Goal: Task Accomplishment & Management: Use online tool/utility

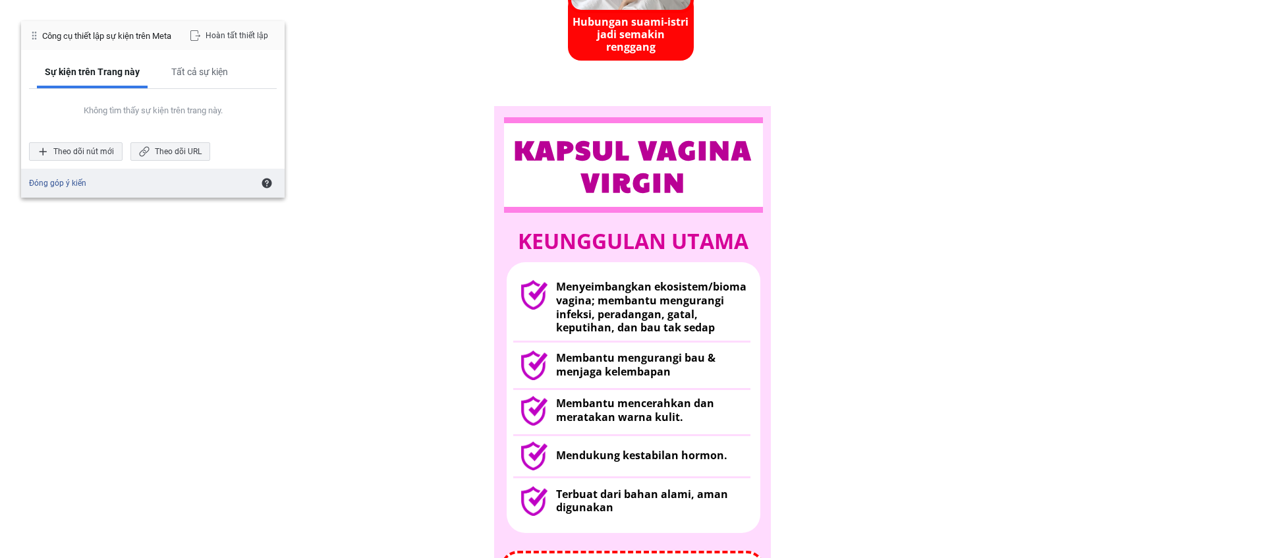
scroll to position [1160, 0]
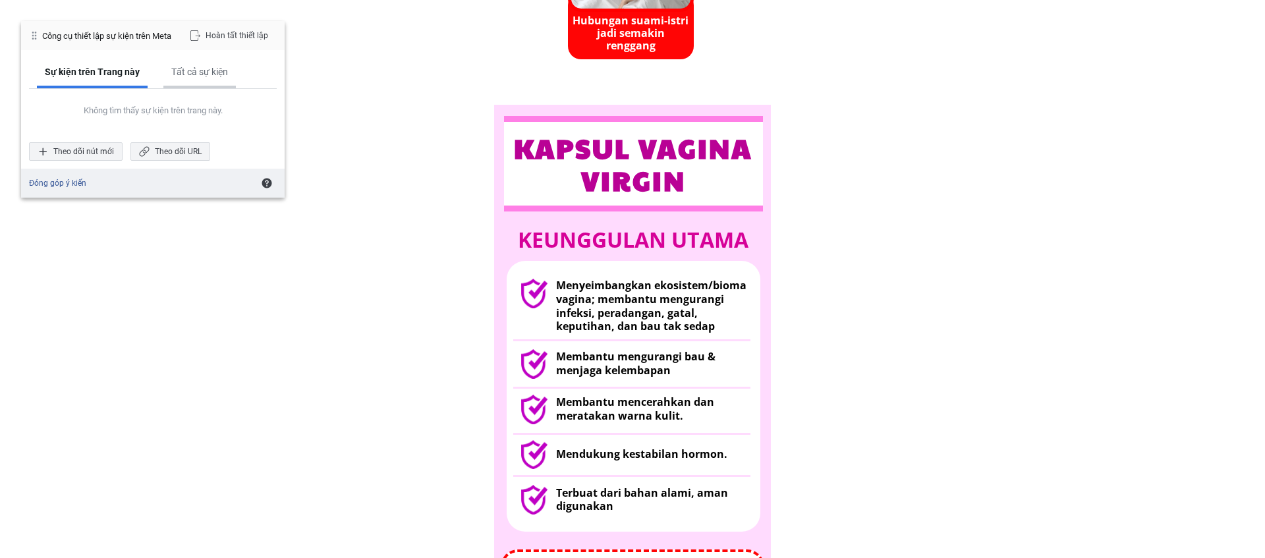
click at [218, 75] on div "Tất cả sự kiện" at bounding box center [199, 72] width 57 height 12
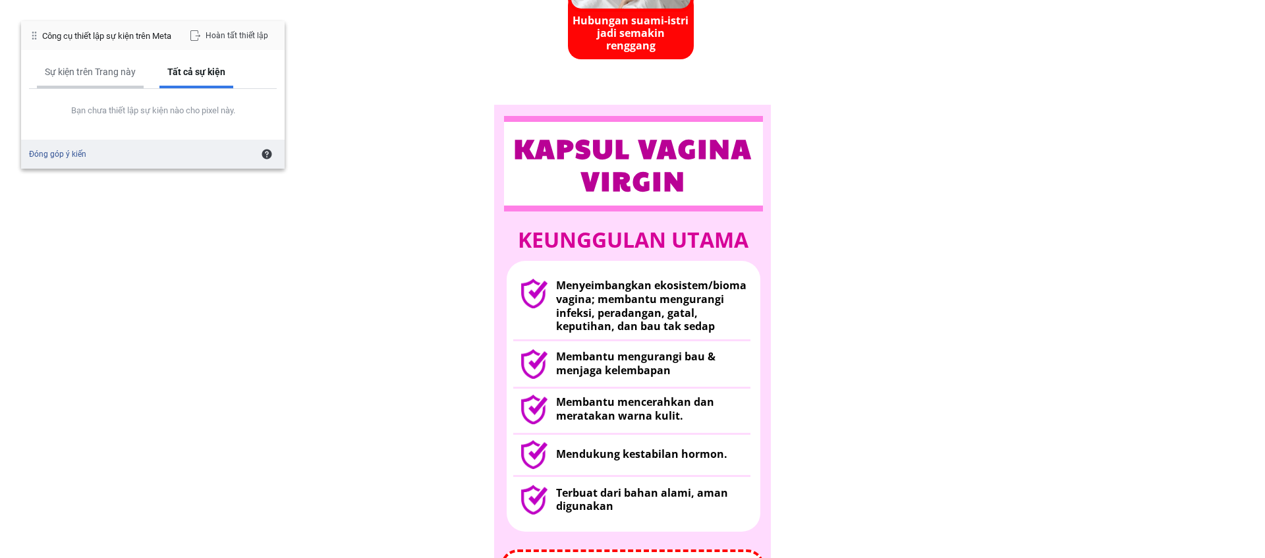
click at [134, 79] on div "Sự kiện trên Trang này" at bounding box center [90, 73] width 107 height 30
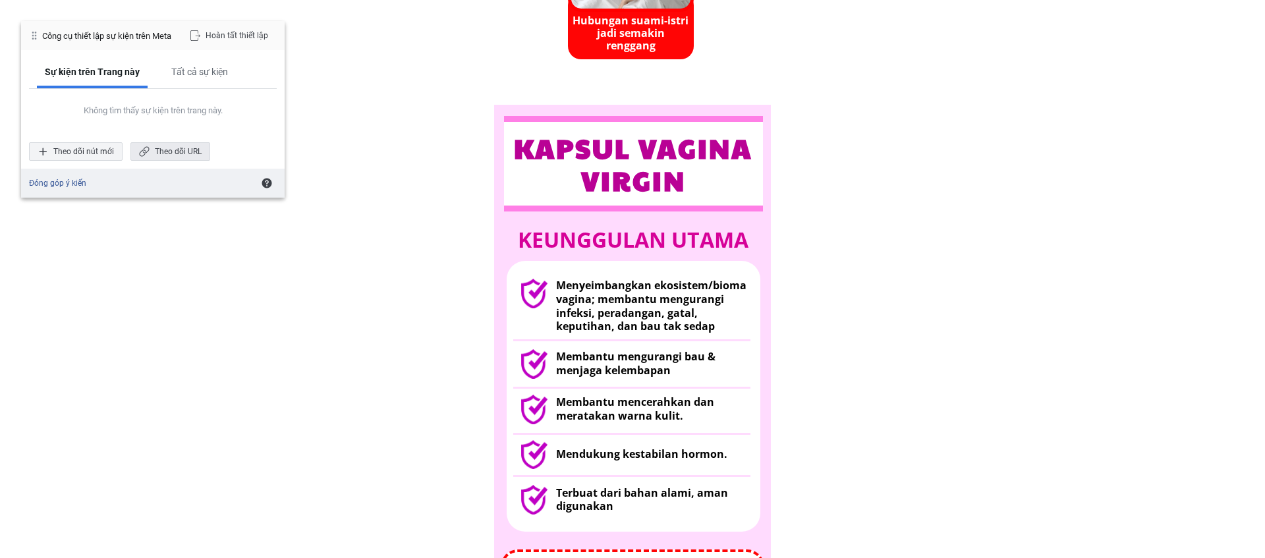
click at [189, 152] on div "Theo dõi URL" at bounding box center [170, 151] width 80 height 18
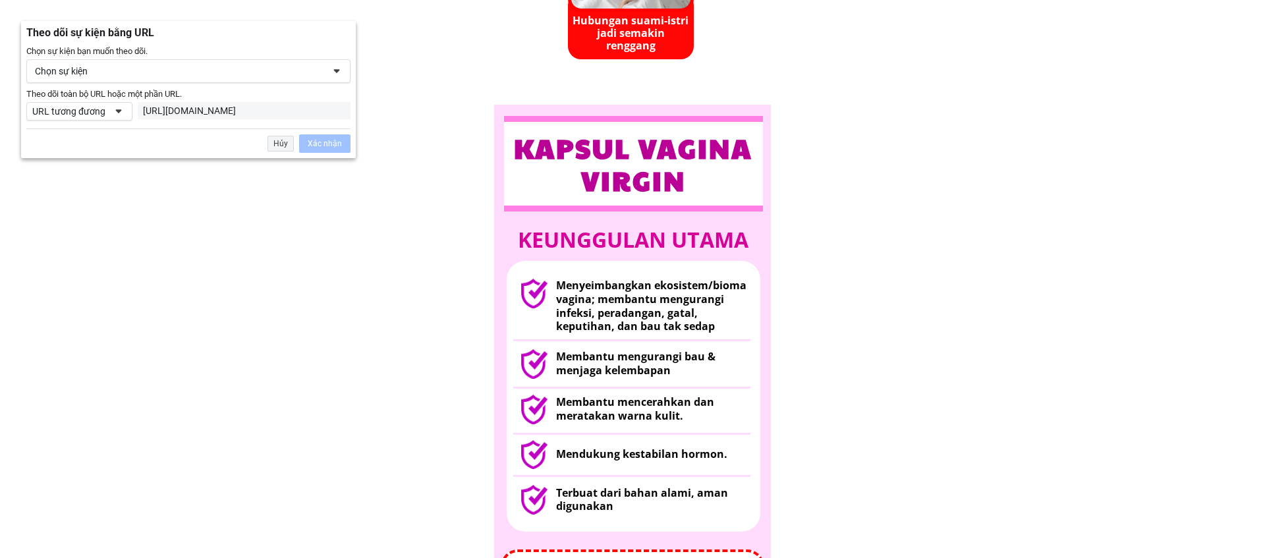
click at [153, 78] on div "Chọn sự kiện" at bounding box center [188, 71] width 324 height 24
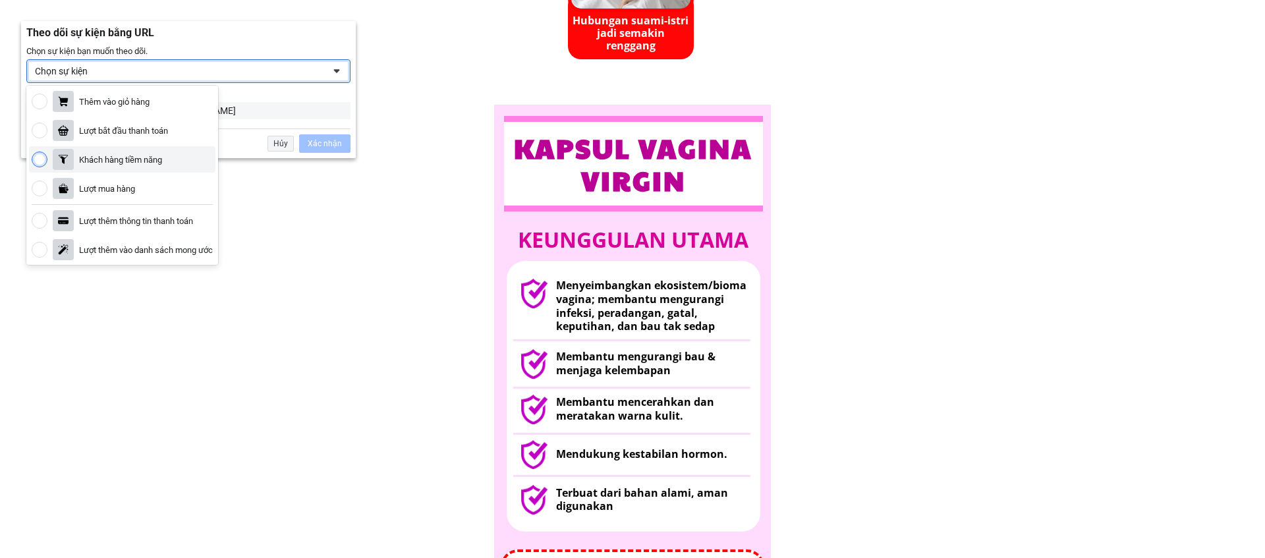
scroll to position [319, 0]
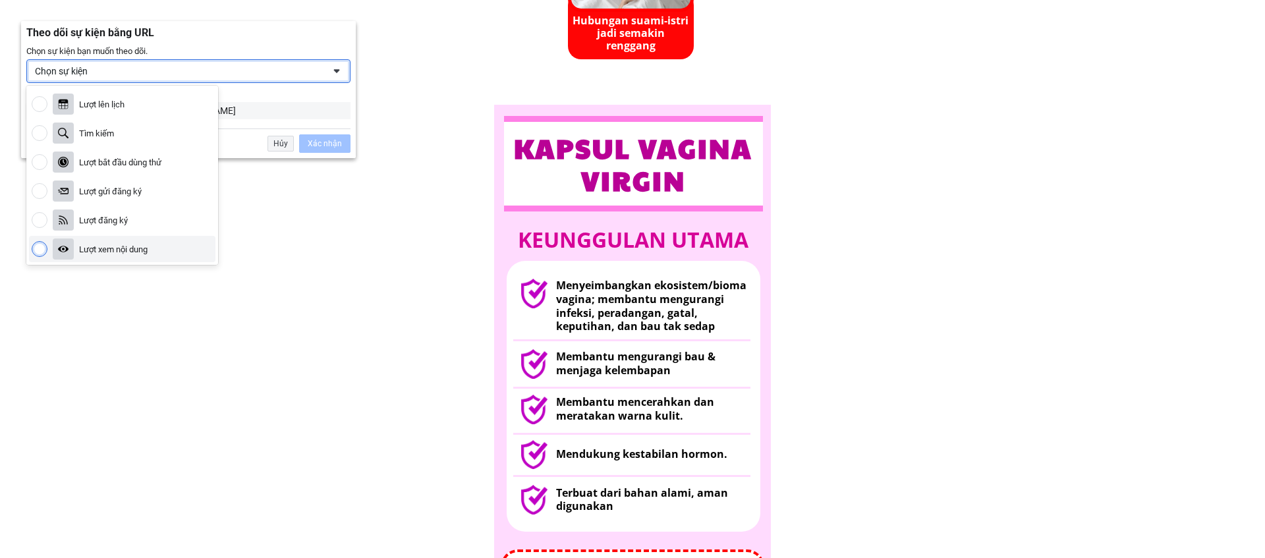
click at [165, 256] on div "Lượt xem nội dung" at bounding box center [122, 249] width 186 height 26
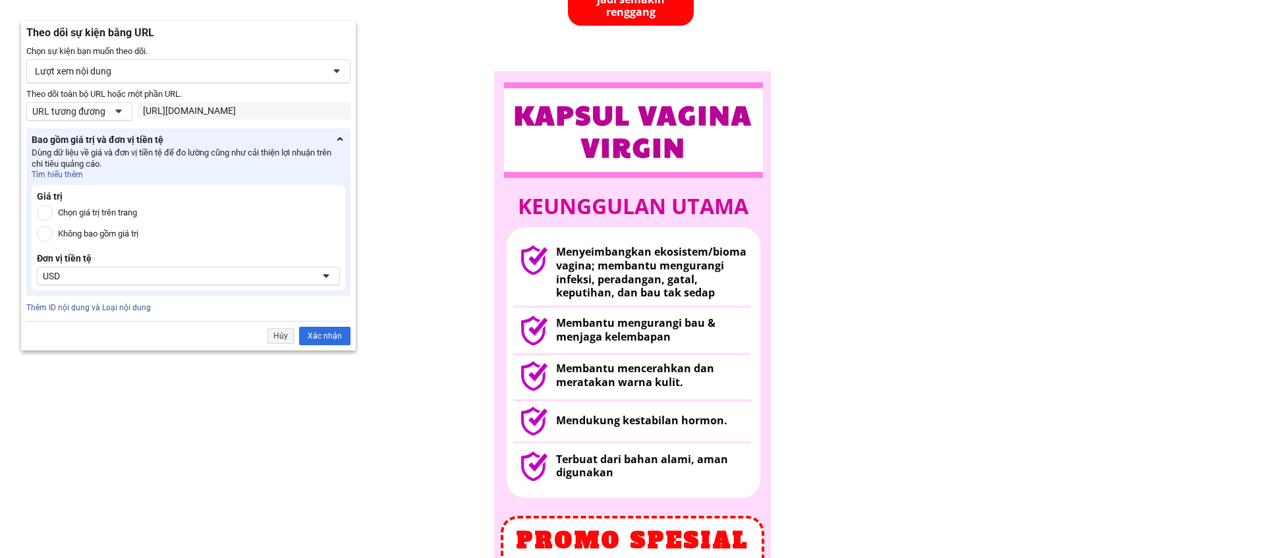
scroll to position [1208, 0]
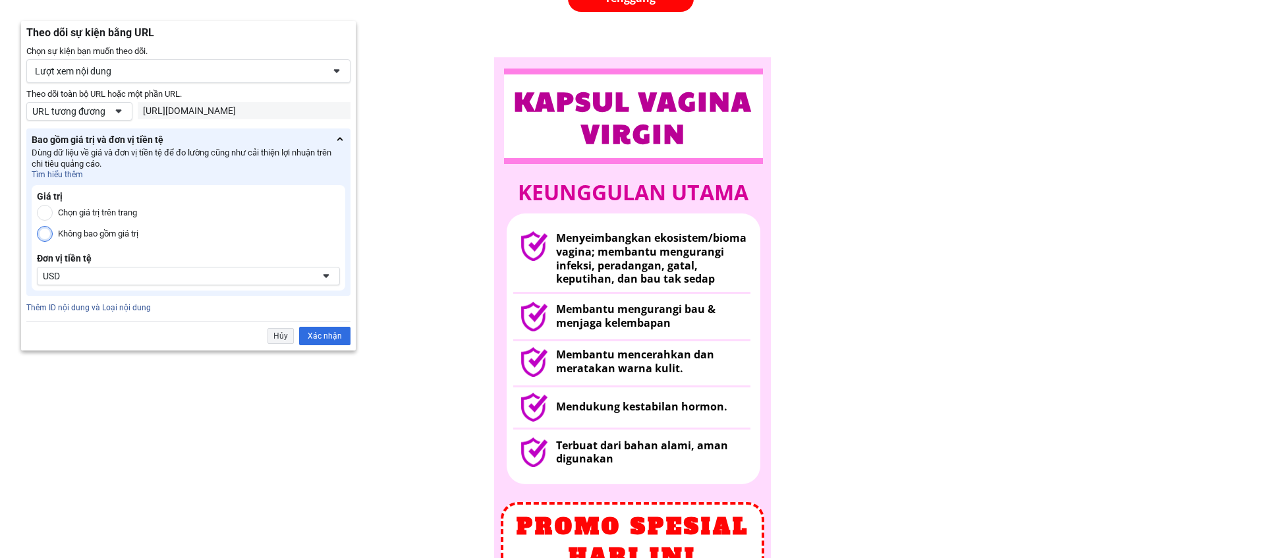
click at [103, 229] on label "Không bao gồm giá trị" at bounding box center [98, 234] width 80 height 16
click at [53, 229] on input "Không bao gồm giá trị" at bounding box center [45, 234] width 16 height 16
radio input "true"
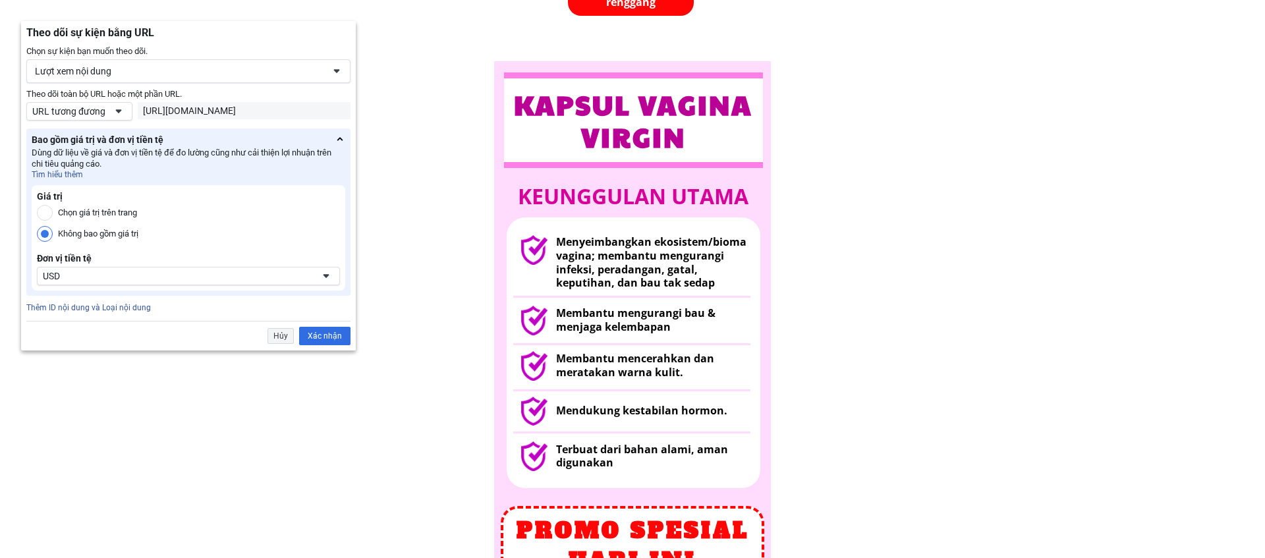
scroll to position [1220, 0]
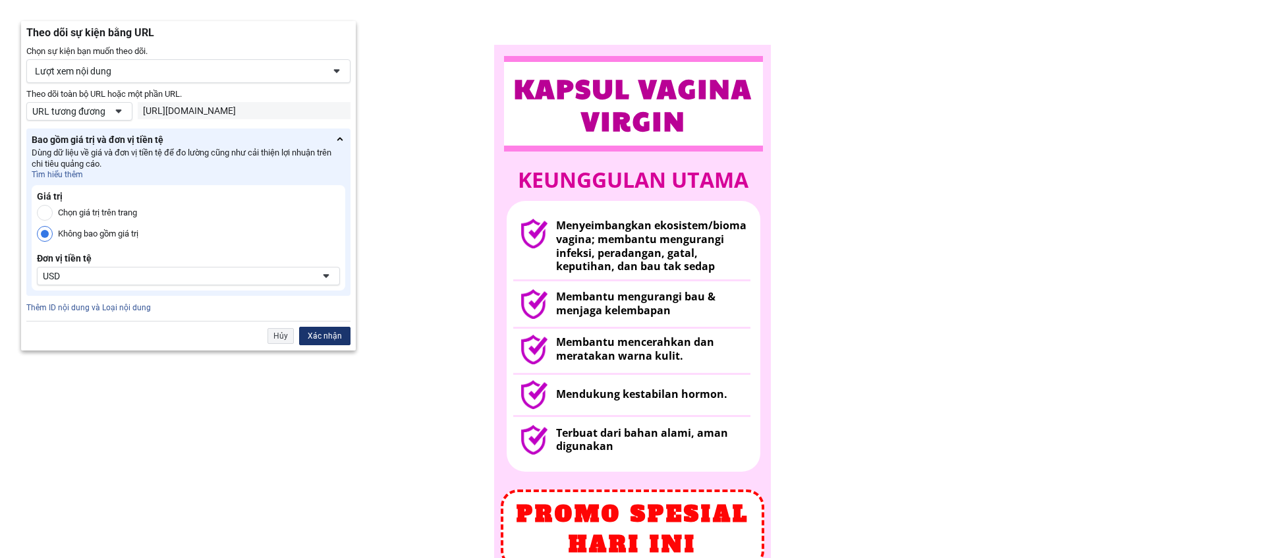
click at [340, 339] on div "Xác nhận" at bounding box center [324, 336] width 51 height 18
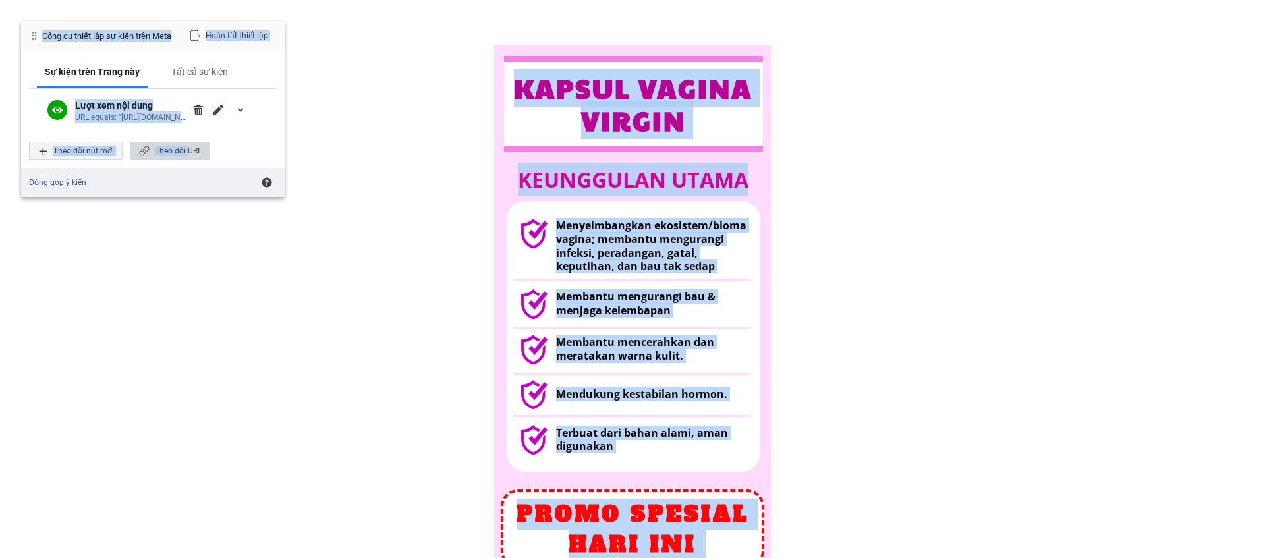
drag, startPoint x: 188, startPoint y: 148, endPoint x: 300, endPoint y: 138, distance: 113.1
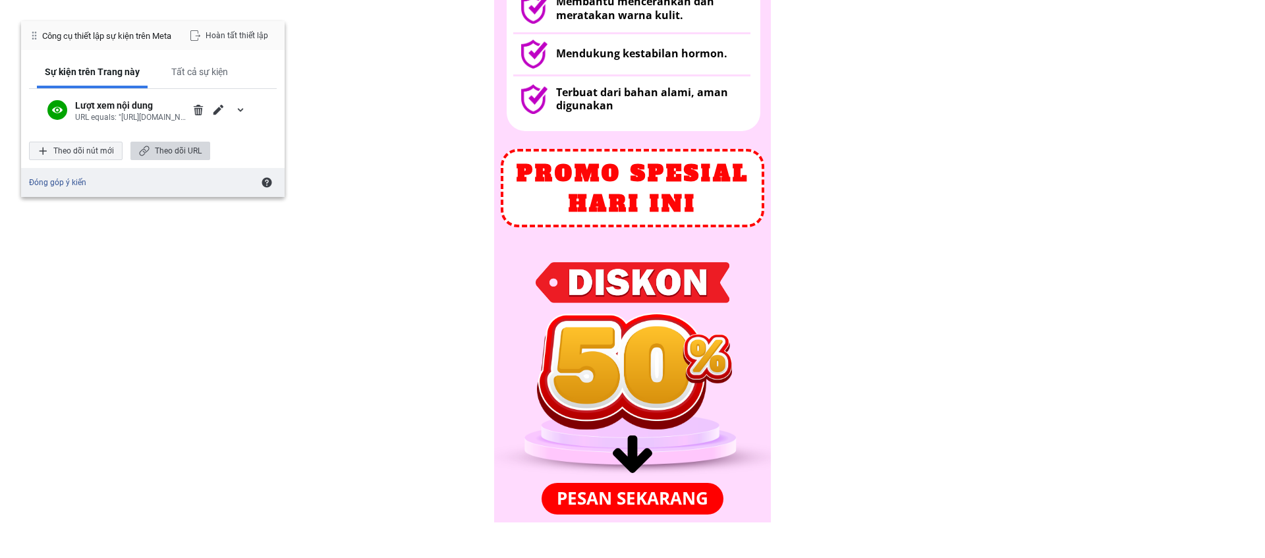
scroll to position [1334, 0]
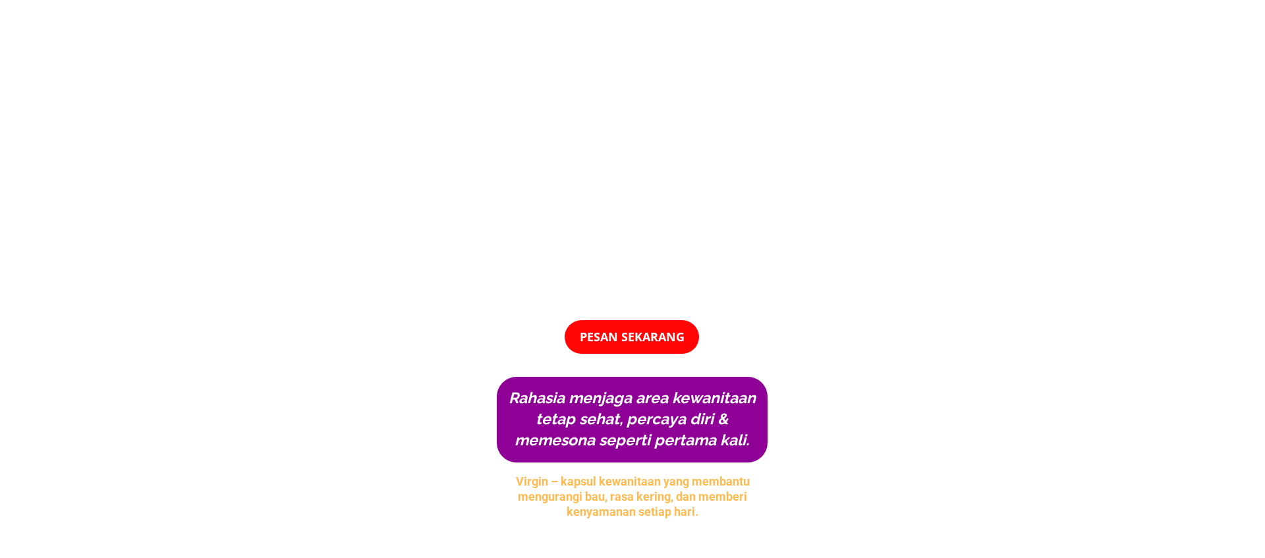
scroll to position [1334, 0]
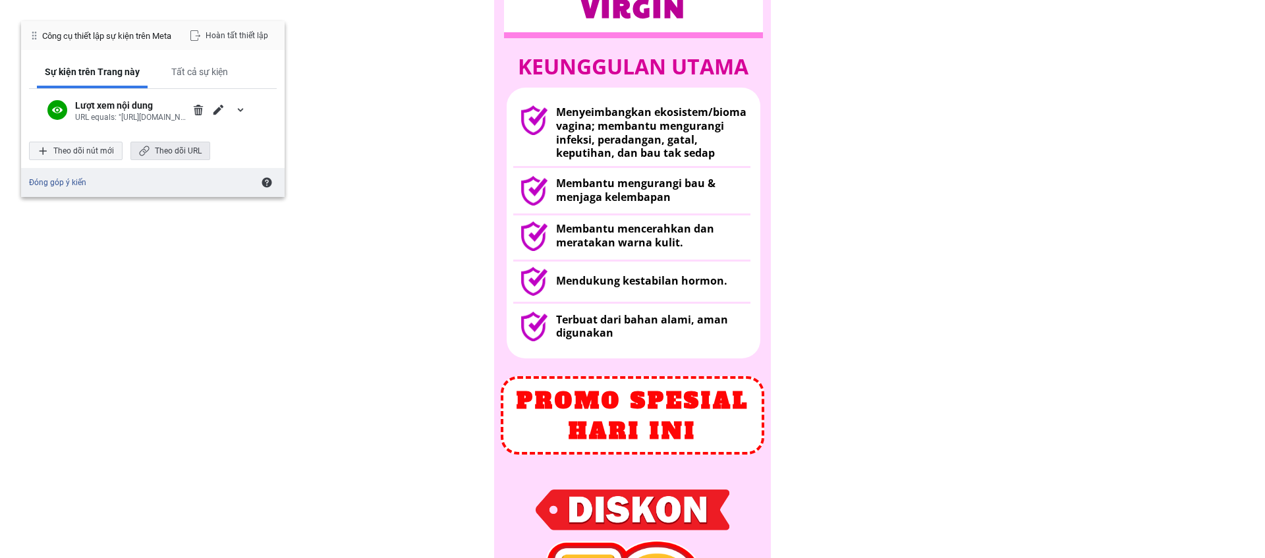
click at [184, 150] on div "Theo dõi URL" at bounding box center [170, 151] width 80 height 18
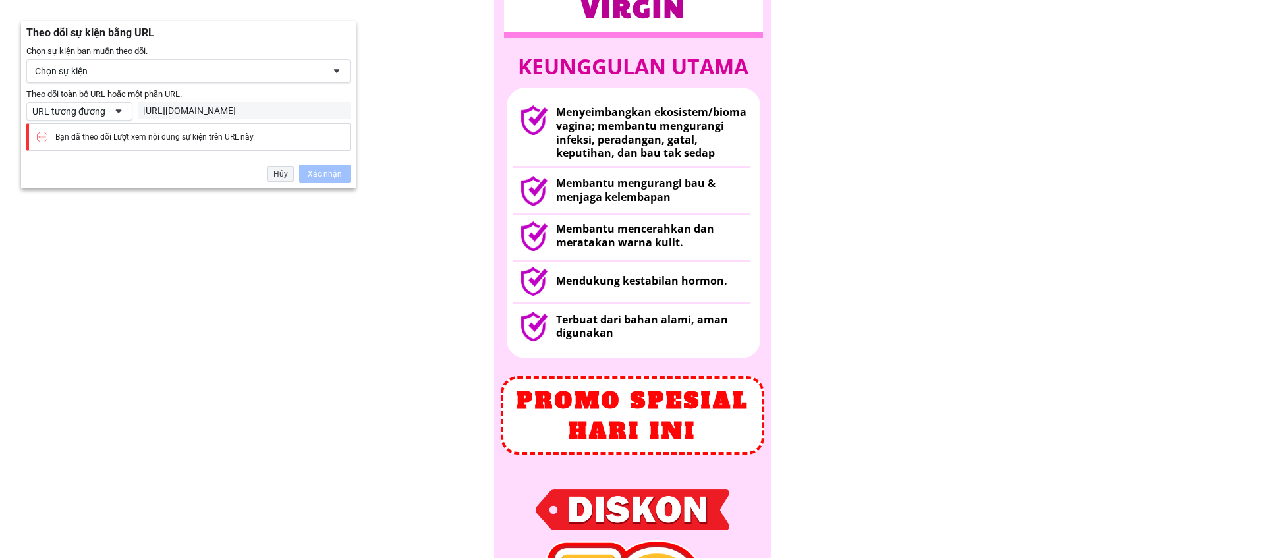
click at [223, 139] on div "Bạn đã theo dõi Lượt xem nội dung sự kiện trên URL này." at bounding box center [155, 137] width 200 height 11
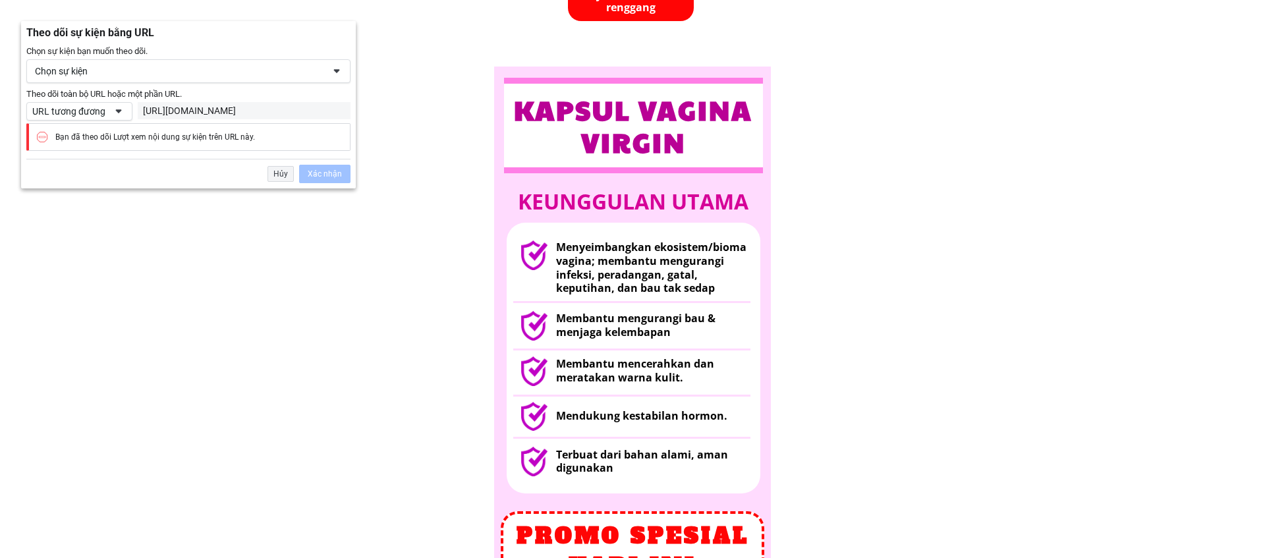
scroll to position [1210, 0]
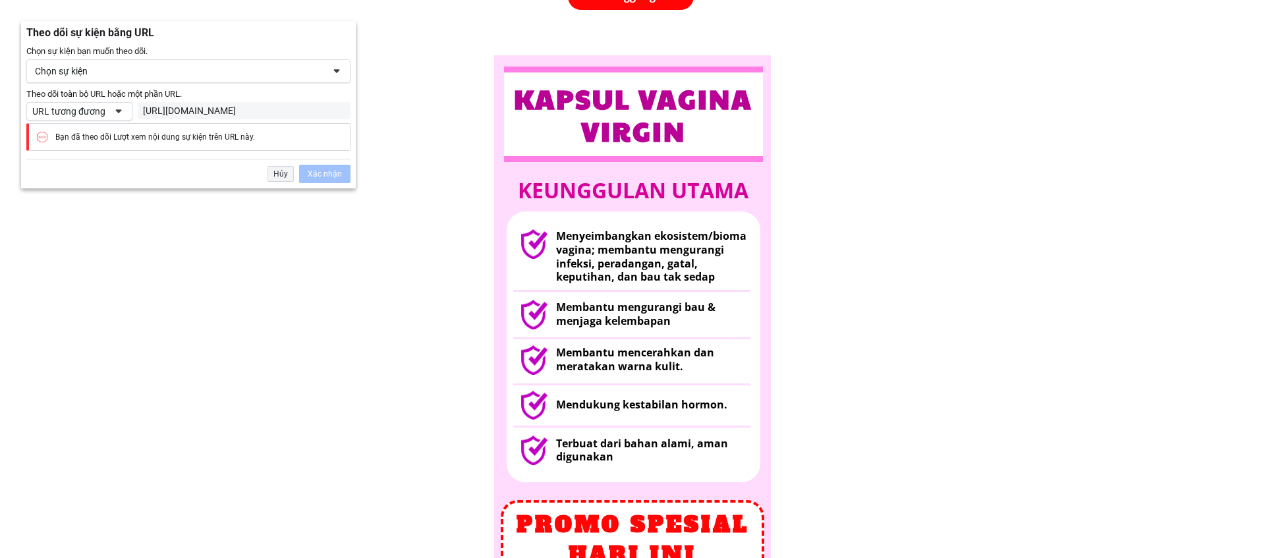
click at [114, 113] on span at bounding box center [118, 111] width 11 height 11
click at [142, 81] on div "Chọn sự kiện" at bounding box center [188, 71] width 324 height 24
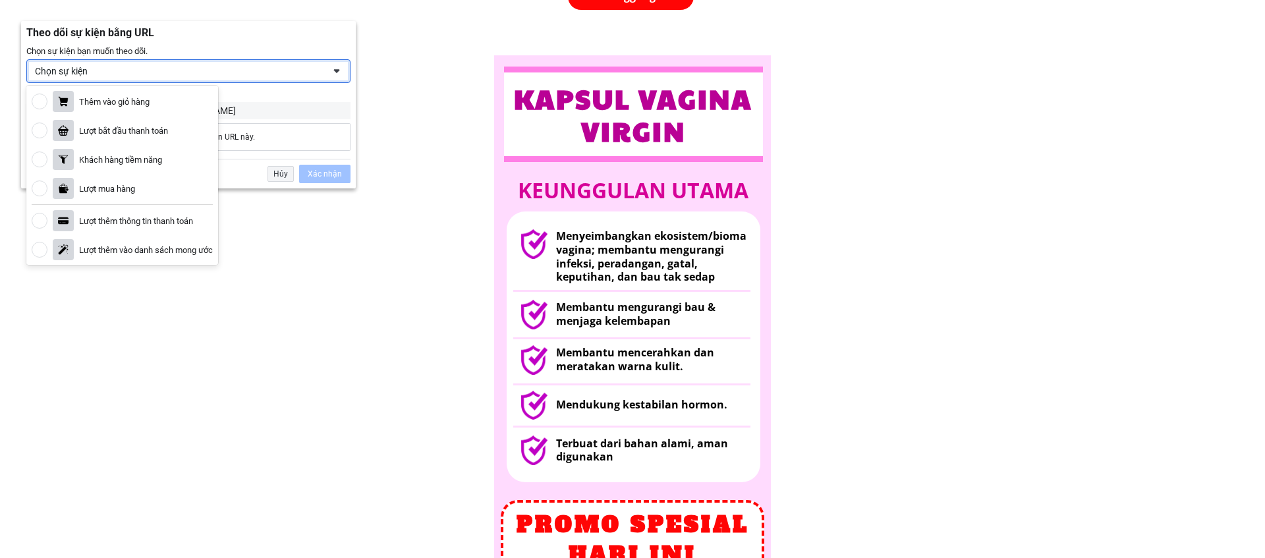
click at [142, 76] on div "Chọn sự kiện" at bounding box center [179, 71] width 288 height 12
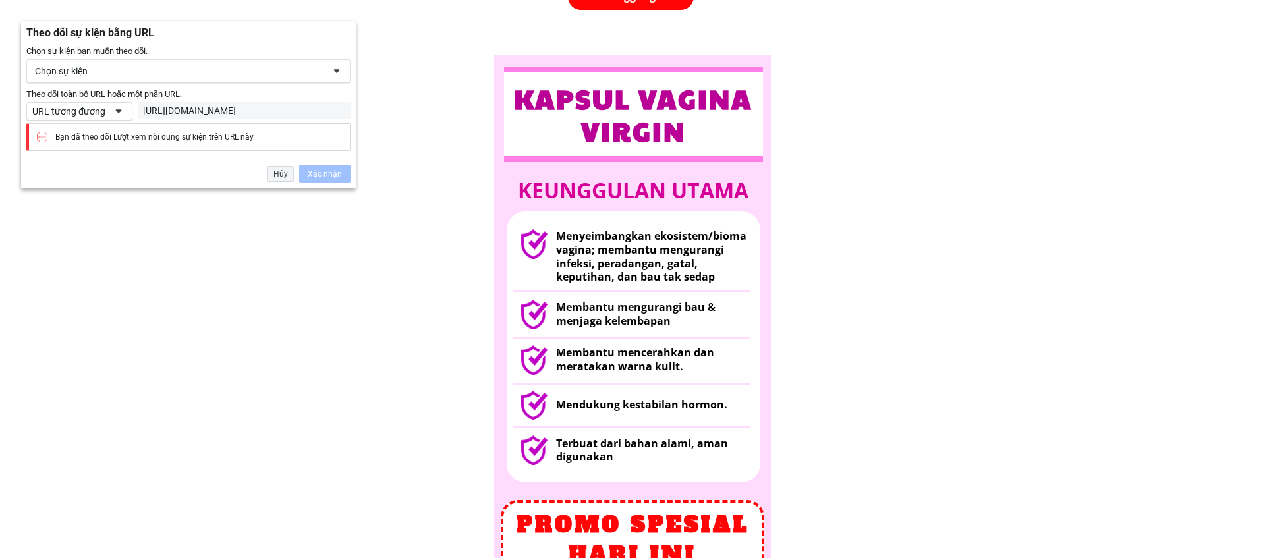
click at [144, 74] on div "Chọn sự kiện" at bounding box center [179, 71] width 288 height 12
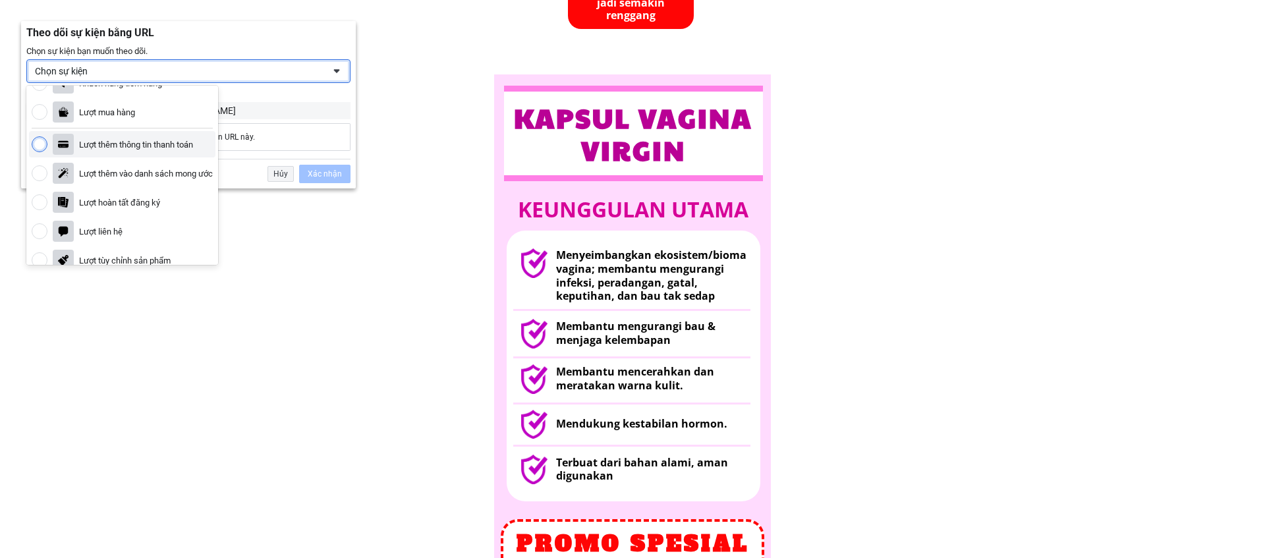
scroll to position [86, 0]
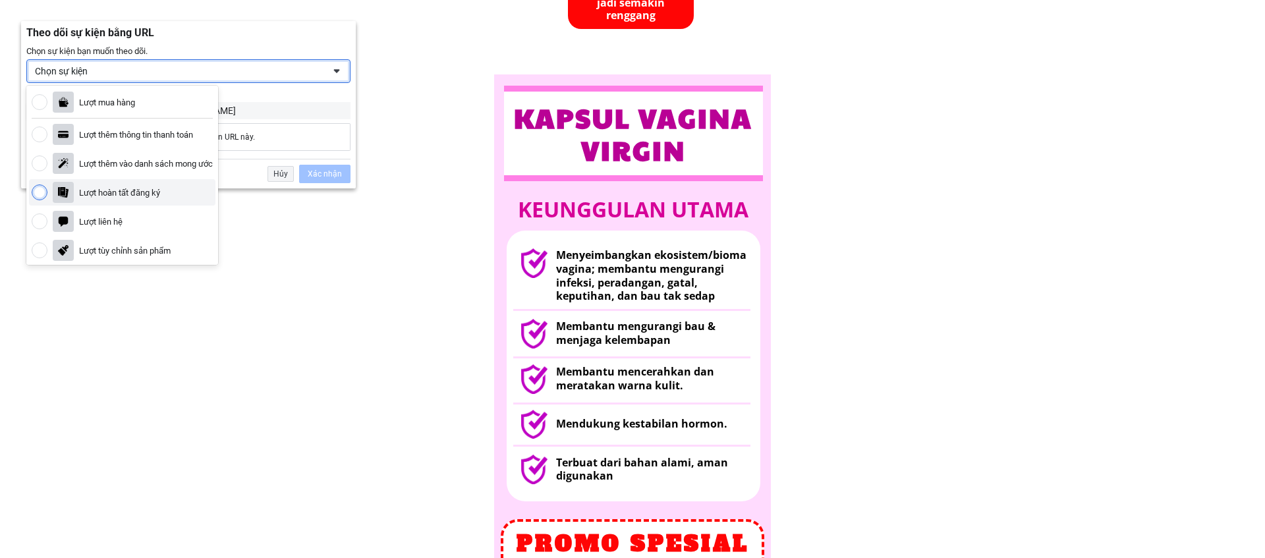
click at [126, 201] on div "Lượt hoàn tất đăng ký" at bounding box center [122, 192] width 186 height 26
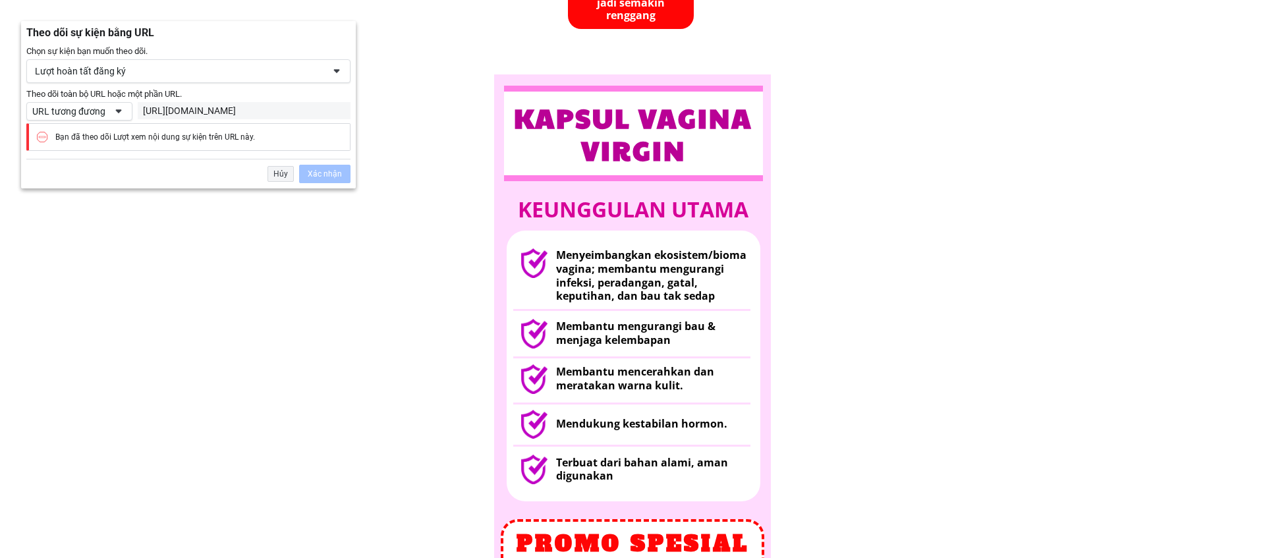
click at [173, 113] on div "[URL][DOMAIN_NAME]" at bounding box center [244, 111] width 202 height 12
drag, startPoint x: 248, startPoint y: 111, endPoint x: 265, endPoint y: 111, distance: 17.1
click at [248, 111] on div "[URL][DOMAIN_NAME]" at bounding box center [244, 111] width 202 height 12
click at [265, 111] on div "[URL][DOMAIN_NAME]" at bounding box center [244, 111] width 202 height 12
click at [270, 110] on div "[URL][DOMAIN_NAME]" at bounding box center [244, 111] width 202 height 12
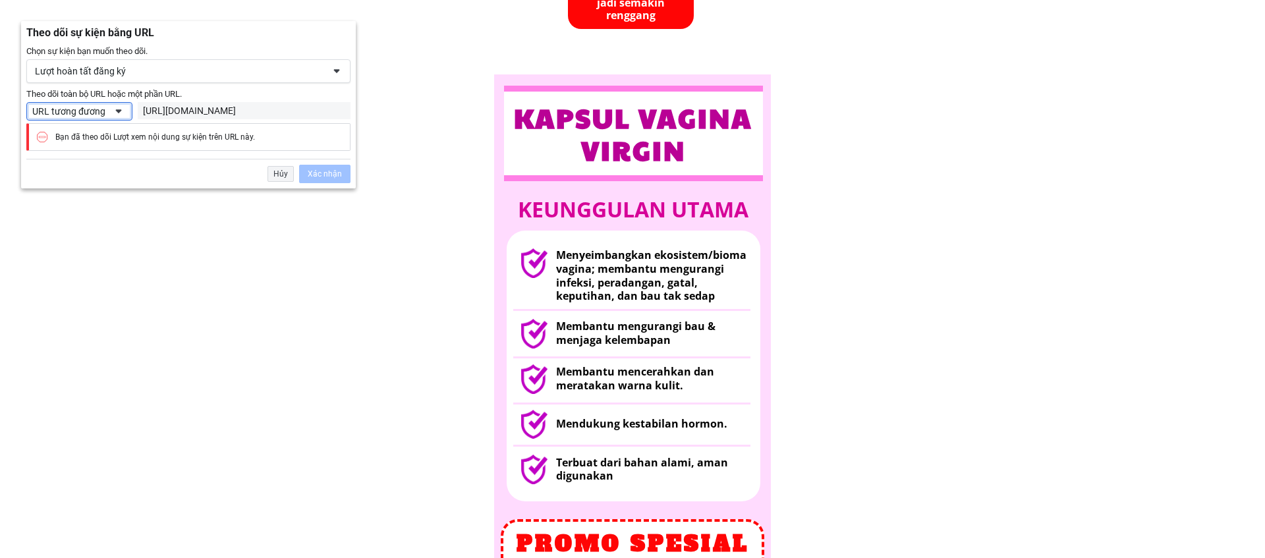
click at [114, 111] on span at bounding box center [118, 111] width 11 height 11
click at [104, 151] on div "URL có" at bounding box center [92, 156] width 126 height 18
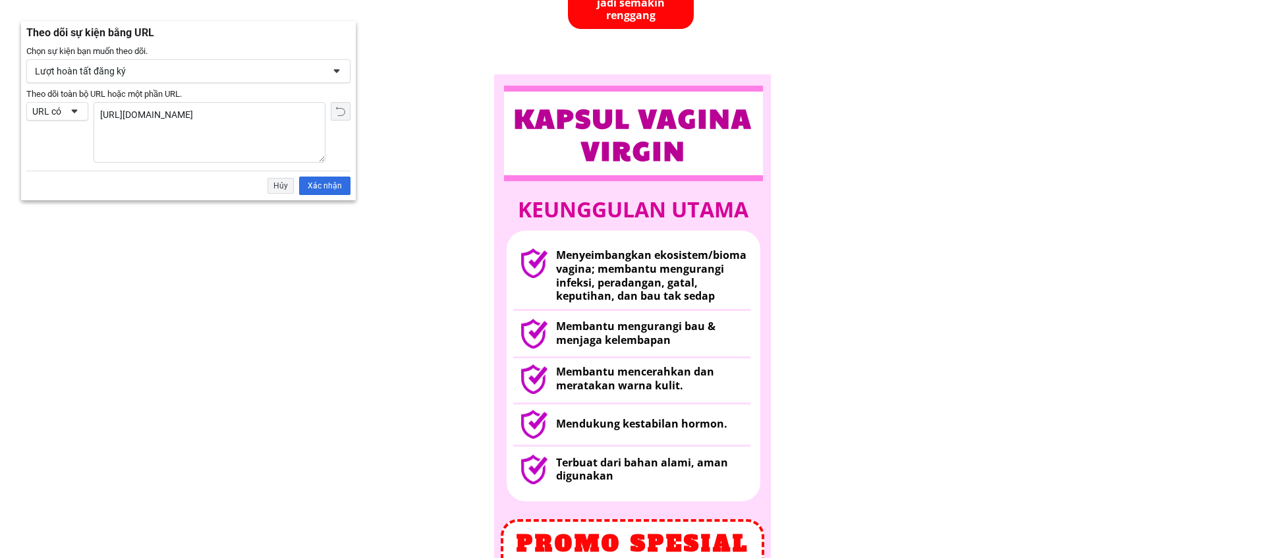
drag, startPoint x: 221, startPoint y: 126, endPoint x: 232, endPoint y: 117, distance: 14.0
click at [221, 126] on textarea "[URL][DOMAIN_NAME]" at bounding box center [209, 132] width 231 height 59
click at [234, 116] on textarea "[URL][DOMAIN_NAME]" at bounding box center [209, 132] width 231 height 59
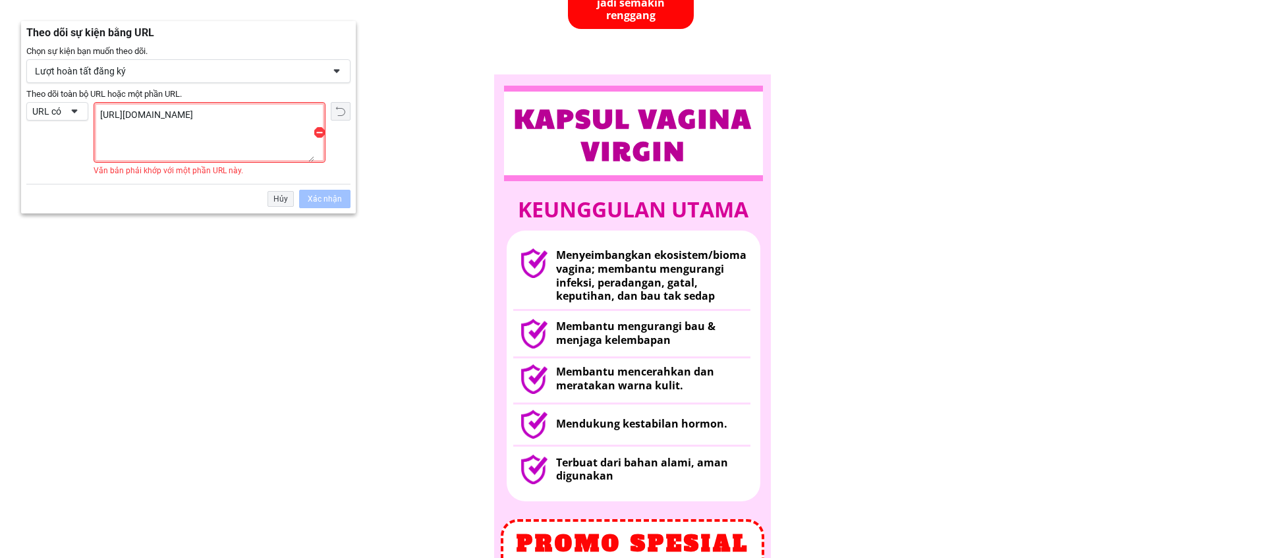
type textarea "[URL][DOMAIN_NAME]"
click at [324, 146] on span "[URL][DOMAIN_NAME]" at bounding box center [210, 132] width 232 height 61
click at [341, 148] on span "Đặt lại URL cho trang hiện tại" at bounding box center [337, 139] width 25 height 74
click at [271, 105] on textarea "[URL][DOMAIN_NAME]" at bounding box center [204, 132] width 220 height 59
click at [269, 61] on div "Lượt hoàn tất đăng ký" at bounding box center [188, 71] width 324 height 24
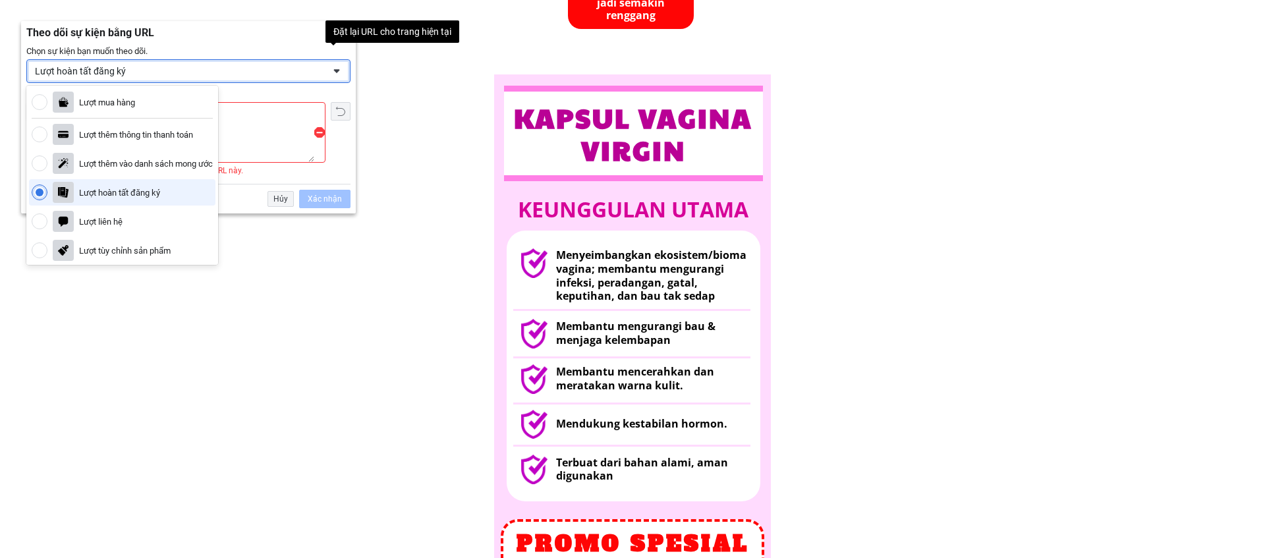
click at [268, 163] on div "Theo dõi toàn bộ URL hoặc một phần URL. https://www.virgincare.store/thankyou V…" at bounding box center [210, 139] width 232 height 74
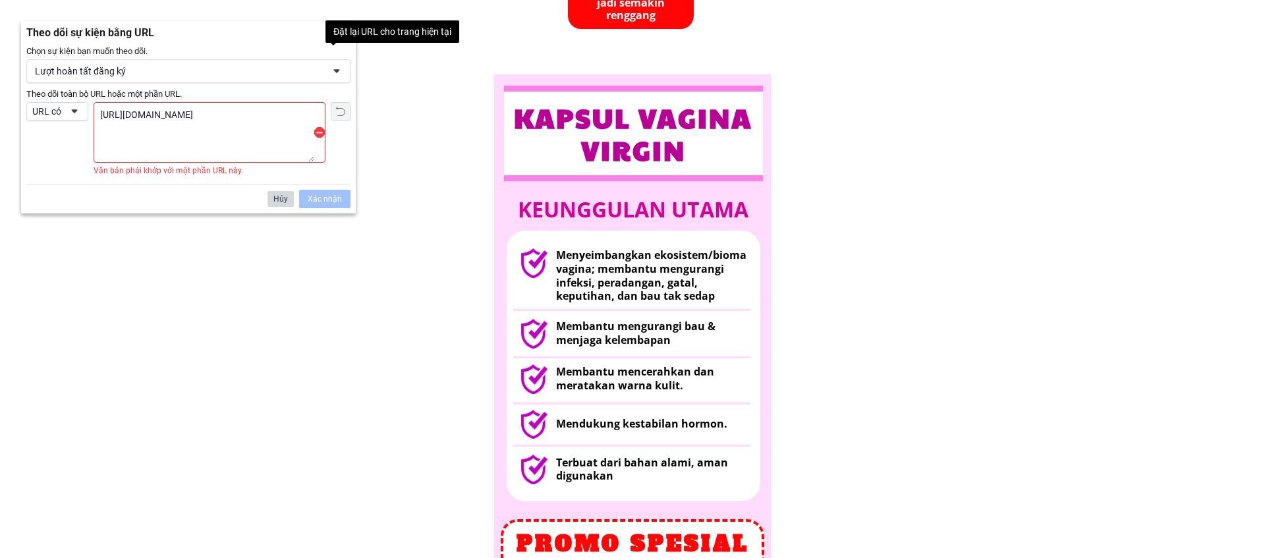
click at [286, 195] on div "Hủy" at bounding box center [280, 199] width 26 height 16
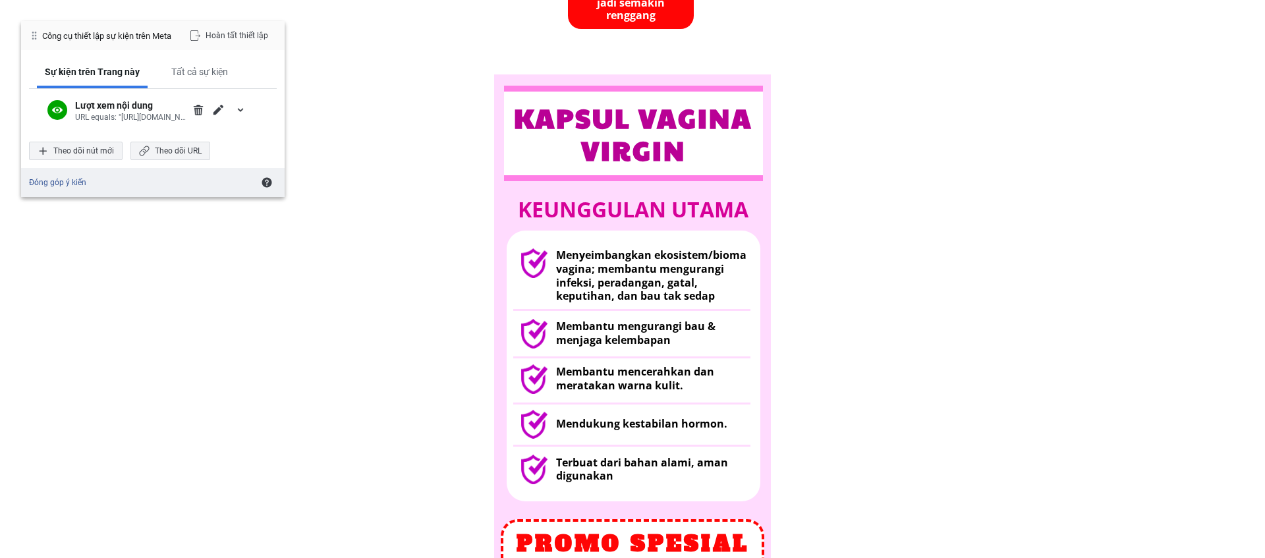
click at [223, 38] on div "Hoàn tất thiết lập" at bounding box center [228, 35] width 95 height 18
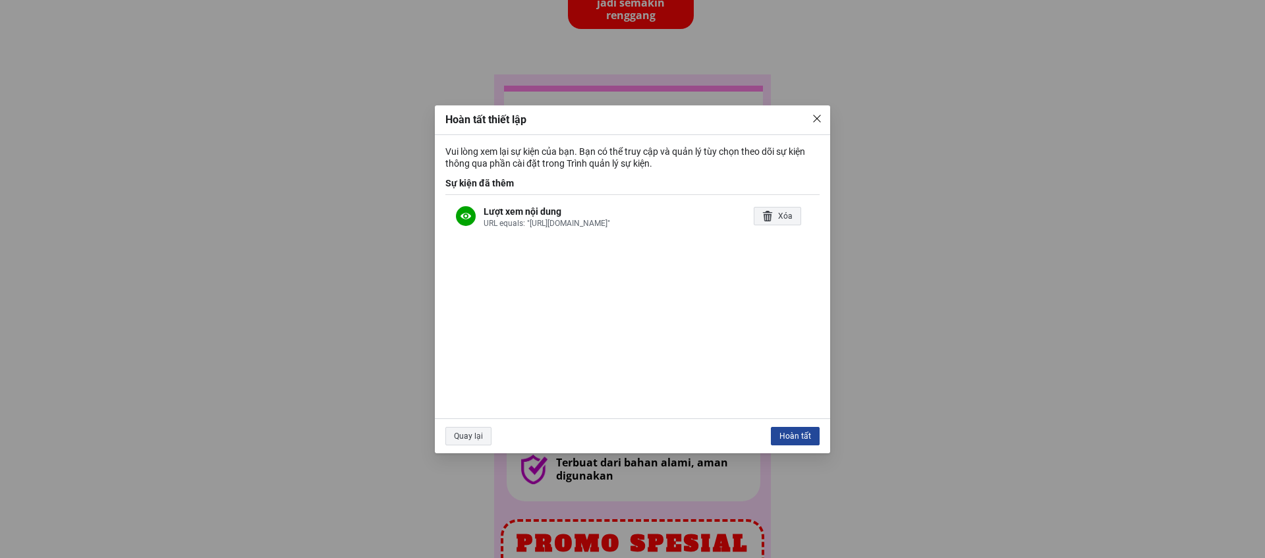
click at [794, 437] on div "Hoàn tất" at bounding box center [795, 436] width 49 height 18
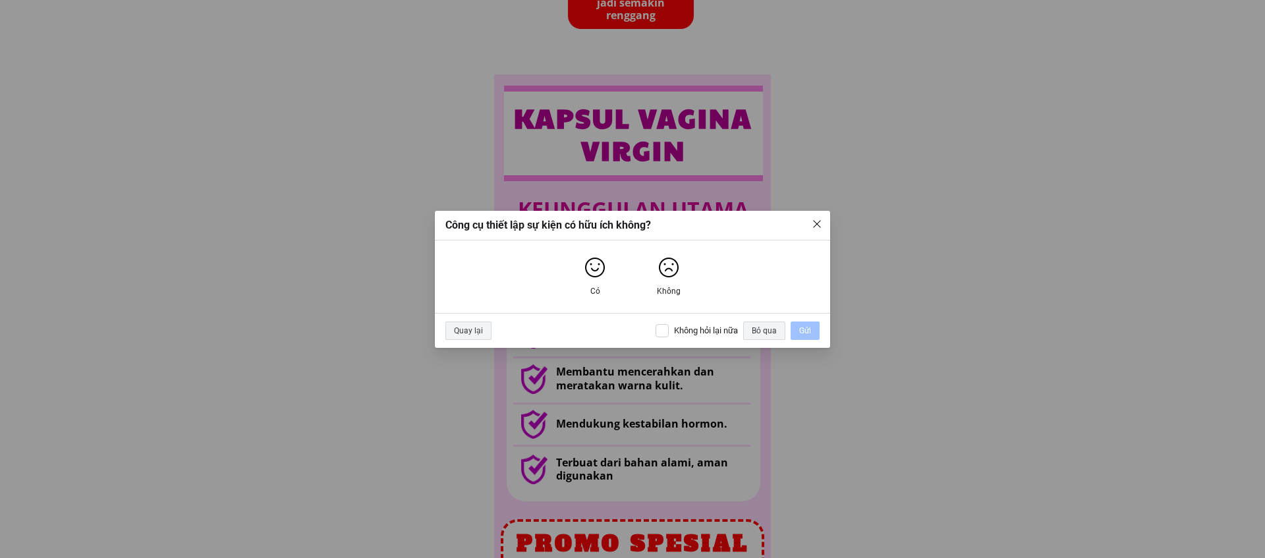
drag, startPoint x: 616, startPoint y: 275, endPoint x: 609, endPoint y: 273, distance: 6.9
click at [615, 275] on div "Có Không" at bounding box center [632, 276] width 108 height 51
click at [596, 270] on img "Có" at bounding box center [594, 267] width 21 height 21
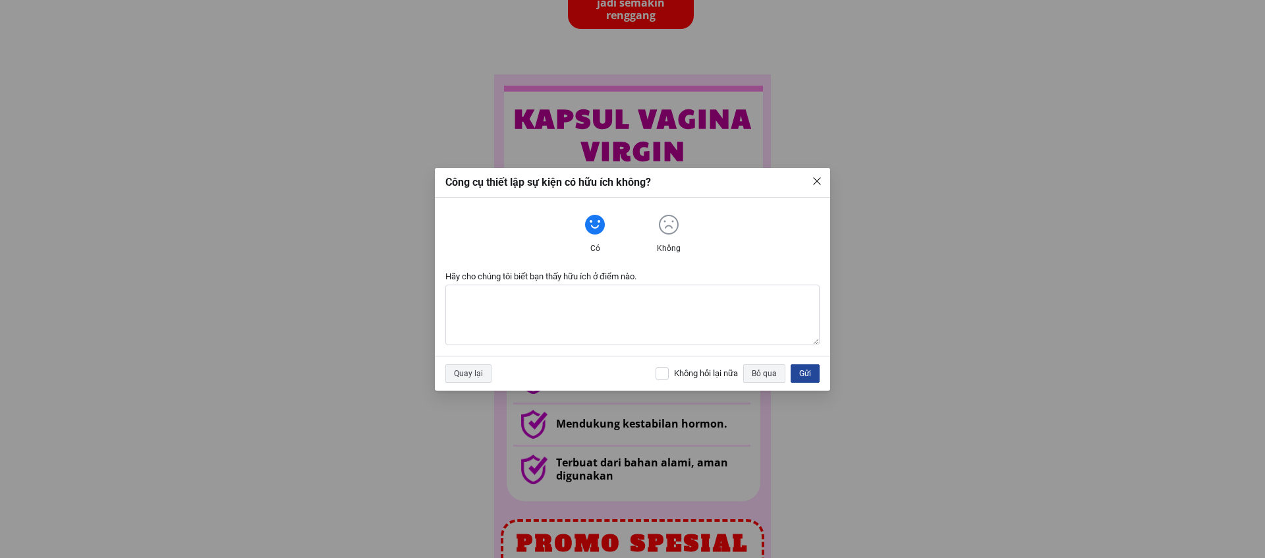
click at [805, 373] on div "Gửi" at bounding box center [804, 373] width 29 height 18
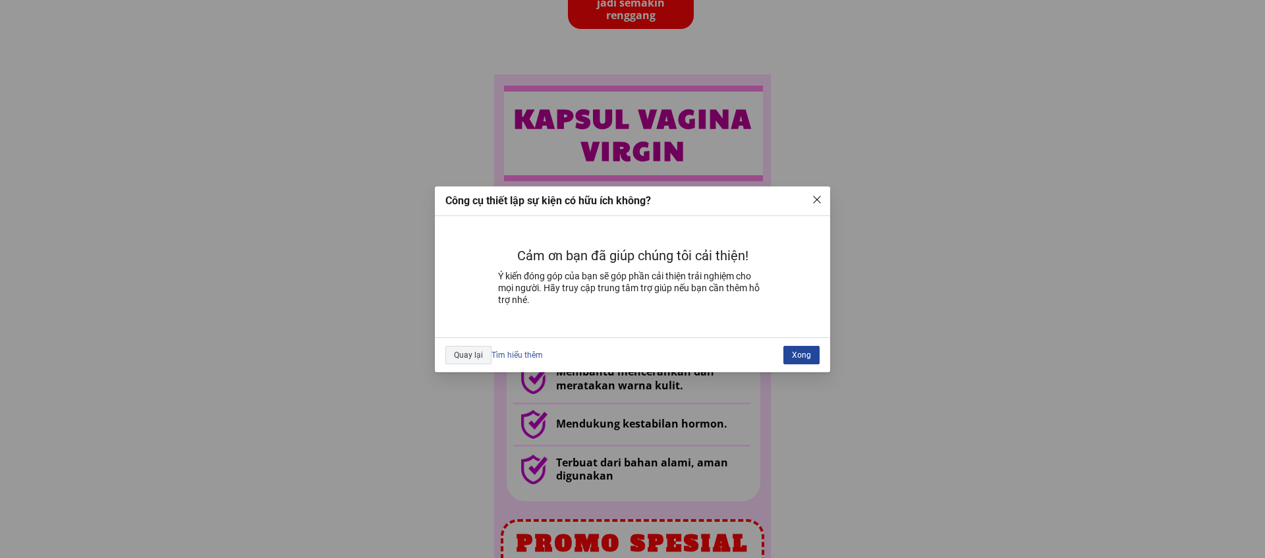
click at [789, 346] on div "Xong" at bounding box center [801, 355] width 36 height 18
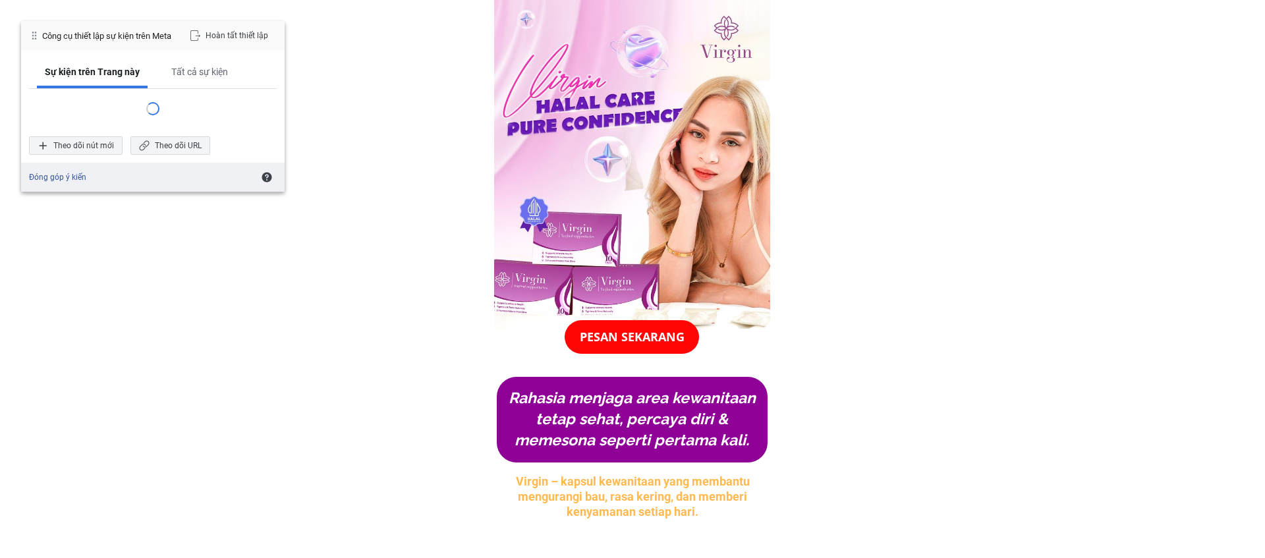
scroll to position [57, 0]
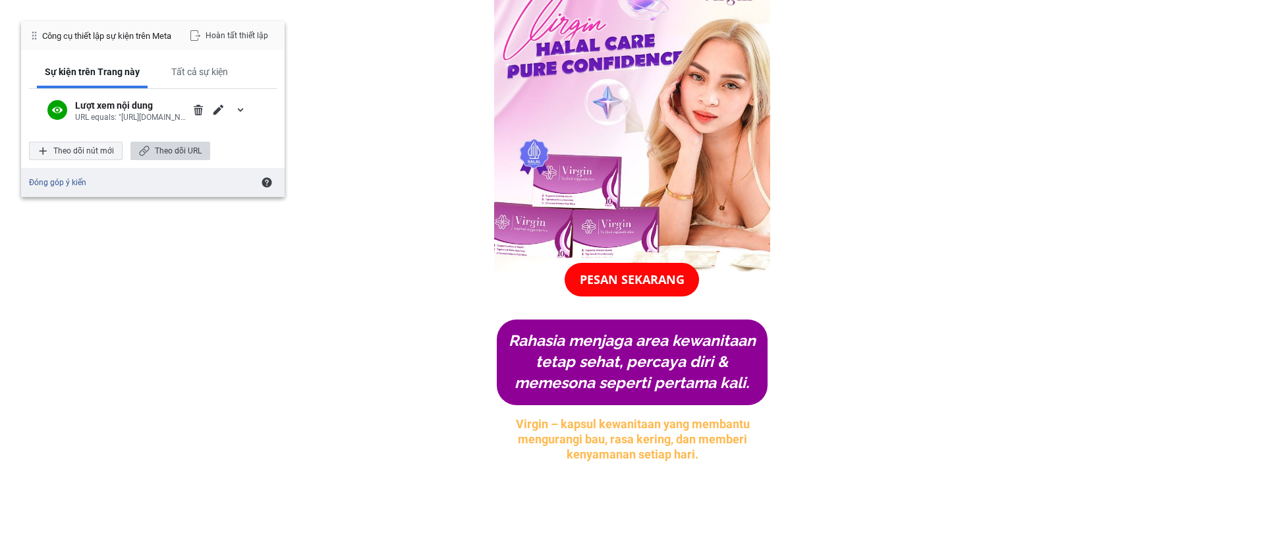
click at [172, 145] on div "Theo dõi URL" at bounding box center [170, 151] width 80 height 18
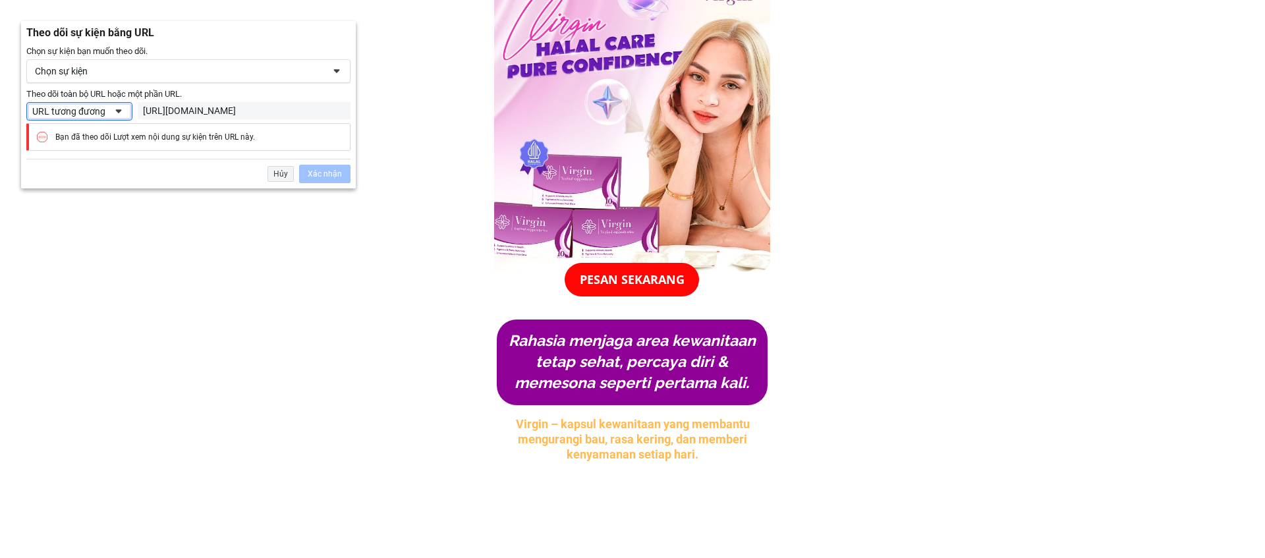
click at [115, 111] on span at bounding box center [118, 111] width 11 height 11
click at [124, 81] on div "Chọn sự kiện" at bounding box center [188, 71] width 324 height 24
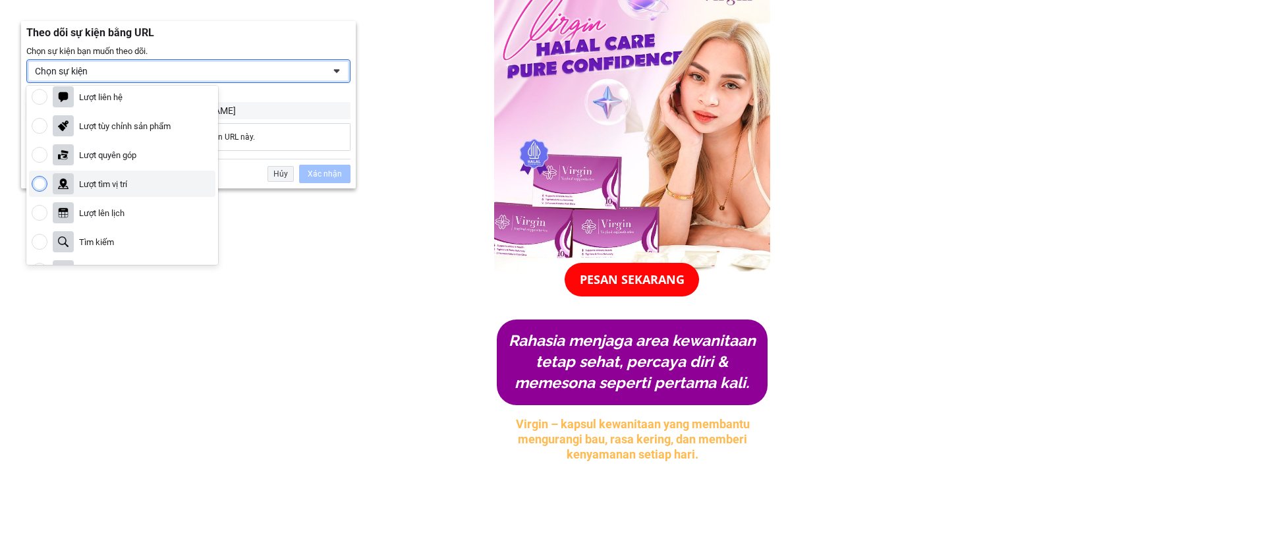
scroll to position [319, 0]
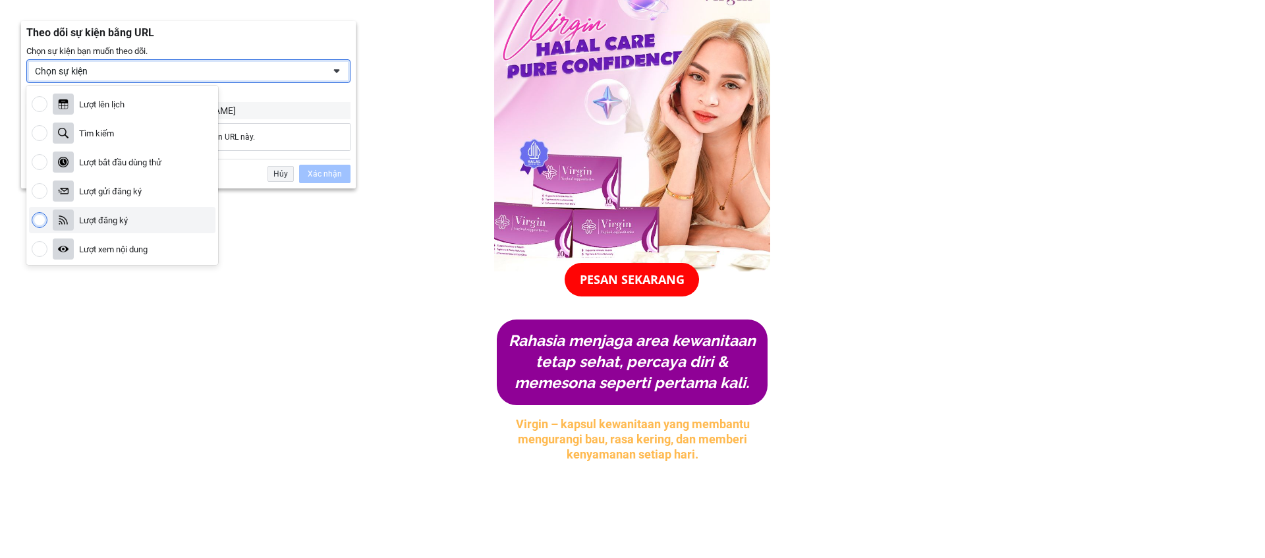
click at [127, 216] on div "Lượt đăng ký" at bounding box center [103, 220] width 49 height 11
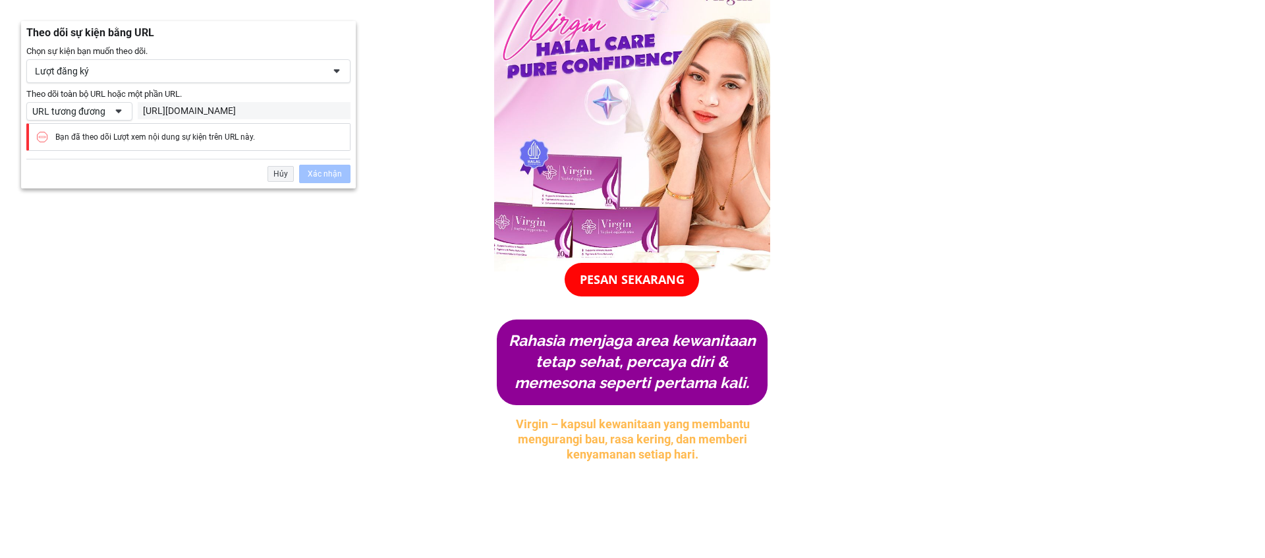
click at [199, 115] on div "[URL][DOMAIN_NAME]" at bounding box center [244, 111] width 202 height 12
click at [136, 117] on div "Theo dõi toàn bộ URL hoặc một phần URL. URL tương đương URL tương đương URL có …" at bounding box center [188, 111] width 324 height 18
click at [123, 115] on span at bounding box center [118, 111] width 11 height 11
click at [107, 157] on div "URL có" at bounding box center [92, 156] width 126 height 18
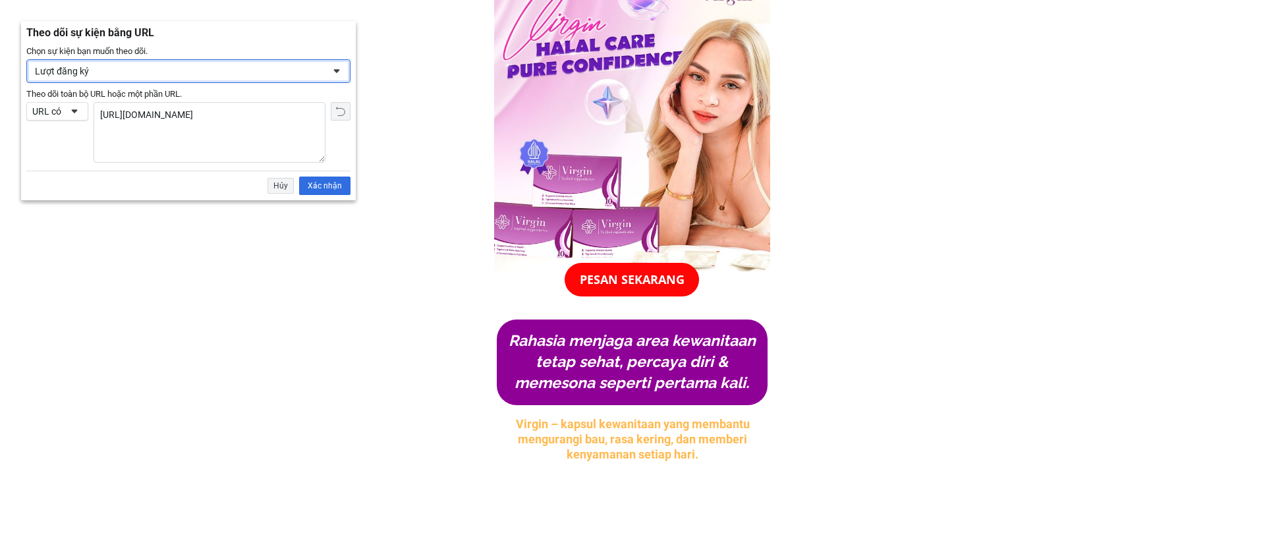
click at [132, 77] on div "Lượt đăng ký" at bounding box center [188, 71] width 324 height 24
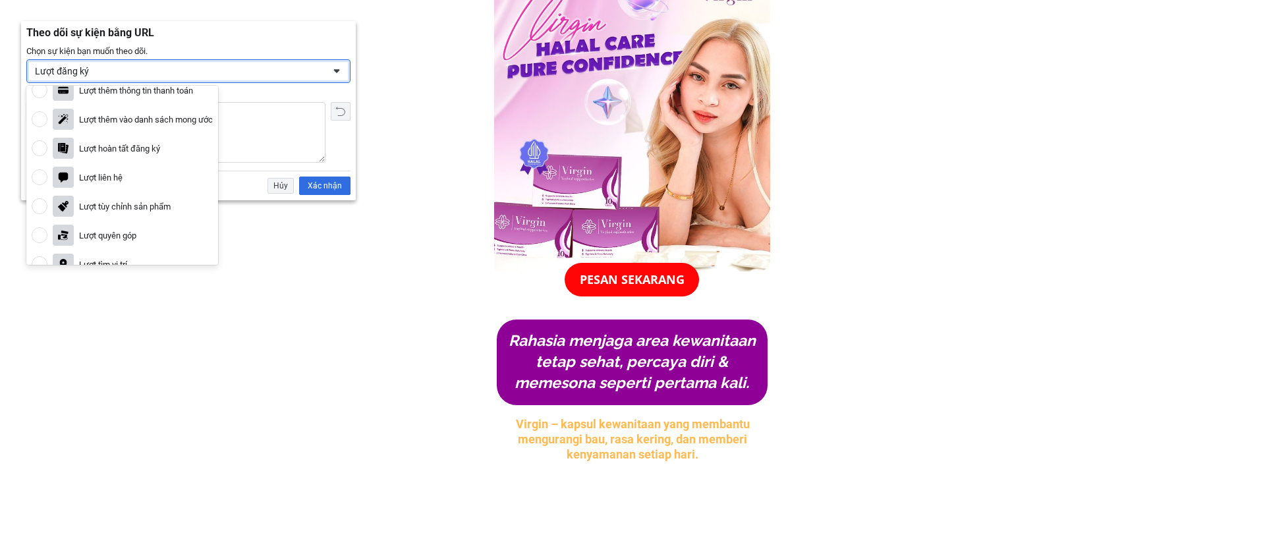
scroll to position [90, 0]
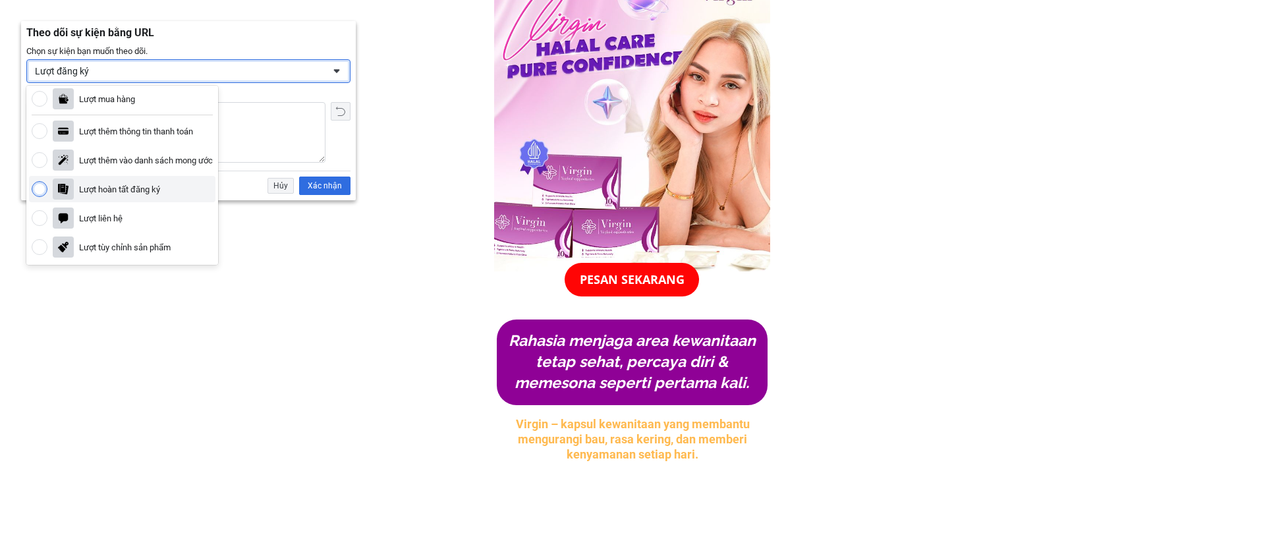
click at [133, 181] on div "Lượt hoàn tất đăng ký" at bounding box center [122, 189] width 186 height 26
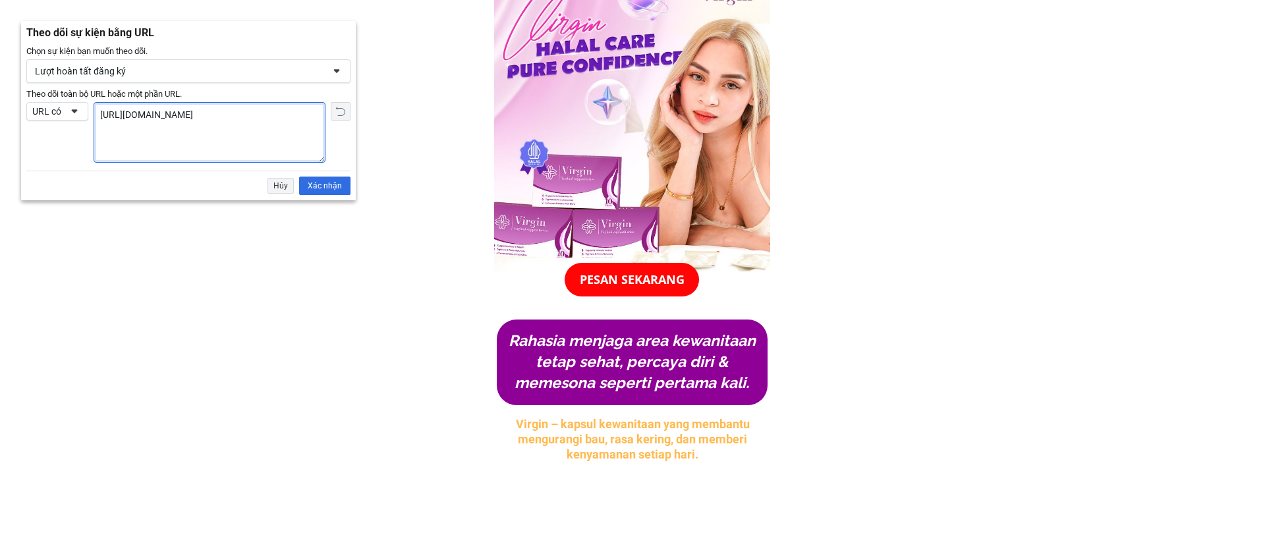
drag, startPoint x: 171, startPoint y: 117, endPoint x: 197, endPoint y: 115, distance: 25.7
click at [171, 117] on textarea "[URL][DOMAIN_NAME]" at bounding box center [209, 132] width 231 height 59
drag, startPoint x: 224, startPoint y: 112, endPoint x: 87, endPoint y: 117, distance: 137.1
click at [87, 117] on div "Theo dõi toàn bộ URL hoặc một phần URL. URL có URL tương đương URL có Theo dõi …" at bounding box center [188, 132] width 324 height 61
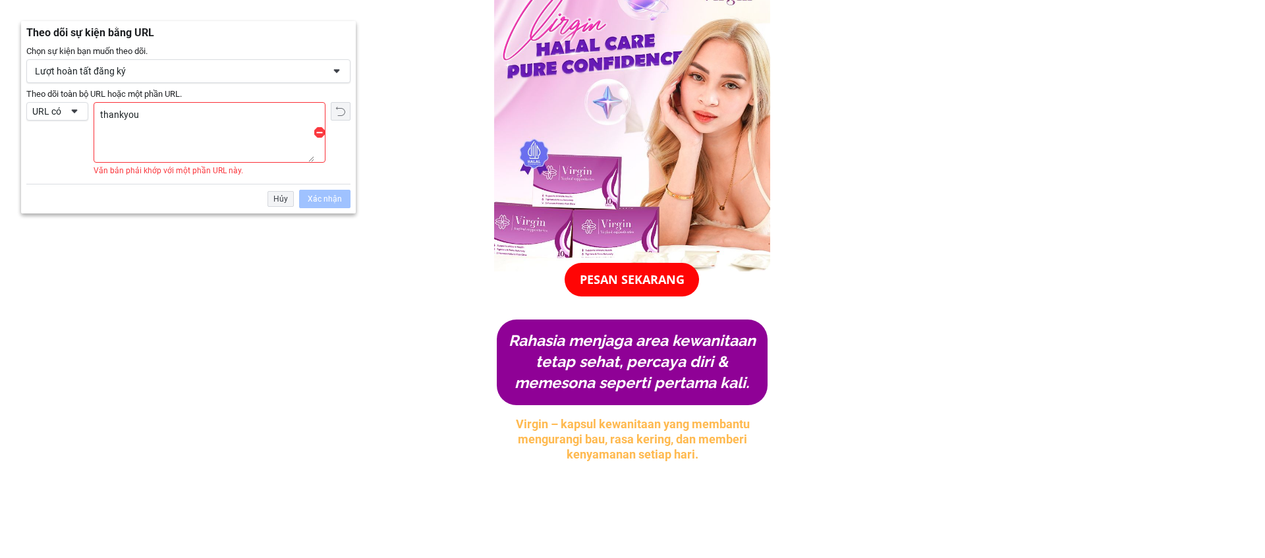
click at [207, 86] on div "Chọn sự kiện bạn muốn theo dõi. Lượt hoàn tất đăng ký Thêm vào giỏ hàng Lượt bắ…" at bounding box center [188, 129] width 335 height 169
click at [262, 123] on textarea "thankyou" at bounding box center [204, 132] width 220 height 59
drag, startPoint x: 308, startPoint y: 132, endPoint x: 319, endPoint y: 137, distance: 12.1
click at [308, 132] on textarea "thankyou" at bounding box center [204, 132] width 220 height 59
click at [319, 136] on span at bounding box center [319, 132] width 11 height 11
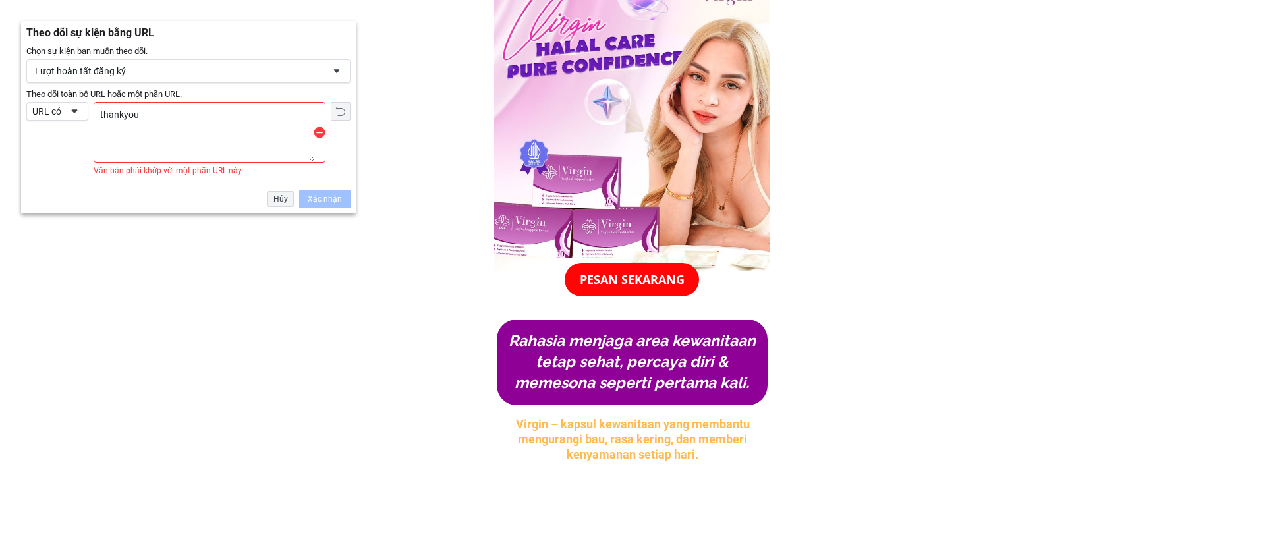
click at [319, 134] on span at bounding box center [319, 132] width 11 height 11
click at [233, 115] on textarea "thankyou" at bounding box center [204, 132] width 220 height 59
click at [339, 115] on span "Đặt lại" at bounding box center [340, 111] width 11 height 11
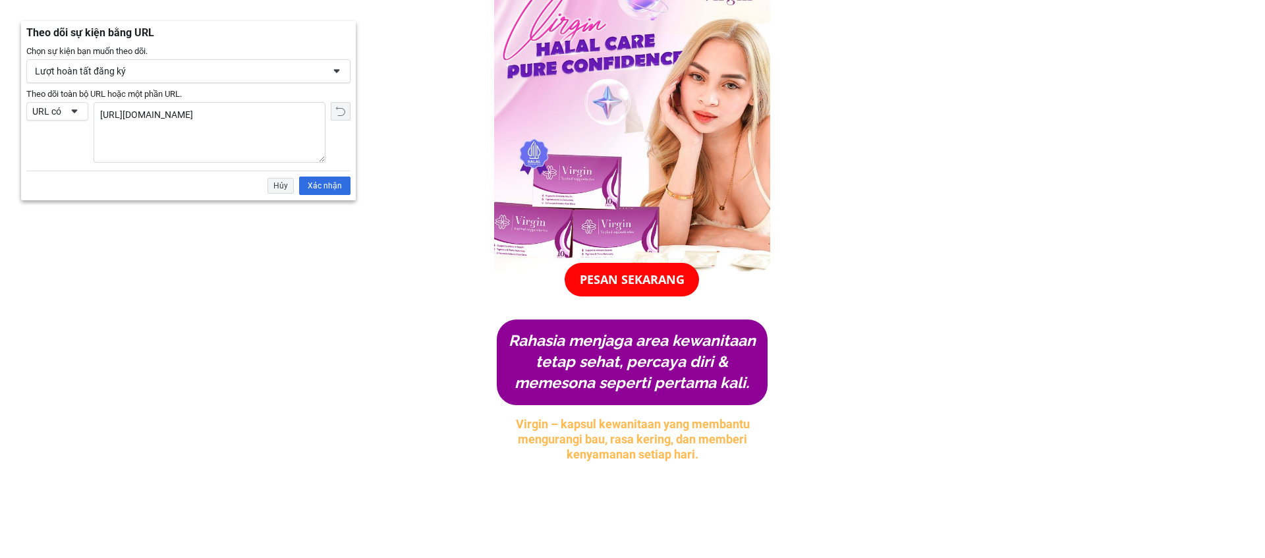
click at [288, 115] on textarea "[URL][DOMAIN_NAME]" at bounding box center [209, 132] width 231 height 59
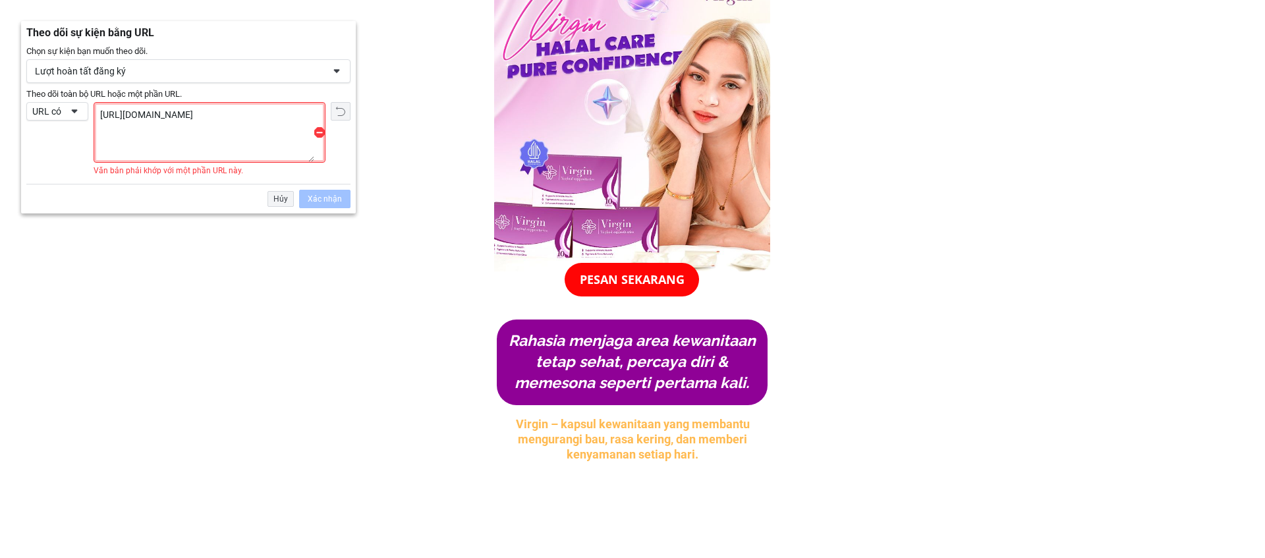
type textarea "[URL][DOMAIN_NAME]"
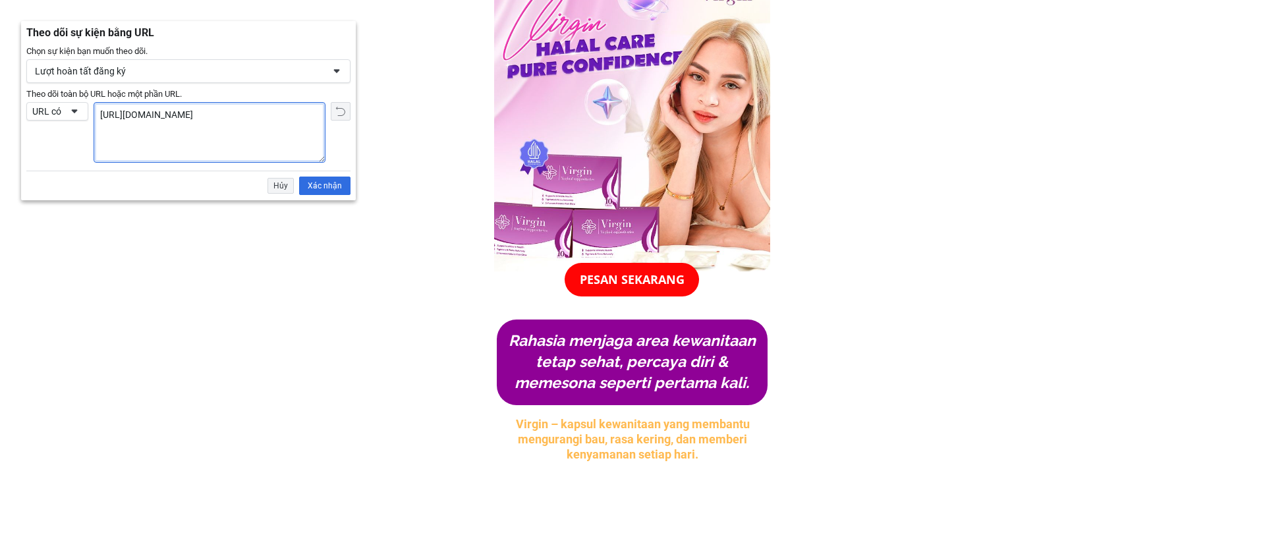
click at [63, 107] on div "URL có" at bounding box center [57, 111] width 62 height 18
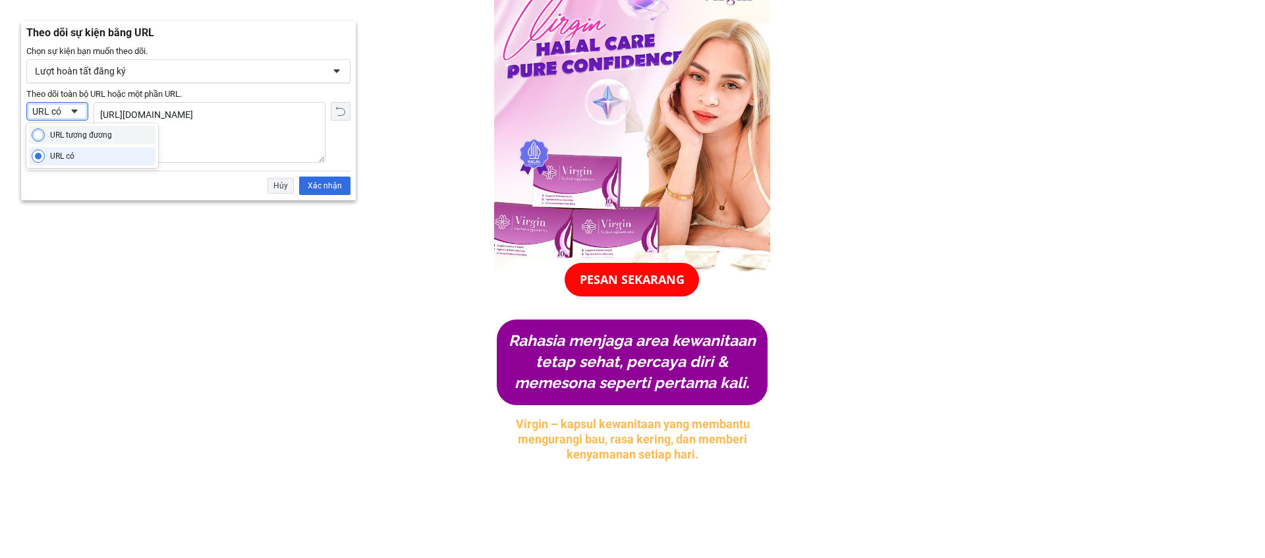
click at [73, 131] on div "URL tương đương" at bounding box center [81, 135] width 62 height 11
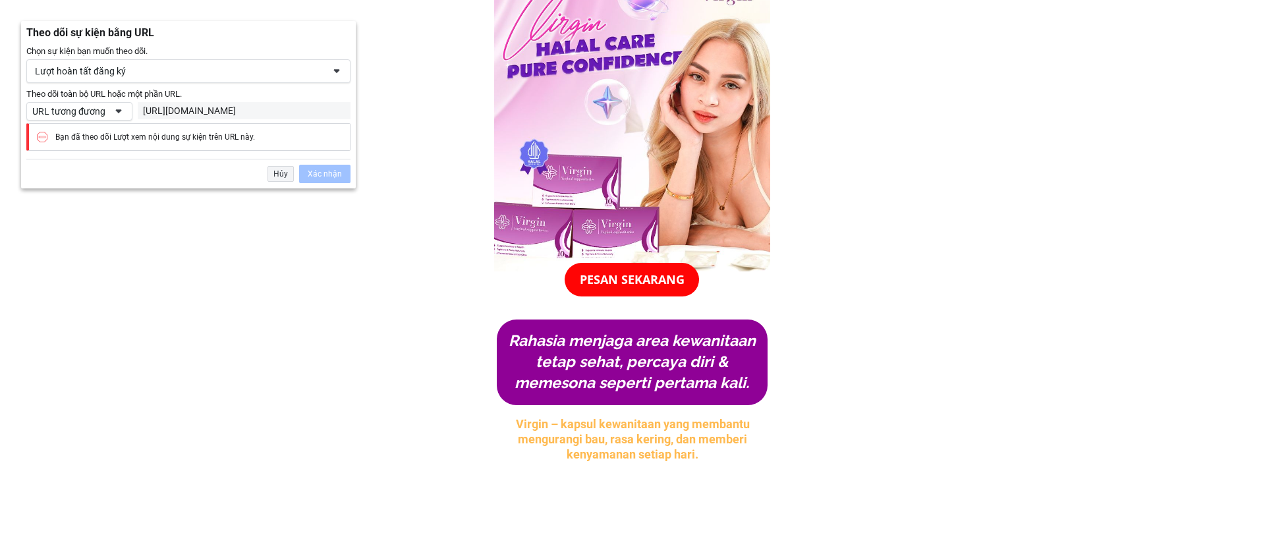
click at [274, 110] on div "[URL][DOMAIN_NAME]" at bounding box center [244, 111] width 202 height 12
drag, startPoint x: 277, startPoint y: 112, endPoint x: 165, endPoint y: 113, distance: 112.0
click at [271, 112] on div "[URL][DOMAIN_NAME]" at bounding box center [244, 111] width 202 height 12
click at [117, 113] on span at bounding box center [118, 111] width 11 height 11
click at [83, 150] on div "URL có" at bounding box center [92, 156] width 126 height 18
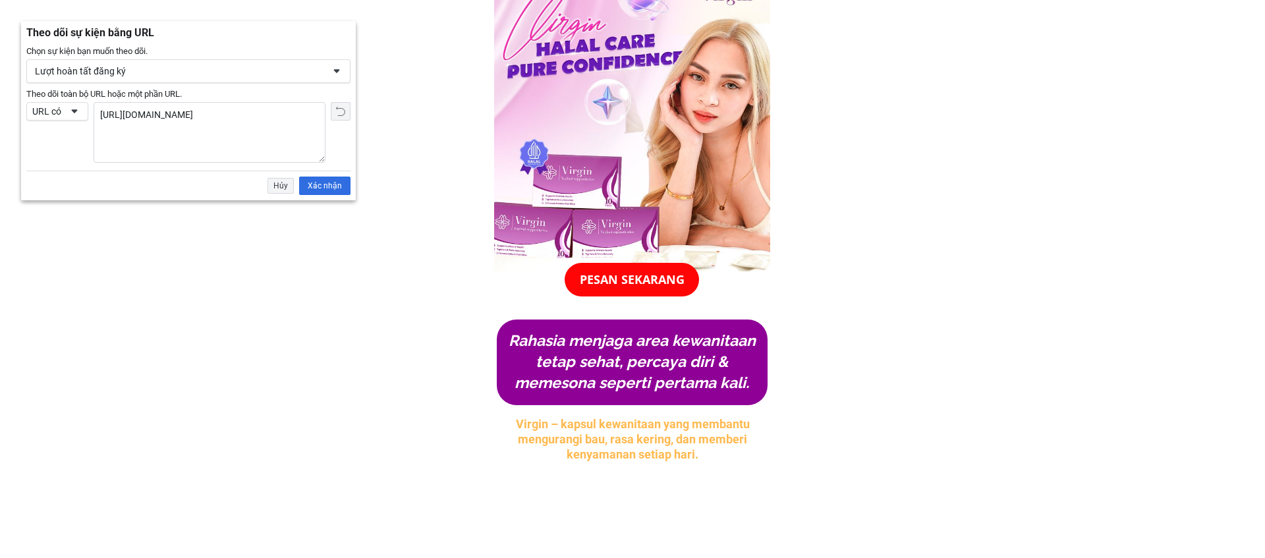
click at [271, 119] on textarea "[URL][DOMAIN_NAME]" at bounding box center [209, 132] width 231 height 59
drag, startPoint x: 123, startPoint y: 116, endPoint x: 99, endPoint y: 117, distance: 23.7
click at [99, 117] on textarea "[URL][DOMAIN_NAME]" at bounding box center [209, 132] width 231 height 59
click at [232, 117] on textarea "//[DOMAIN_NAME]/" at bounding box center [209, 132] width 231 height 59
click at [107, 117] on textarea "//[DOMAIN_NAME]/" at bounding box center [209, 132] width 231 height 59
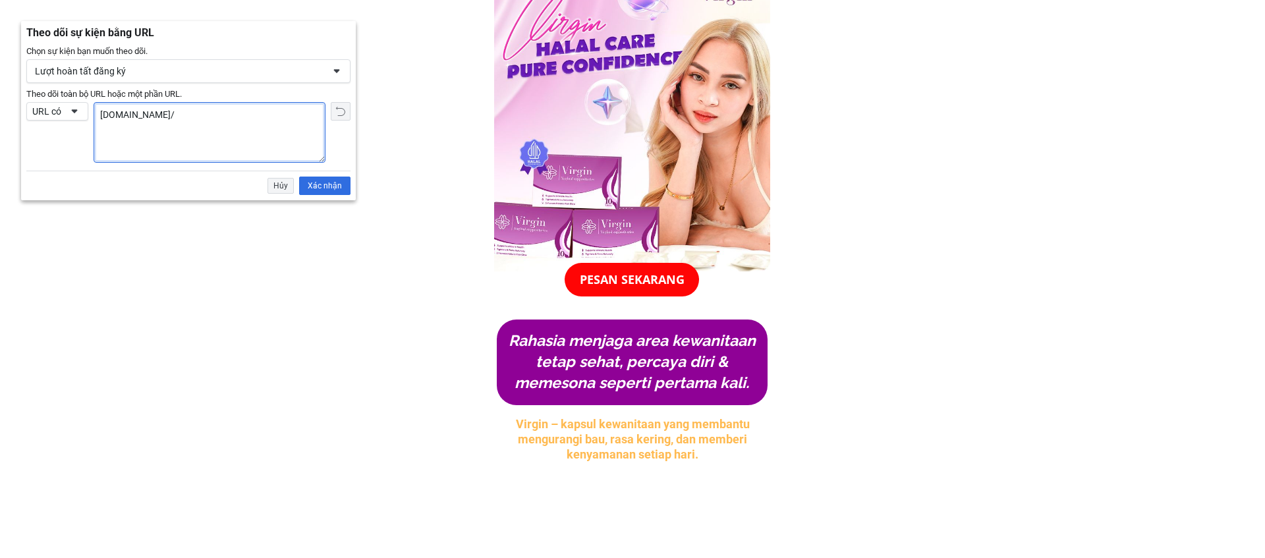
click at [196, 115] on textarea "[DOMAIN_NAME]/" at bounding box center [209, 132] width 231 height 59
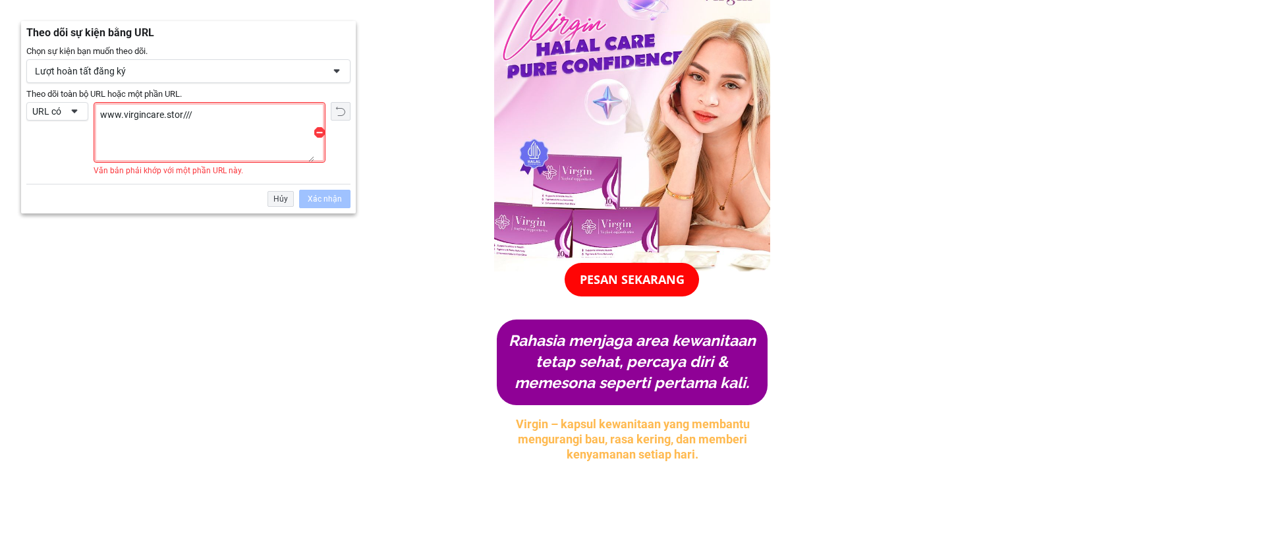
click at [189, 136] on textarea "www.virgincare.stor///" at bounding box center [204, 132] width 220 height 59
click at [198, 120] on textarea "www.virgincare.stor///" at bounding box center [204, 132] width 220 height 59
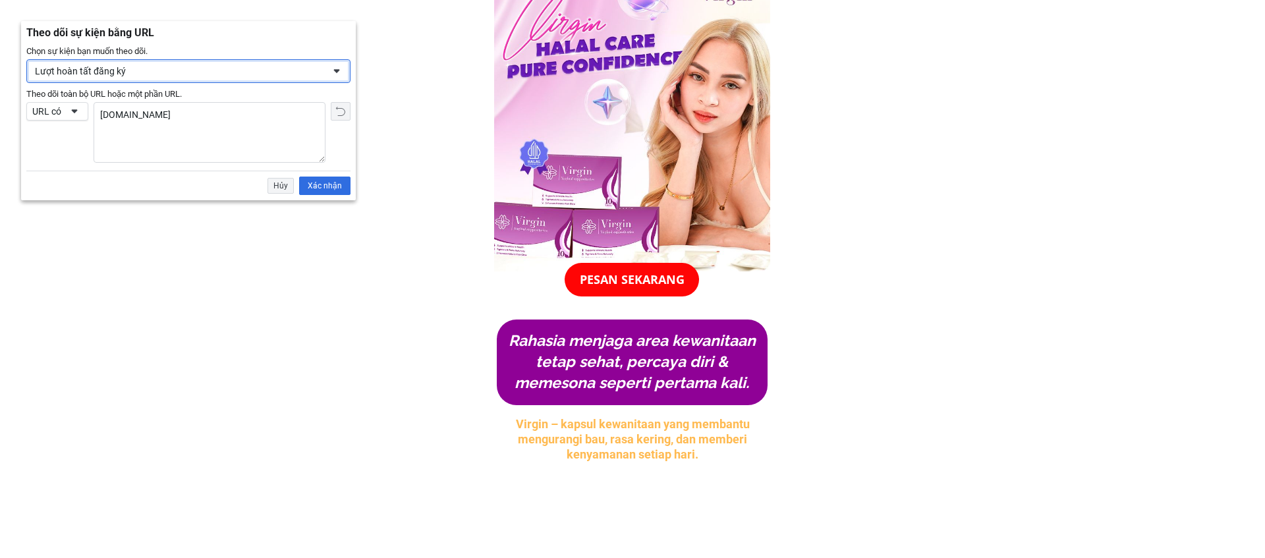
click at [217, 77] on div "Lượt hoàn tất đăng ký" at bounding box center [188, 71] width 324 height 24
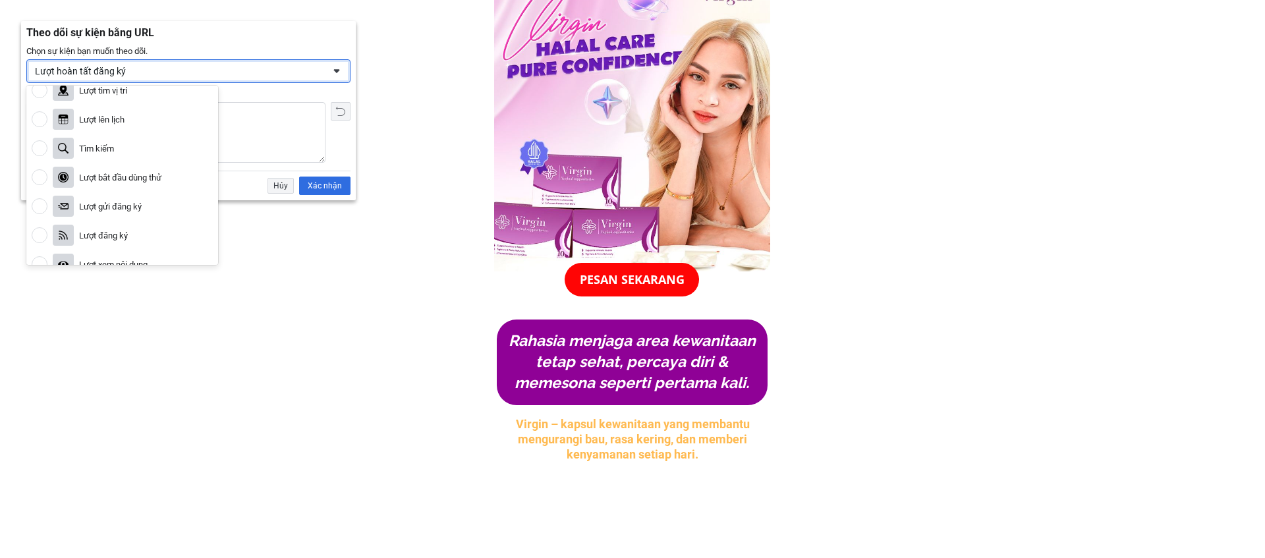
scroll to position [319, 0]
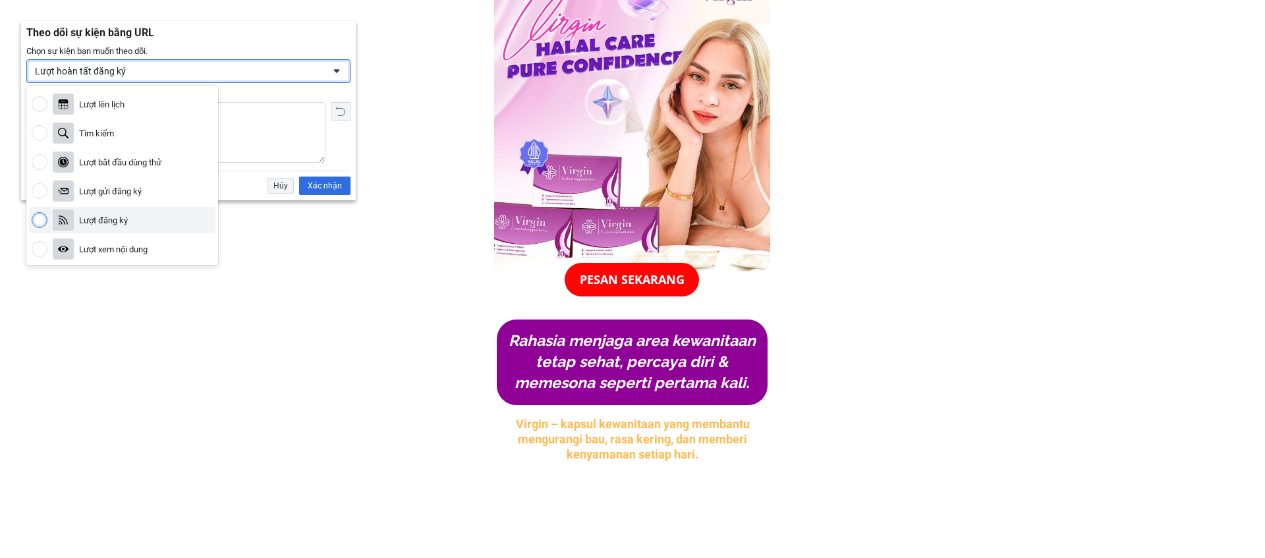
click at [140, 212] on div "Lượt đăng ký" at bounding box center [122, 220] width 186 height 26
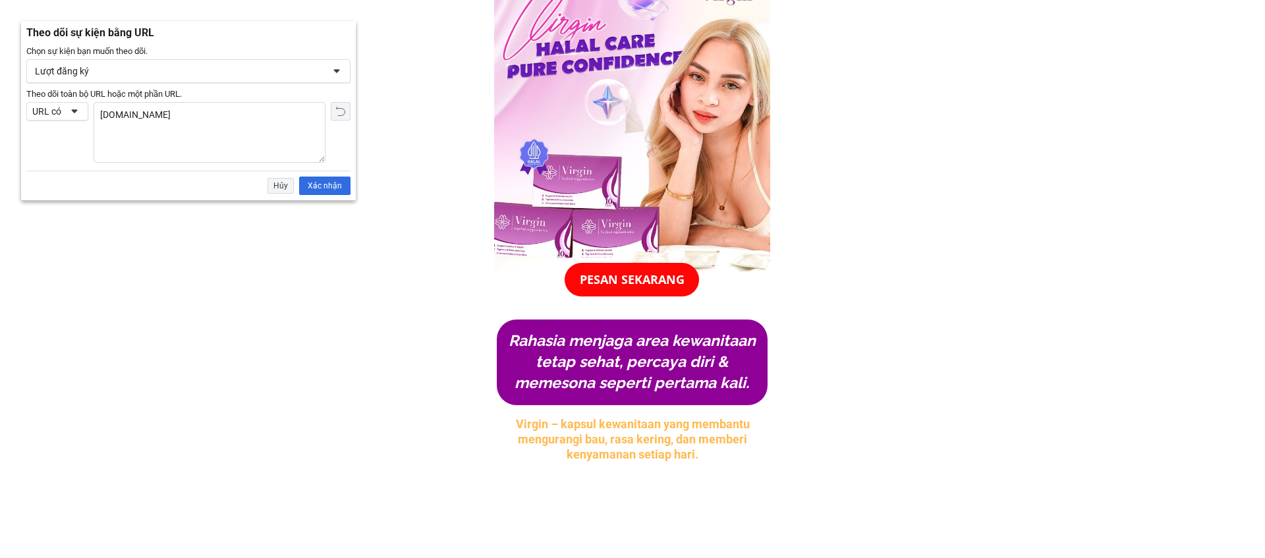
click at [188, 124] on textarea "[DOMAIN_NAME]" at bounding box center [209, 132] width 231 height 59
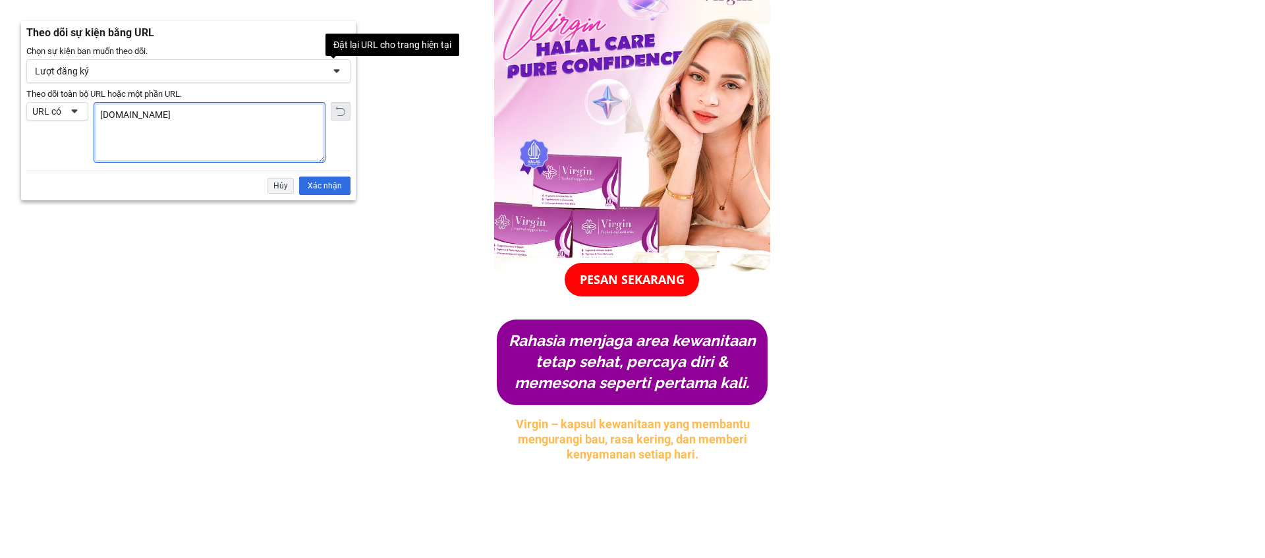
click at [345, 115] on span "Đặt lại" at bounding box center [340, 111] width 11 height 11
type textarea "[URL][DOMAIN_NAME]"
click at [345, 115] on span "Đặt lại" at bounding box center [340, 111] width 11 height 11
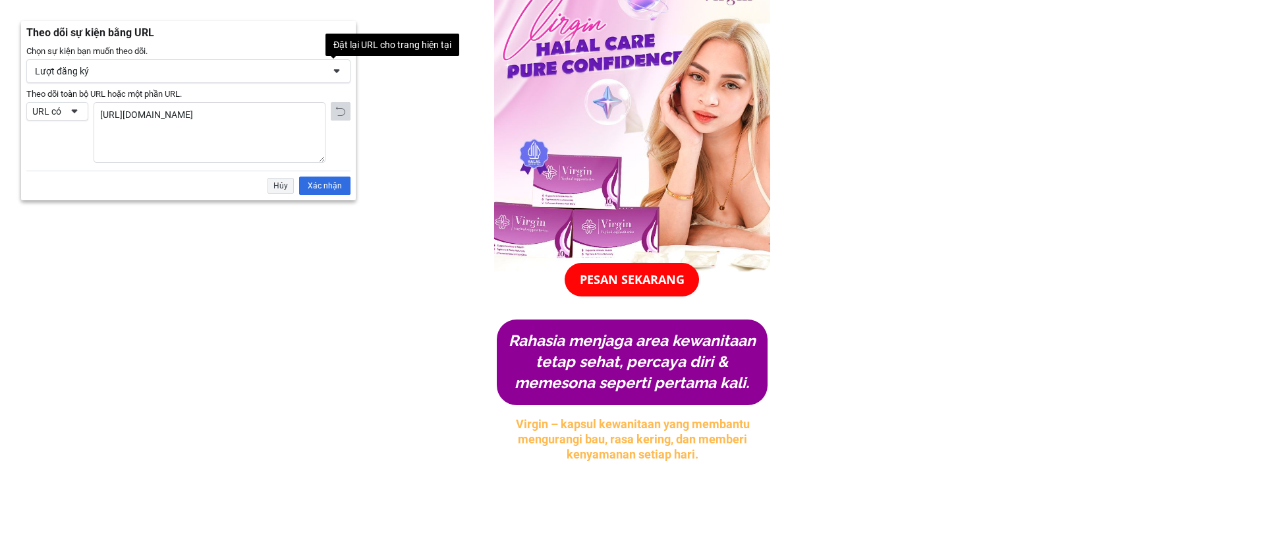
click at [345, 115] on span "Đặt lại" at bounding box center [340, 111] width 11 height 11
drag, startPoint x: 345, startPoint y: 115, endPoint x: 173, endPoint y: 115, distance: 171.9
click at [336, 115] on span "Đặt lại" at bounding box center [340, 111] width 11 height 11
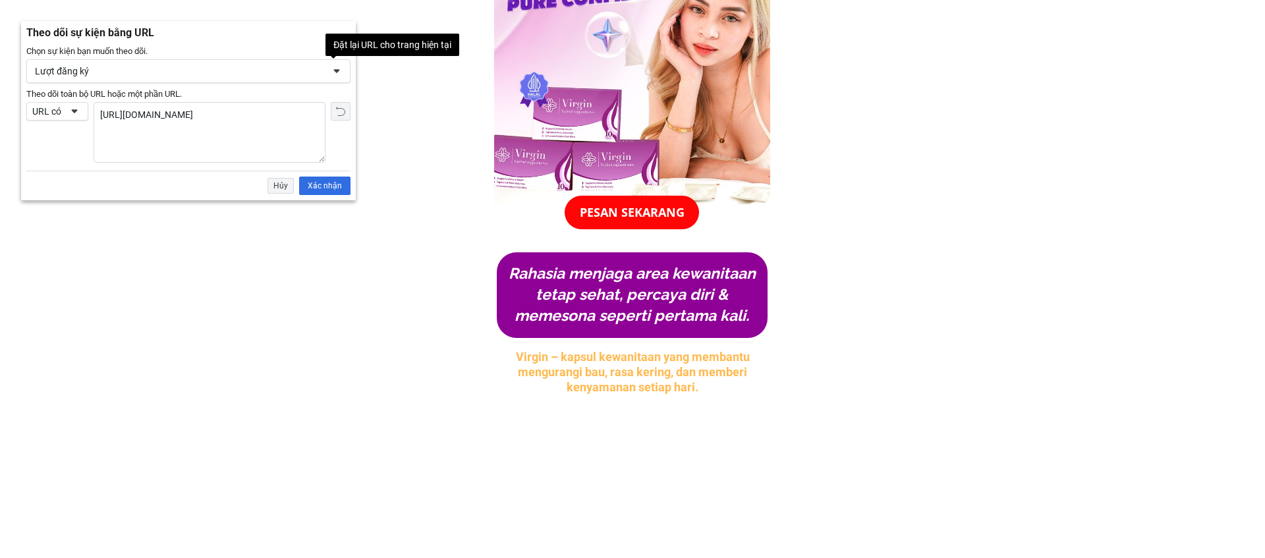
scroll to position [208, 0]
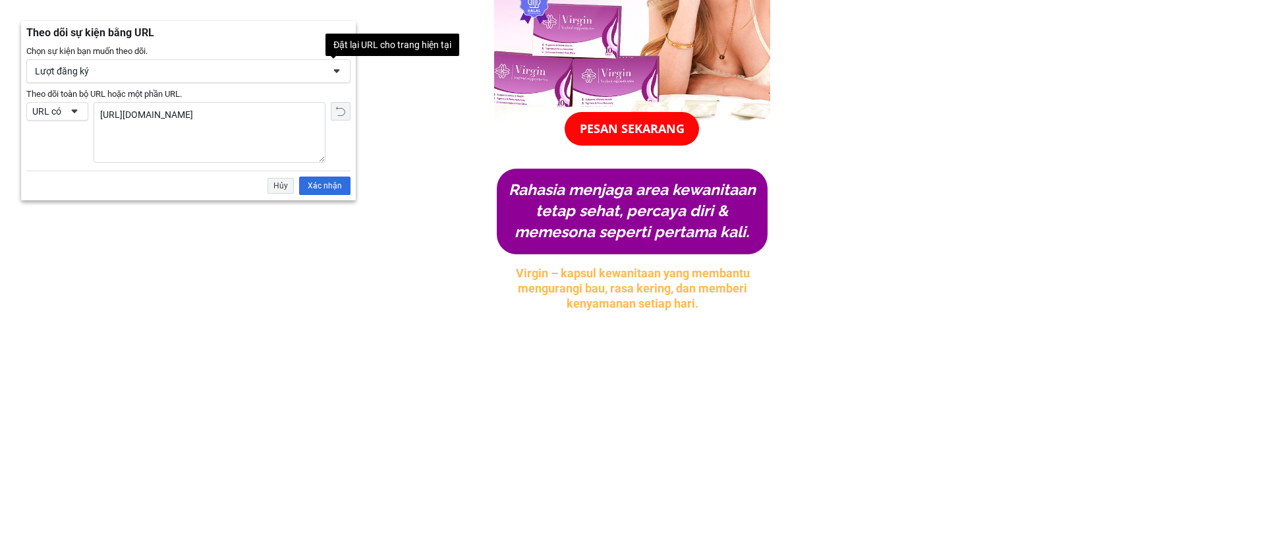
click at [235, 113] on textarea "[URL][DOMAIN_NAME]" at bounding box center [209, 132] width 231 height 59
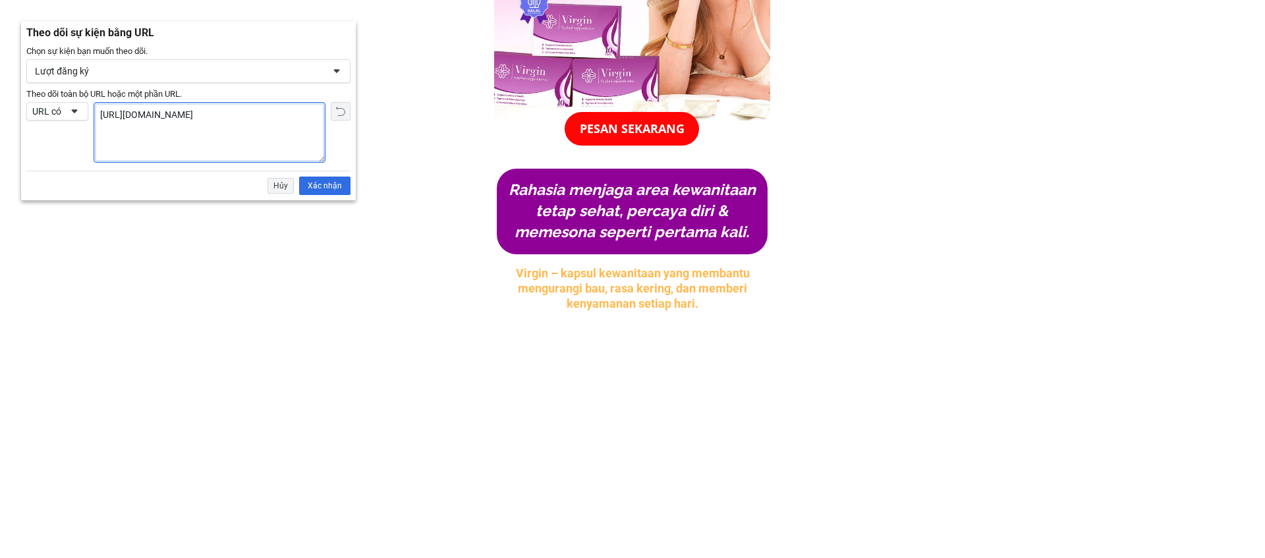
scroll to position [0, 0]
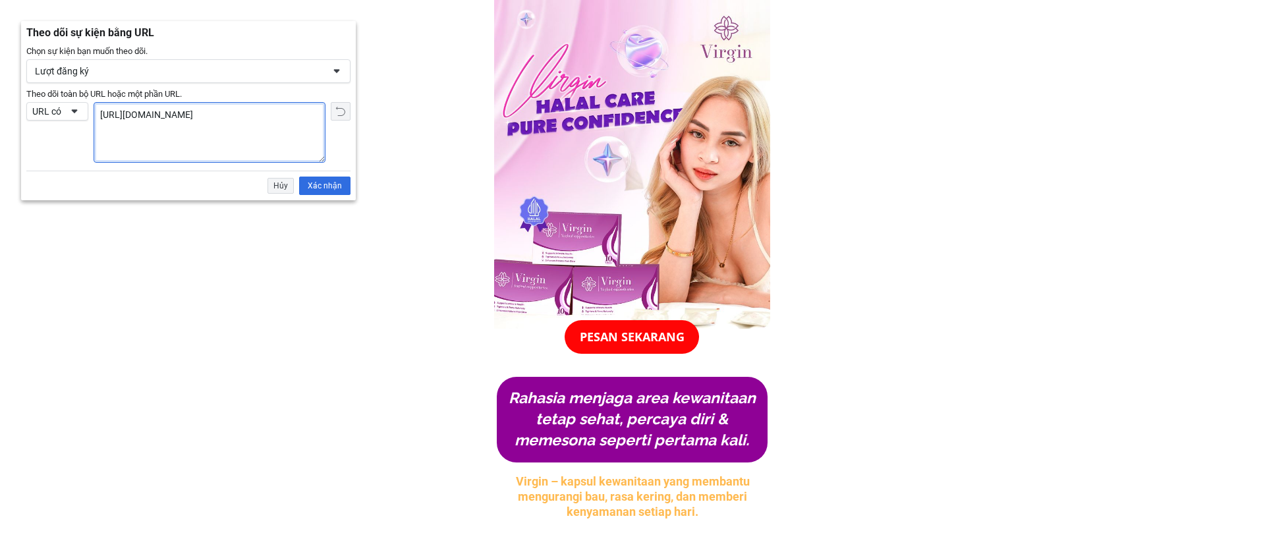
drag, startPoint x: 248, startPoint y: 113, endPoint x: 85, endPoint y: 117, distance: 162.7
click at [85, 117] on div "Theo dõi toàn bộ URL hoặc một phần URL. URL có URL tương đương URL có Theo dõi …" at bounding box center [188, 132] width 324 height 61
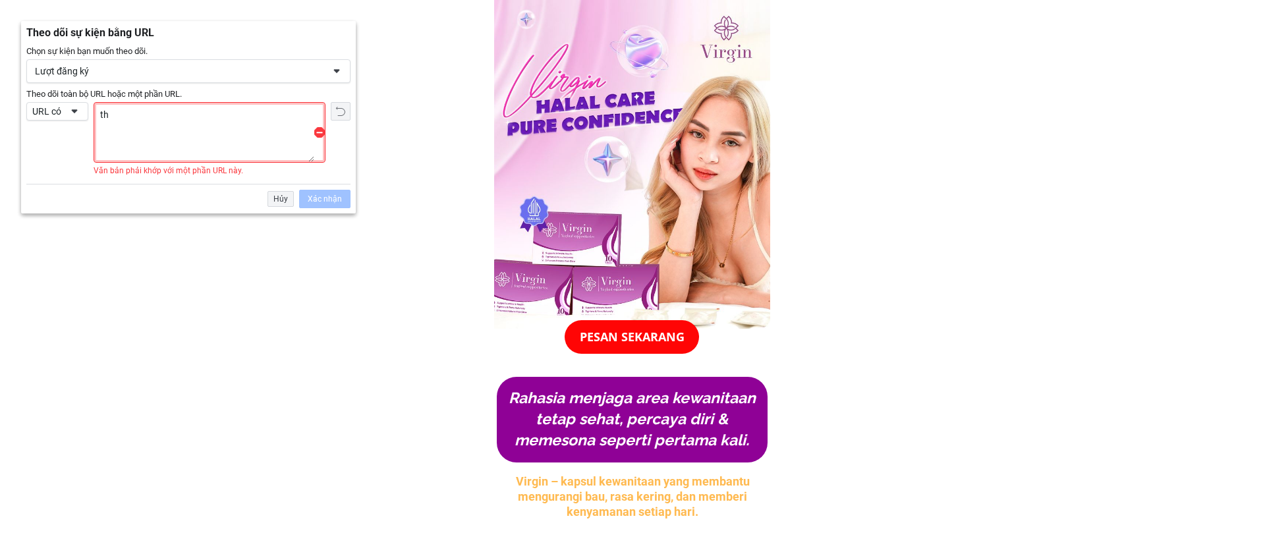
type textarea "t"
type textarea "y"
type textarea "thankyou"
drag, startPoint x: 246, startPoint y: 108, endPoint x: 124, endPoint y: 101, distance: 122.7
click at [115, 109] on textarea "thankyou" at bounding box center [204, 132] width 220 height 59
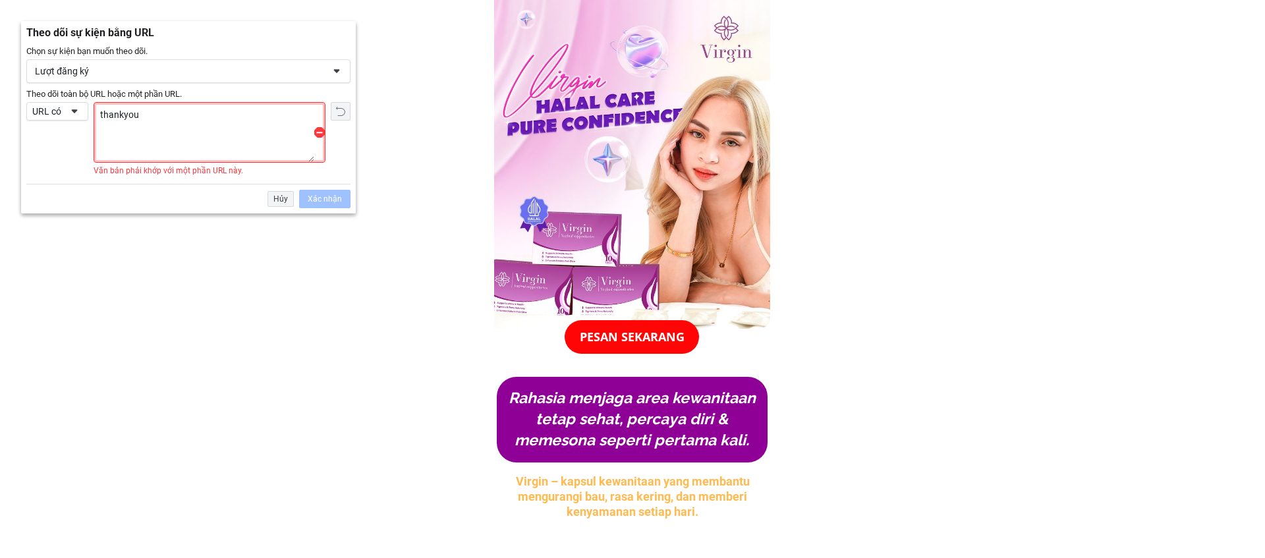
click at [129, 76] on div "Lượt đăng ký" at bounding box center [179, 71] width 288 height 12
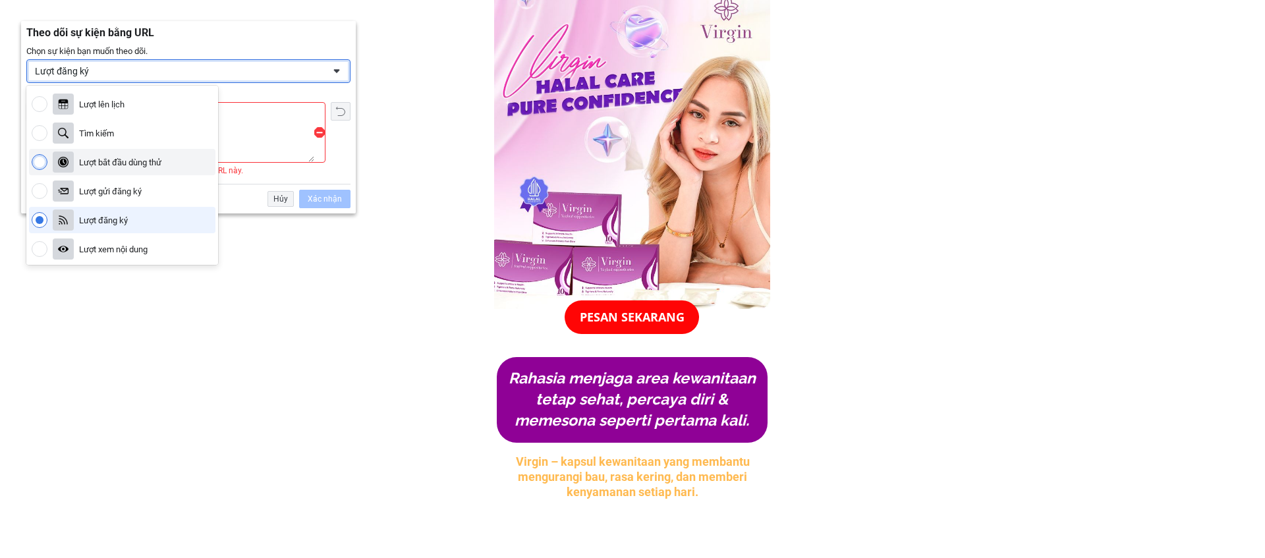
click at [142, 165] on div "Lượt bắt đầu dùng thử" at bounding box center [120, 162] width 82 height 11
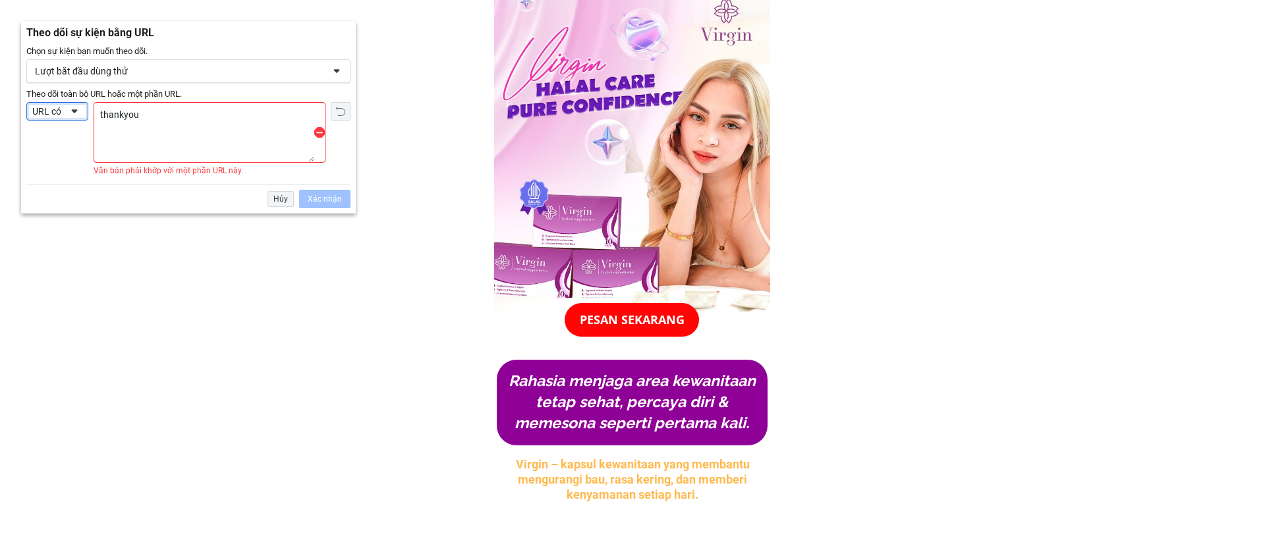
click at [66, 112] on div "URL có" at bounding box center [57, 111] width 62 height 18
click at [271, 199] on div "Hủy" at bounding box center [280, 199] width 26 height 16
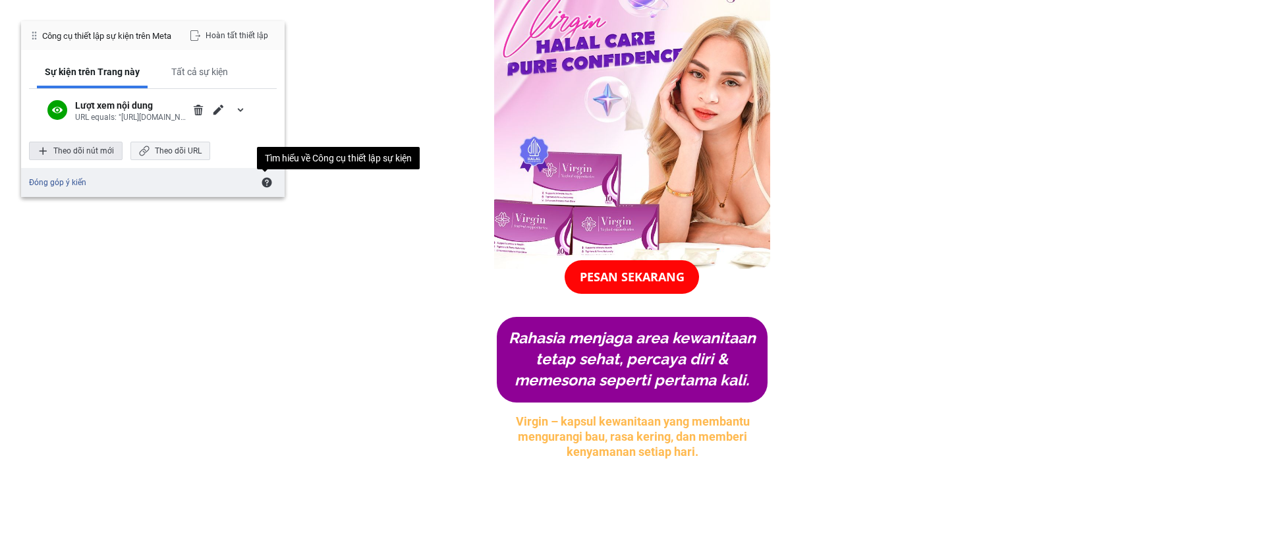
click at [98, 150] on div "Theo dõi nút mới" at bounding box center [76, 151] width 94 height 18
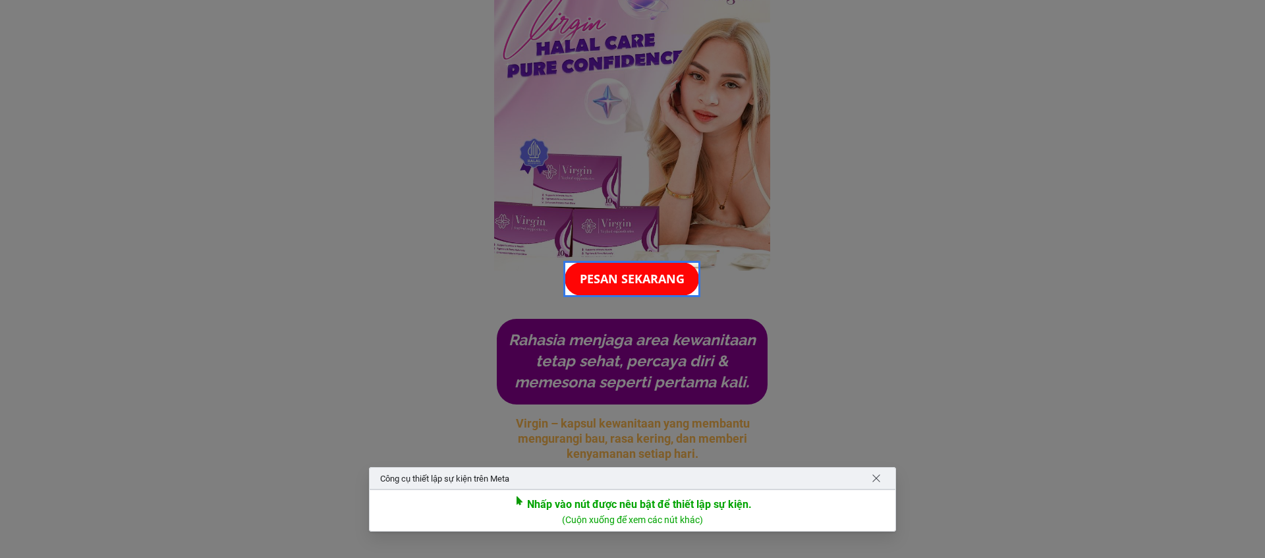
scroll to position [61, 0]
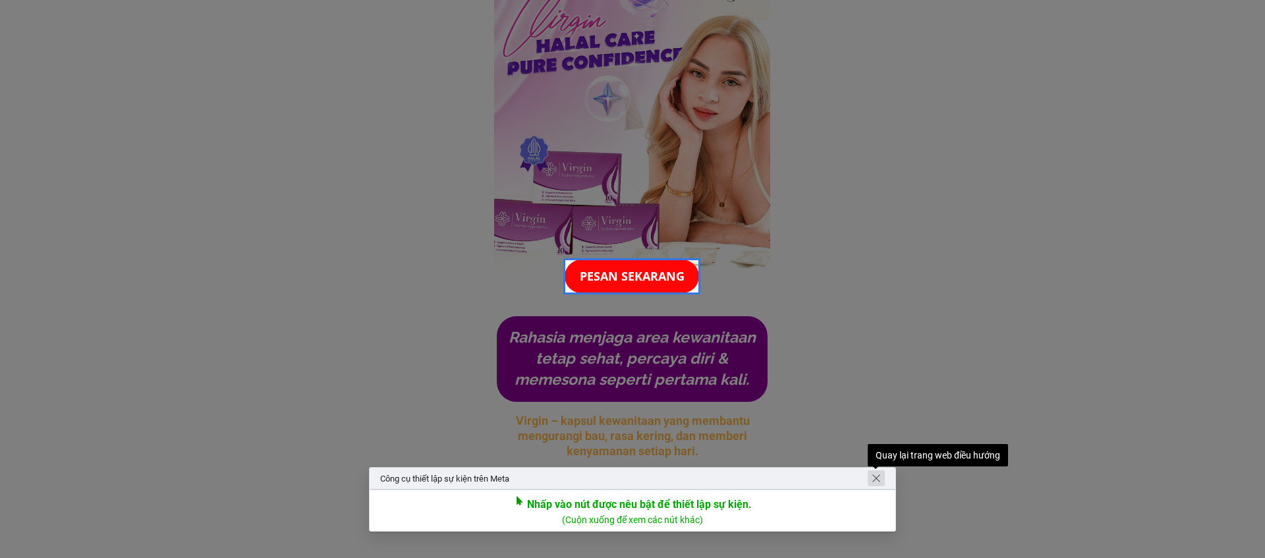
click at [875, 481] on span "Quay lại trang web điều hướng" at bounding box center [876, 478] width 11 height 11
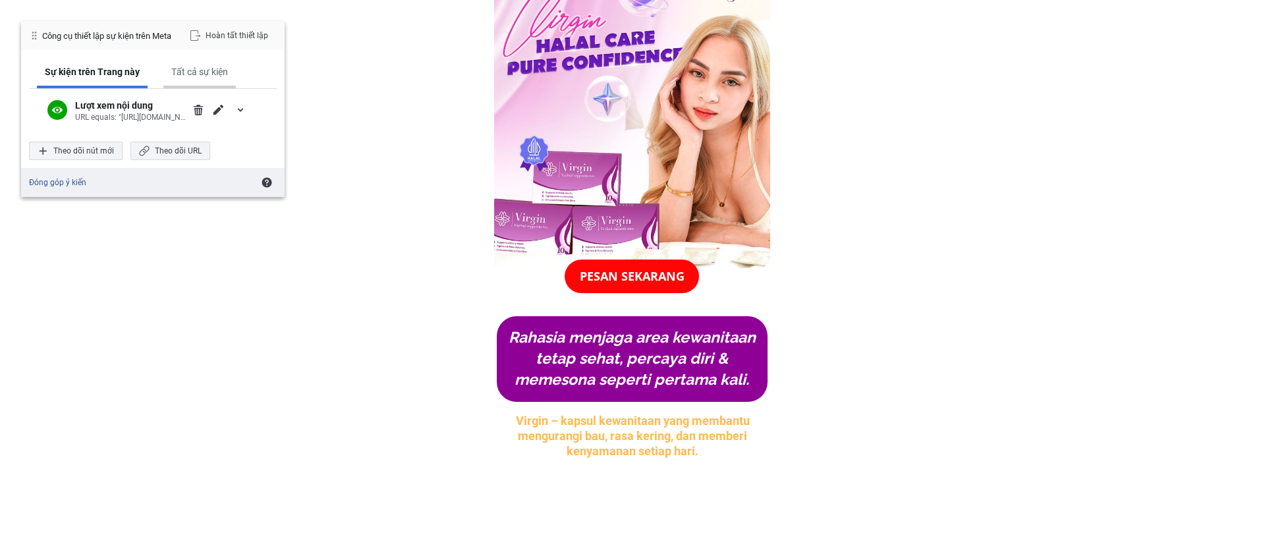
click at [205, 70] on div "Tất cả sự kiện" at bounding box center [199, 72] width 57 height 12
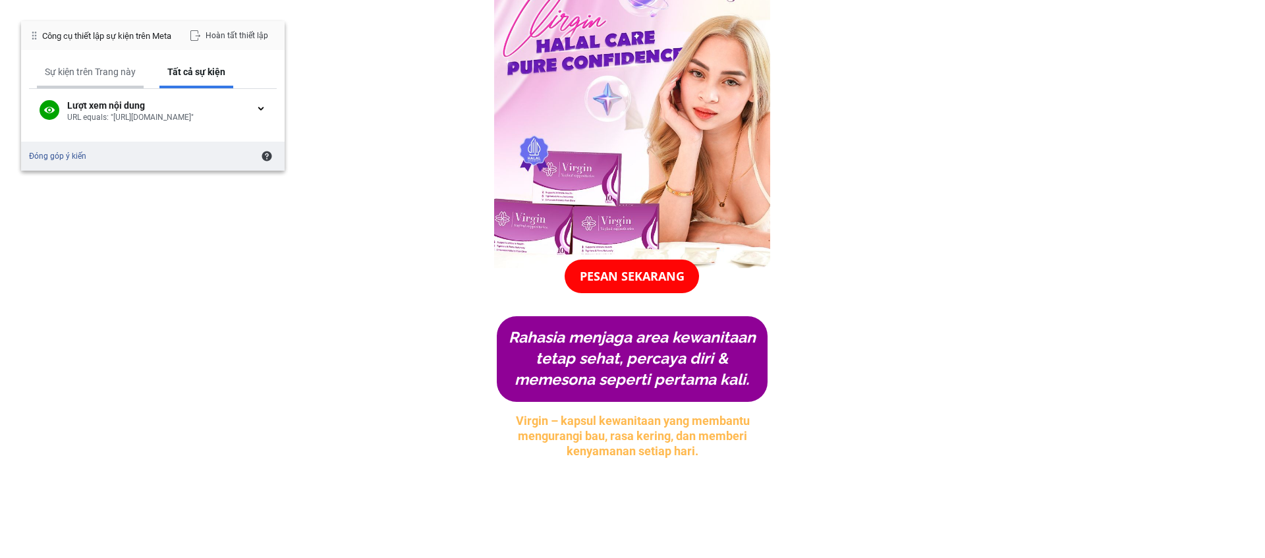
click at [119, 78] on div "Sự kiện trên Trang này" at bounding box center [90, 73] width 107 height 30
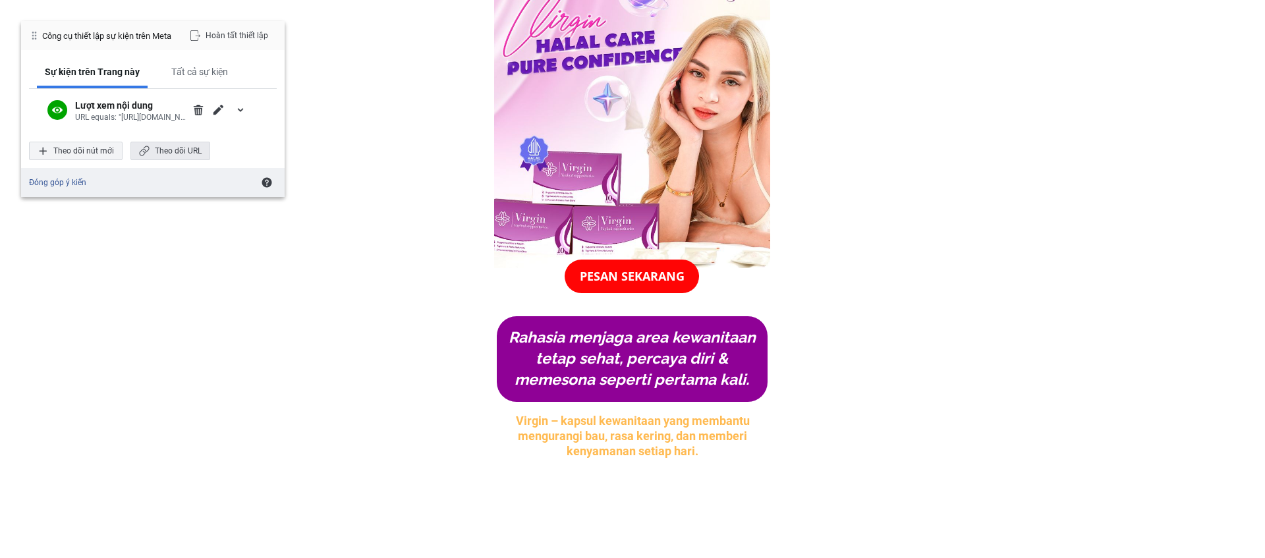
click at [177, 146] on div "Theo dõi URL" at bounding box center [170, 151] width 80 height 18
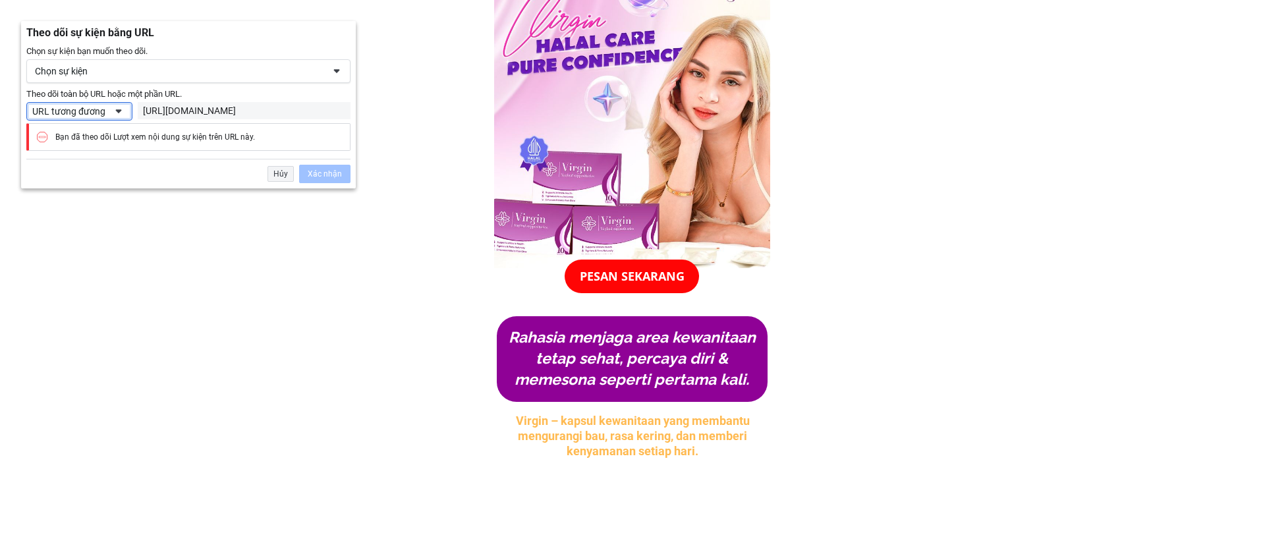
click at [101, 113] on div "URL tương đương" at bounding box center [68, 111] width 73 height 12
click at [102, 153] on div "URL có" at bounding box center [92, 156] width 126 height 18
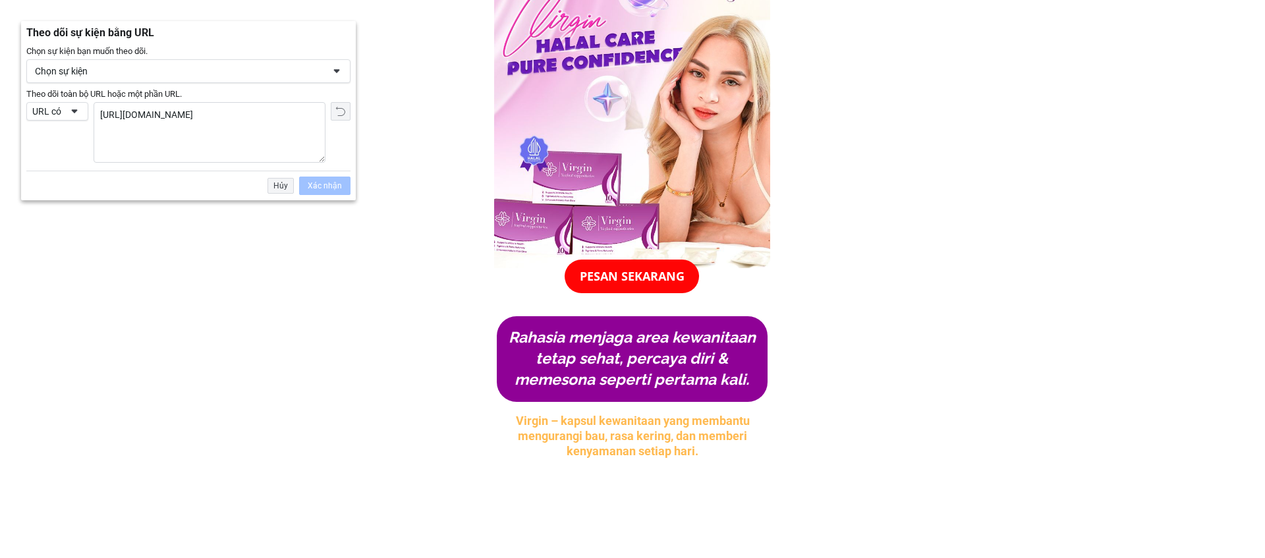
click at [218, 117] on textarea "[URL][DOMAIN_NAME]" at bounding box center [209, 132] width 231 height 59
type textarea "h"
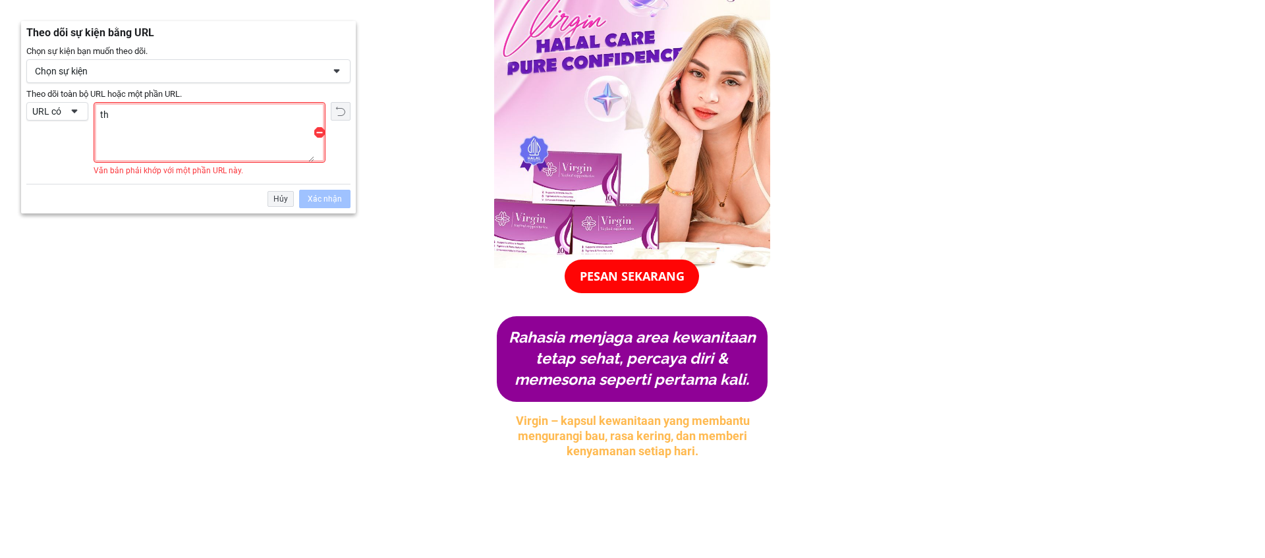
click at [313, 159] on textarea "th" at bounding box center [204, 132] width 220 height 59
drag, startPoint x: 319, startPoint y: 138, endPoint x: 322, endPoint y: 153, distance: 15.5
click at [321, 149] on span "th" at bounding box center [210, 132] width 232 height 61
drag, startPoint x: 319, startPoint y: 132, endPoint x: 320, endPoint y: 139, distance: 6.6
click at [320, 139] on span "th" at bounding box center [210, 132] width 232 height 61
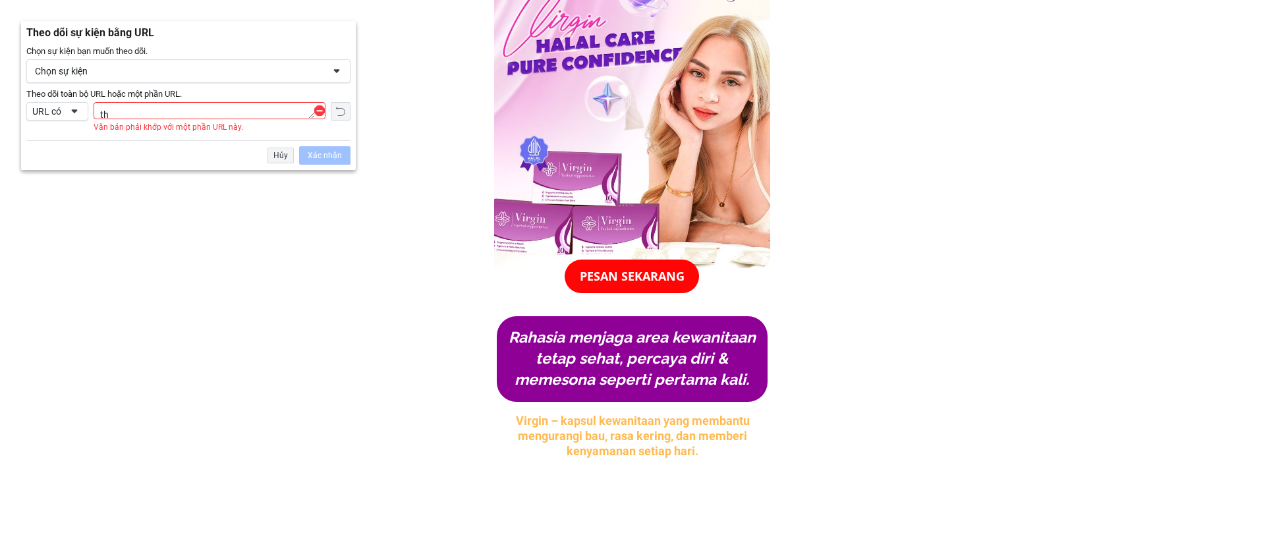
drag, startPoint x: 312, startPoint y: 160, endPoint x: 264, endPoint y: 78, distance: 95.3
click at [269, 73] on div "Chọn sự kiện bạn muốn theo dõi. Chọn sự kiện Thêm vào giỏ hàng Lượt bắt đầu tha…" at bounding box center [188, 107] width 335 height 125
drag, startPoint x: 226, startPoint y: 103, endPoint x: 215, endPoint y: 112, distance: 14.5
click at [225, 103] on textarea "th" at bounding box center [204, 111] width 220 height 16
click at [215, 112] on textarea "th" at bounding box center [204, 111] width 220 height 16
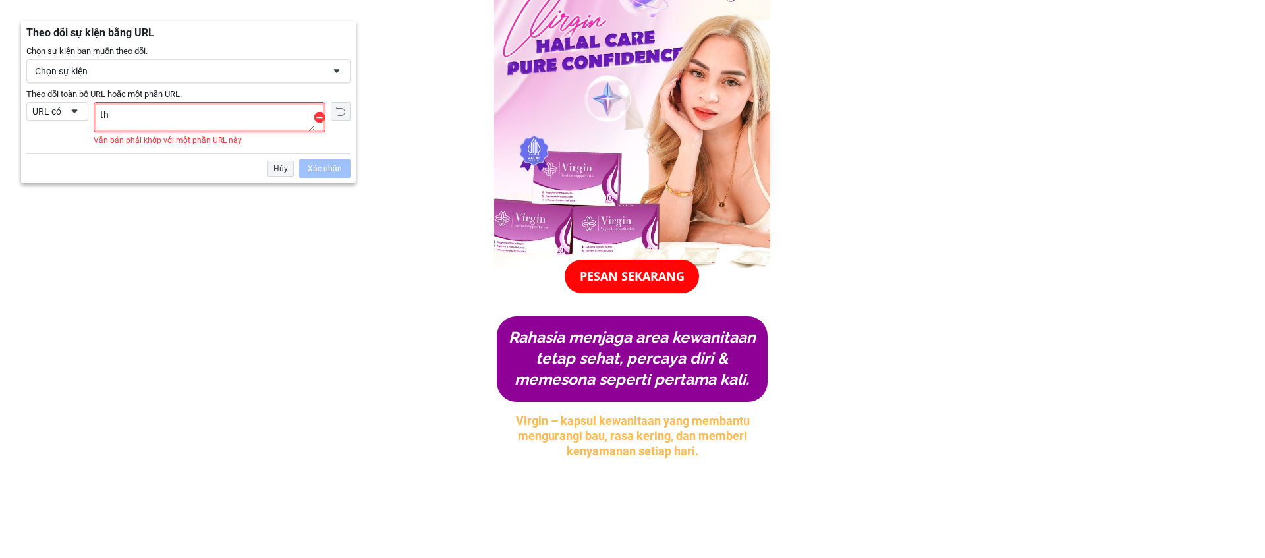
drag, startPoint x: 310, startPoint y: 117, endPoint x: 308, endPoint y: 140, distance: 22.5
click at [308, 132] on textarea "th" at bounding box center [204, 117] width 220 height 29
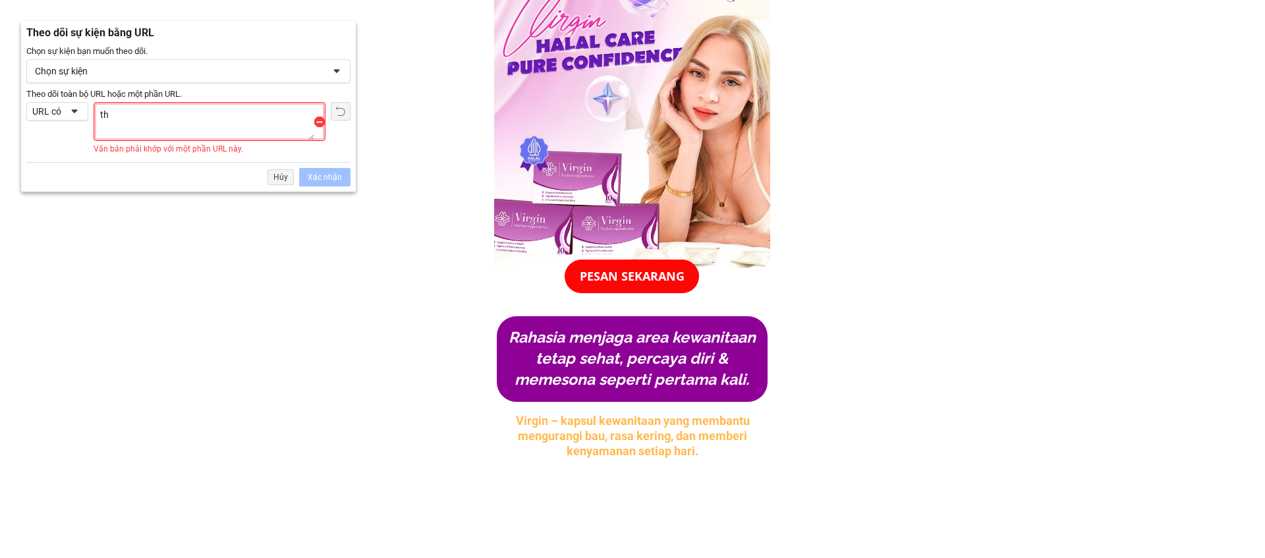
click at [288, 129] on textarea "th" at bounding box center [204, 122] width 220 height 38
click at [193, 176] on div "Hủy Xác nhận" at bounding box center [188, 174] width 324 height 24
click at [336, 115] on span "Đặt lại" at bounding box center [340, 111] width 11 height 11
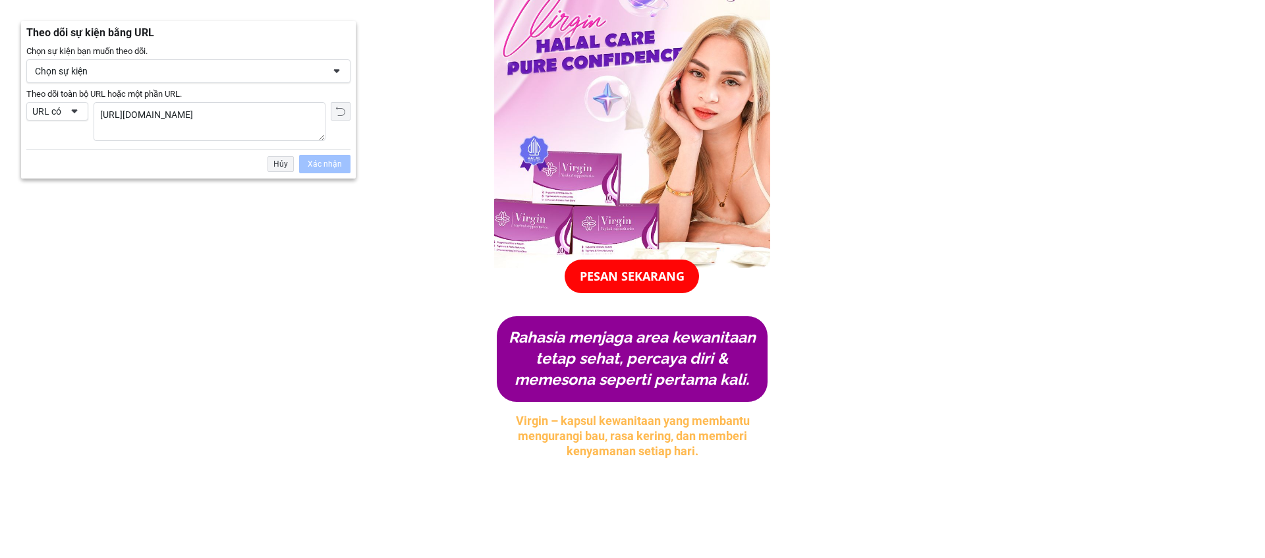
click at [264, 116] on textarea "[URL][DOMAIN_NAME]" at bounding box center [209, 122] width 231 height 38
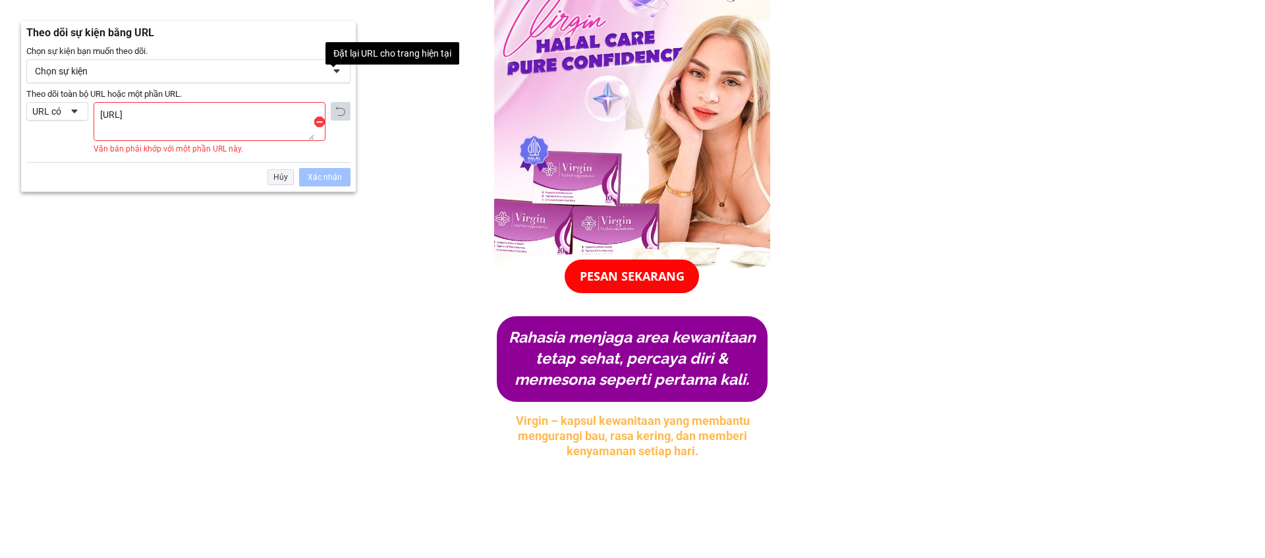
click at [339, 112] on span "Đặt lại" at bounding box center [340, 111] width 11 height 11
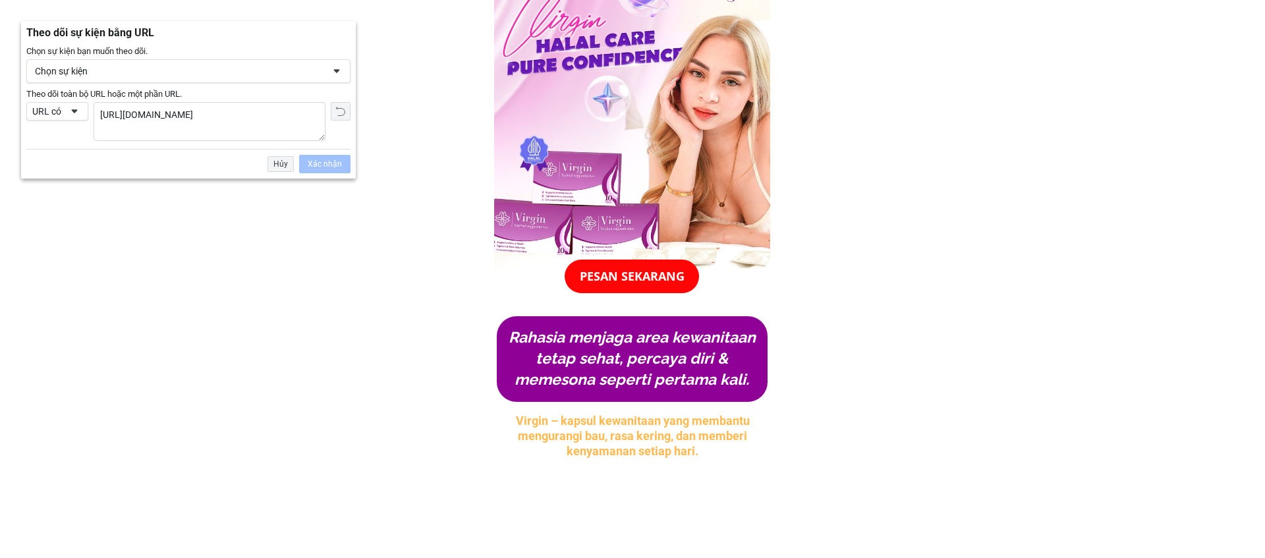
click at [296, 117] on textarea "[URL][DOMAIN_NAME]" at bounding box center [209, 122] width 231 height 38
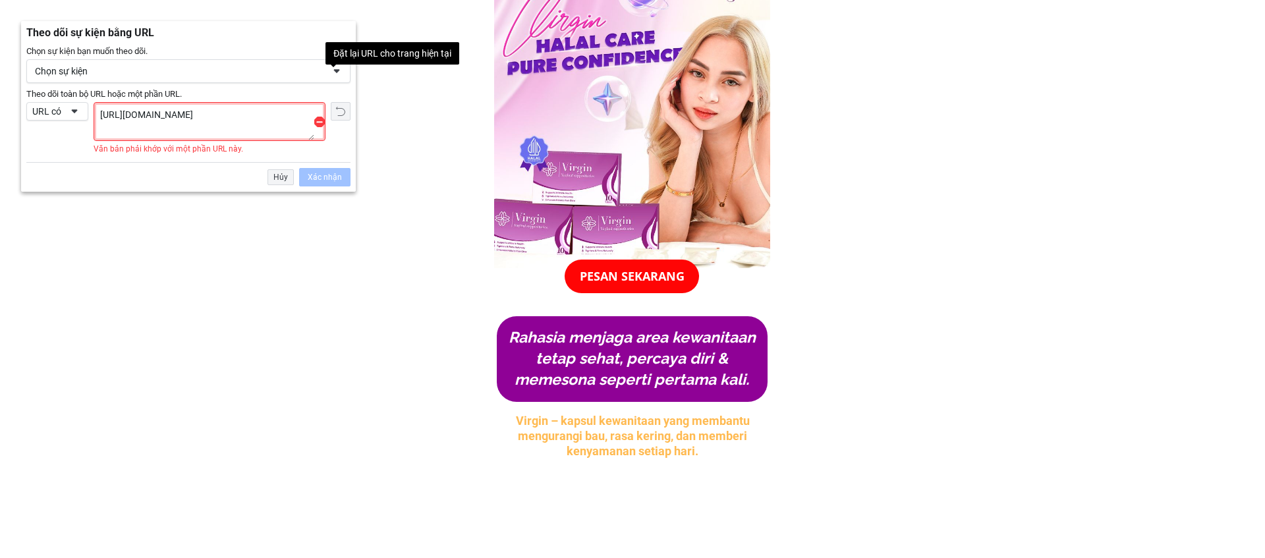
type textarea "[URL][DOMAIN_NAME]"
click at [333, 168] on div "Xác nhận" at bounding box center [324, 177] width 51 height 18
click at [333, 171] on div "Xác nhận" at bounding box center [324, 177] width 51 height 18
click at [332, 176] on div "Xác nhận" at bounding box center [324, 177] width 51 height 18
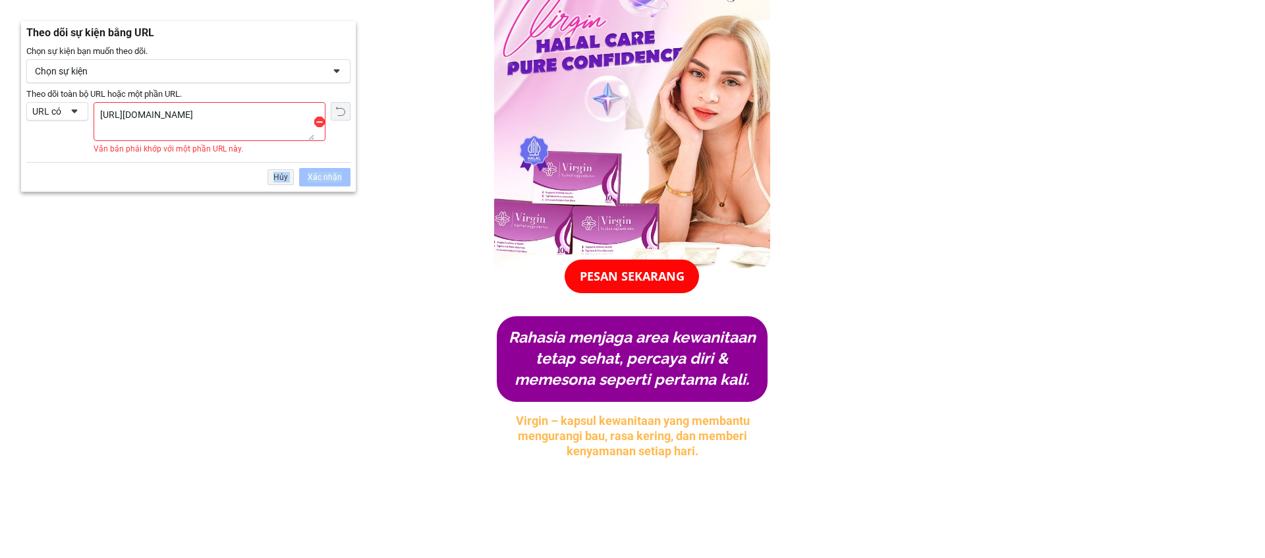
click at [332, 176] on div "Xác nhận" at bounding box center [324, 177] width 51 height 18
drag, startPoint x: 228, startPoint y: 162, endPoint x: 255, endPoint y: 151, distance: 29.0
click at [228, 162] on div "Hủy Xác nhận" at bounding box center [188, 174] width 324 height 24
drag, startPoint x: 257, startPoint y: 151, endPoint x: 275, endPoint y: 155, distance: 18.2
click at [275, 155] on div "Chọn sự kiện bạn muốn theo dõi. Chọn sự kiện Thêm vào giỏ hàng Lượt bắt đầu tha…" at bounding box center [188, 118] width 335 height 147
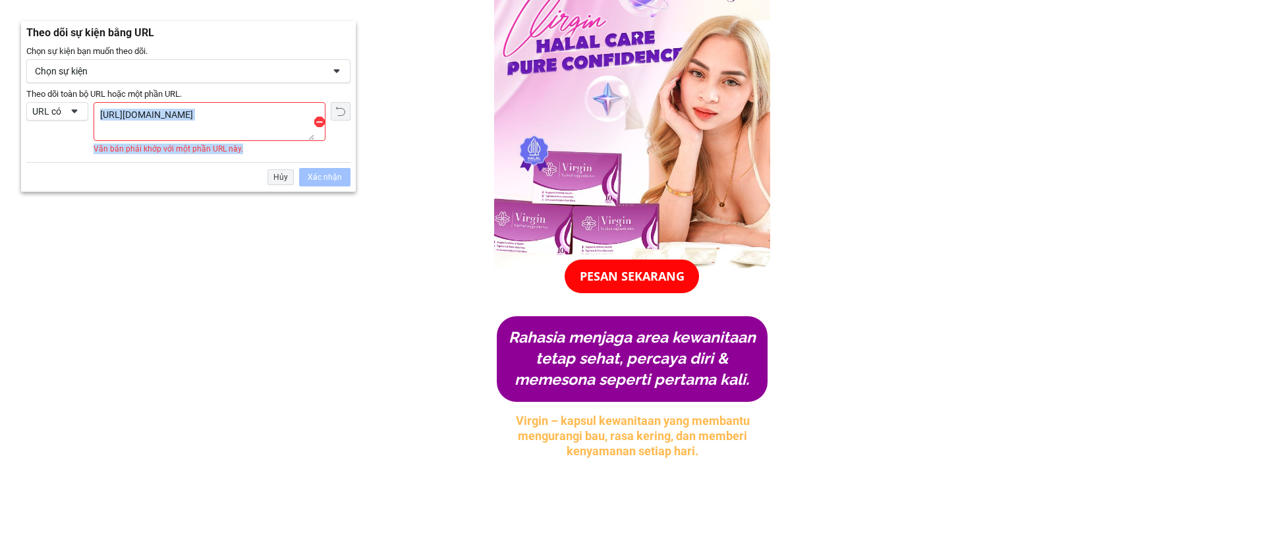
click at [205, 162] on div "Hủy Xác nhận" at bounding box center [188, 174] width 324 height 24
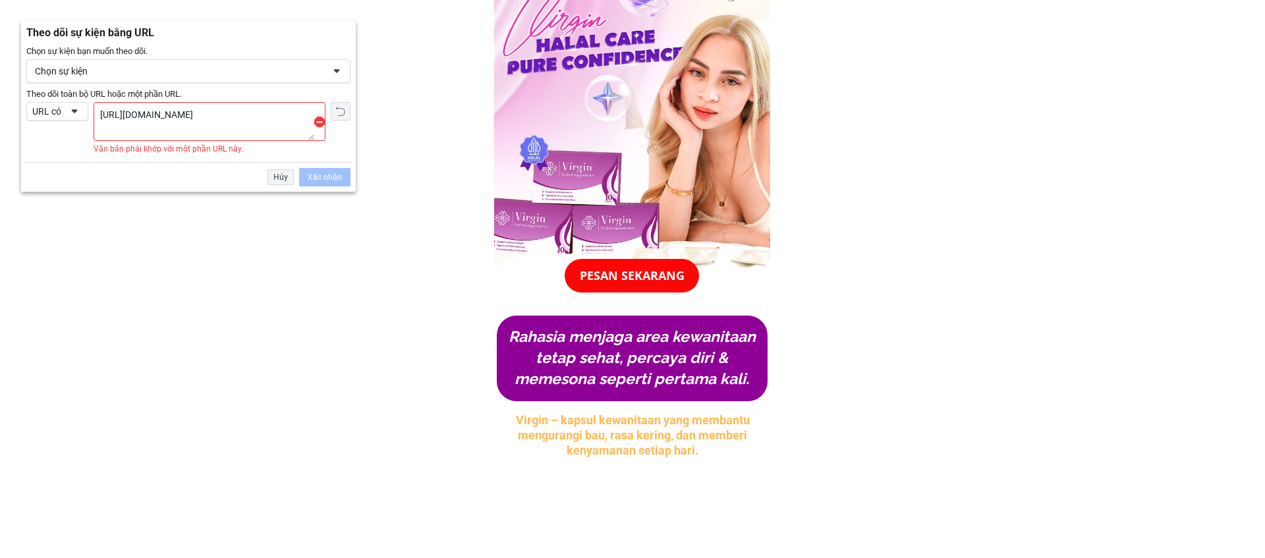
scroll to position [62, 0]
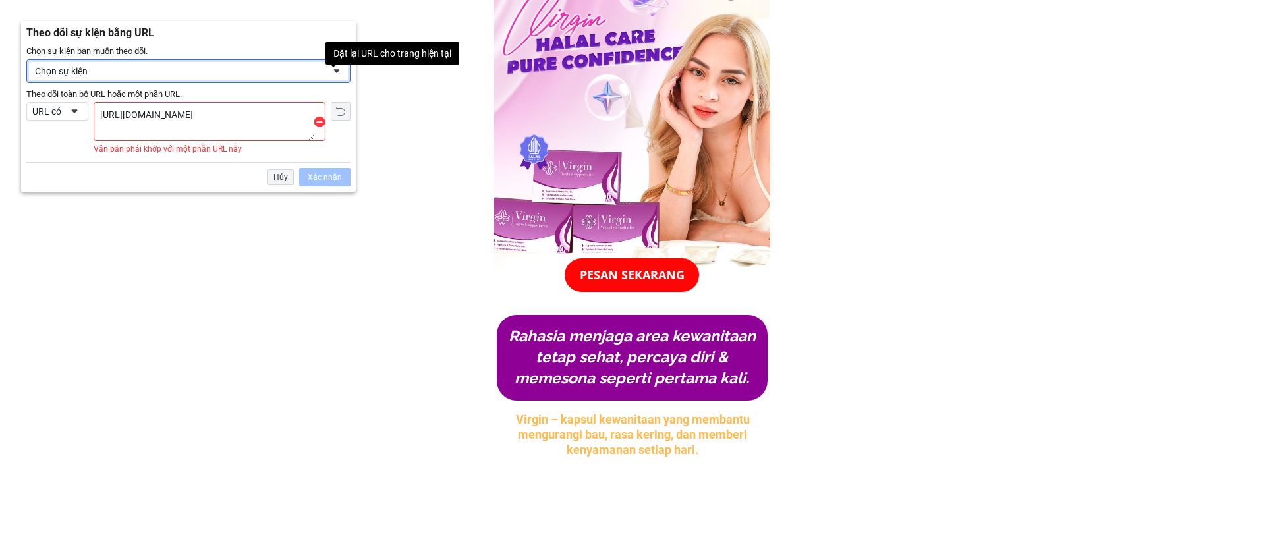
click at [168, 77] on div "Chọn sự kiện" at bounding box center [188, 71] width 324 height 24
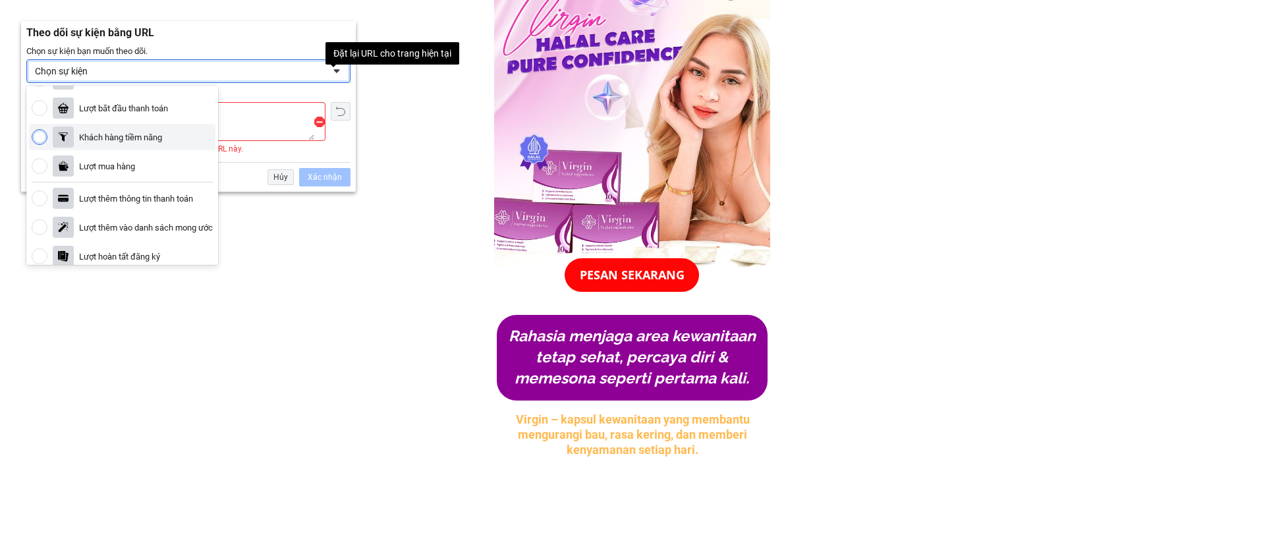
scroll to position [24, 0]
click at [163, 141] on div "Khách hàng tiềm năng" at bounding box center [122, 135] width 186 height 26
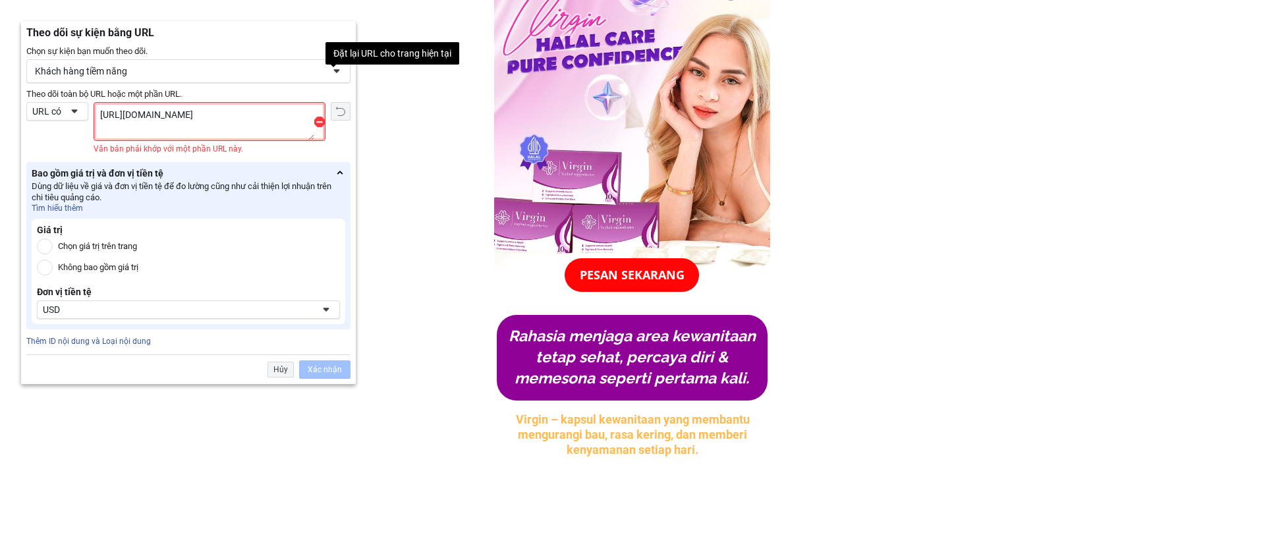
click at [215, 139] on textarea "[URL][DOMAIN_NAME]" at bounding box center [204, 122] width 220 height 38
click at [103, 265] on label "Không bao gồm giá trị" at bounding box center [98, 267] width 80 height 16
click at [53, 265] on input "Không bao gồm giá trị" at bounding box center [45, 267] width 16 height 16
radio input "true"
click at [263, 111] on textarea "[URL][DOMAIN_NAME]" at bounding box center [204, 122] width 220 height 38
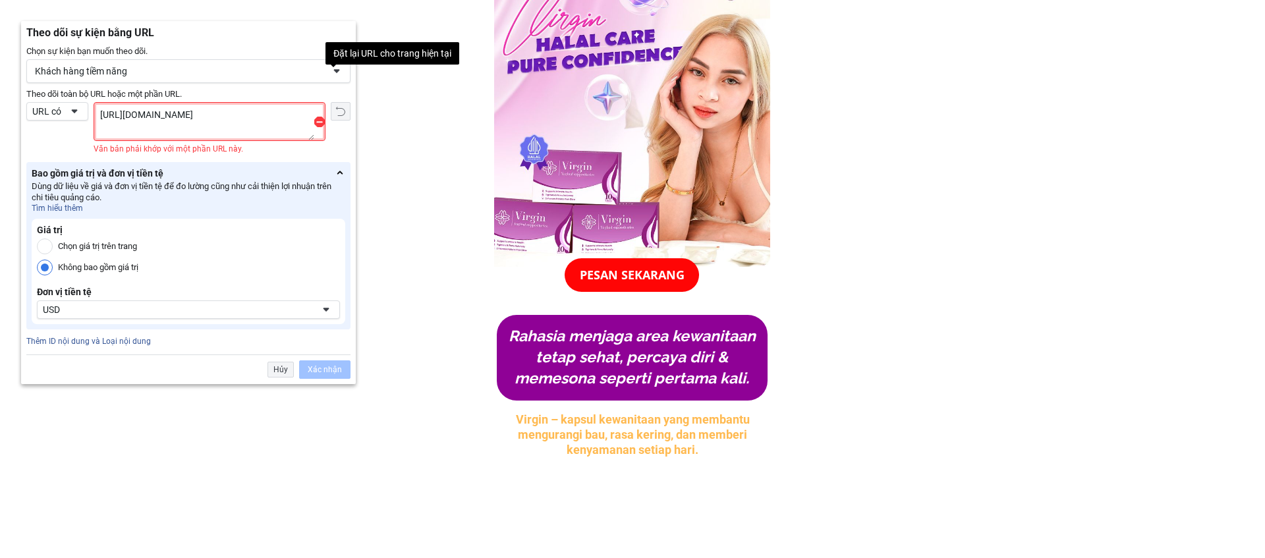
type textarea "[URL][DOMAIN_NAME]"
click at [231, 161] on div "Chọn sự kiện bạn muốn theo dõi. Khách hàng tiềm năng Thêm vào giỏ hàng Lượt bắt…" at bounding box center [188, 214] width 335 height 339
click at [284, 366] on div "Hủy" at bounding box center [280, 370] width 26 height 16
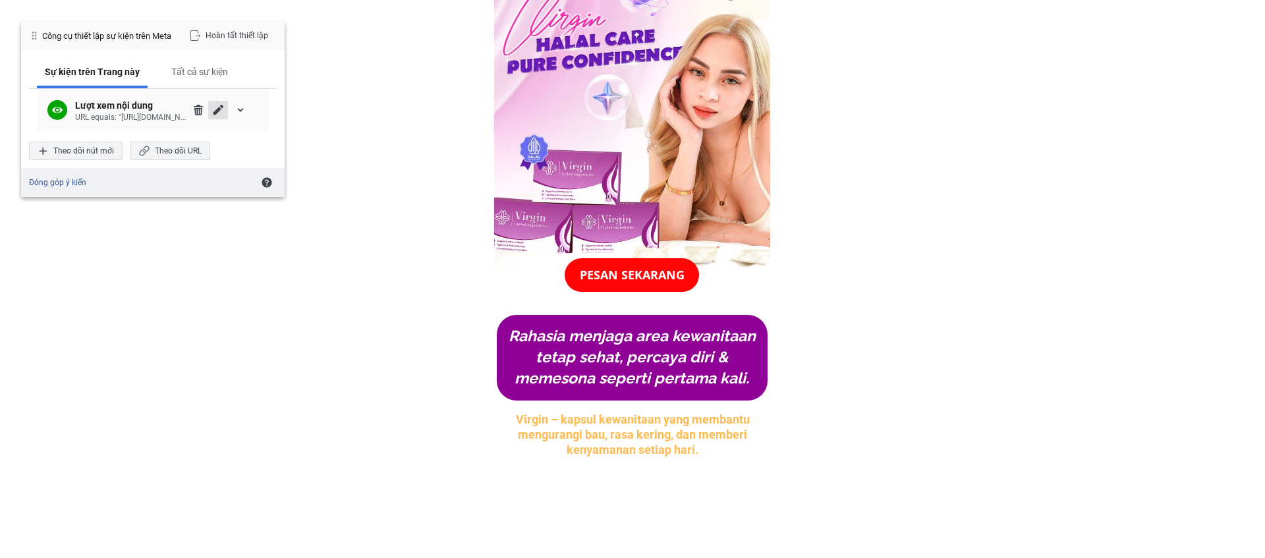
click at [219, 109] on span "Chỉnh sửa" at bounding box center [218, 110] width 11 height 11
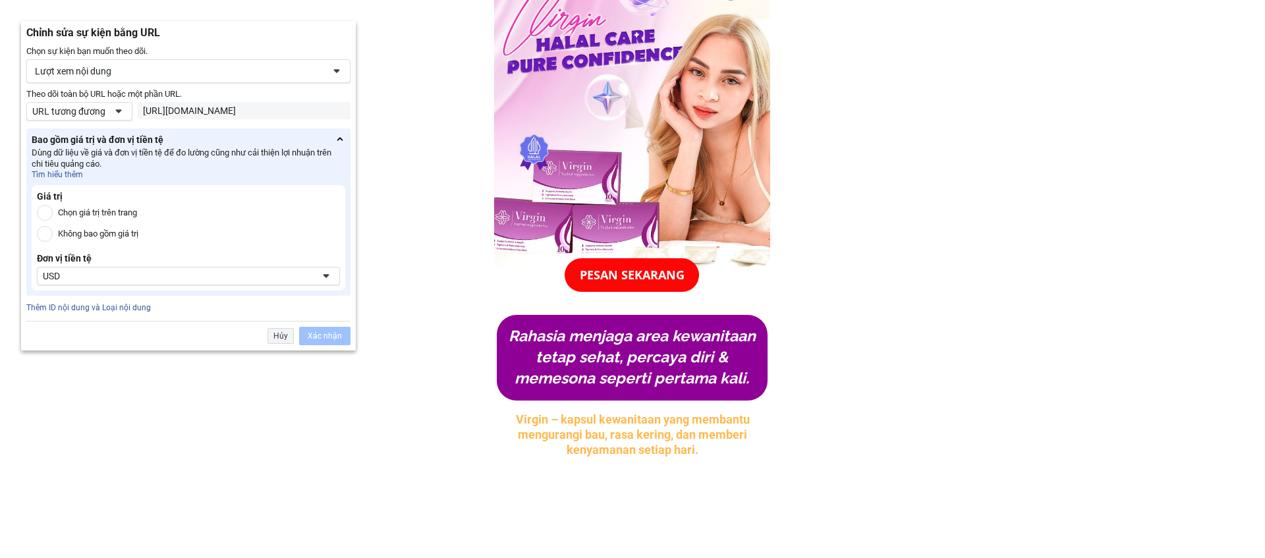
click at [276, 115] on div "[URL][DOMAIN_NAME]" at bounding box center [244, 111] width 202 height 12
click at [281, 324] on div "Hủy Xác nhận" at bounding box center [188, 333] width 324 height 24
click at [282, 331] on div "Hủy" at bounding box center [280, 336] width 26 height 16
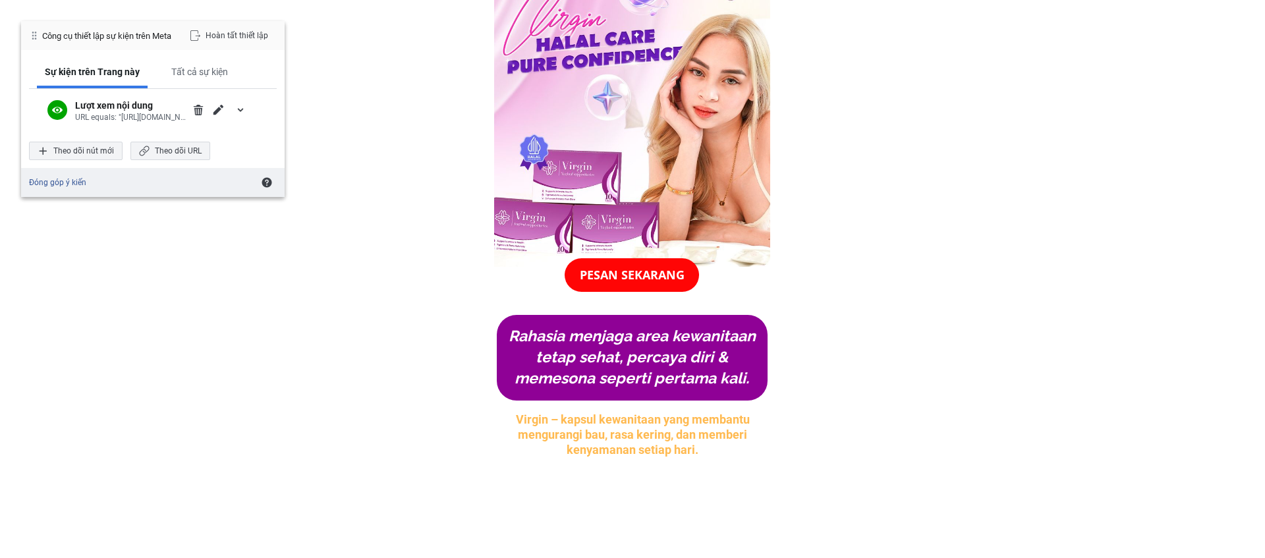
click at [181, 191] on div "Đóng góp ý kiến" at bounding box center [152, 182] width 263 height 29
drag, startPoint x: 180, startPoint y: 151, endPoint x: 157, endPoint y: 178, distance: 35.5
click at [159, 178] on div "Công cụ thiết lập sự kiện trên Meta Hoàn tất thiết lập Sự kiện trên Trang này T…" at bounding box center [152, 109] width 263 height 176
click at [63, 186] on link "Đóng góp ý kiến" at bounding box center [57, 182] width 57 height 11
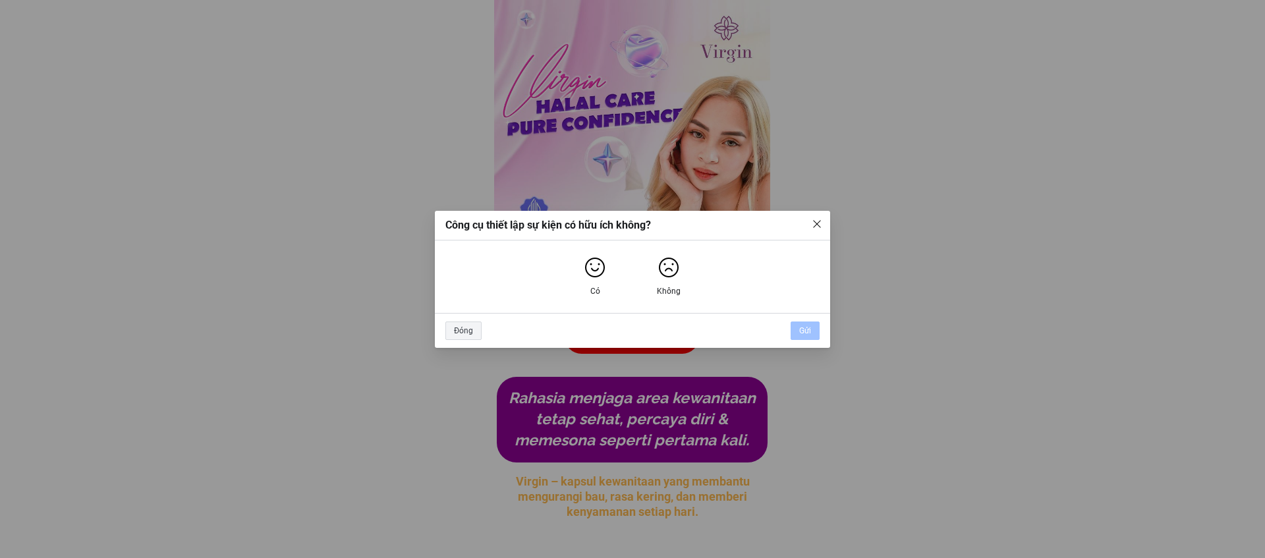
drag, startPoint x: 820, startPoint y: 221, endPoint x: 761, endPoint y: 205, distance: 60.5
click at [820, 221] on img "Đóng" at bounding box center [816, 224] width 11 height 11
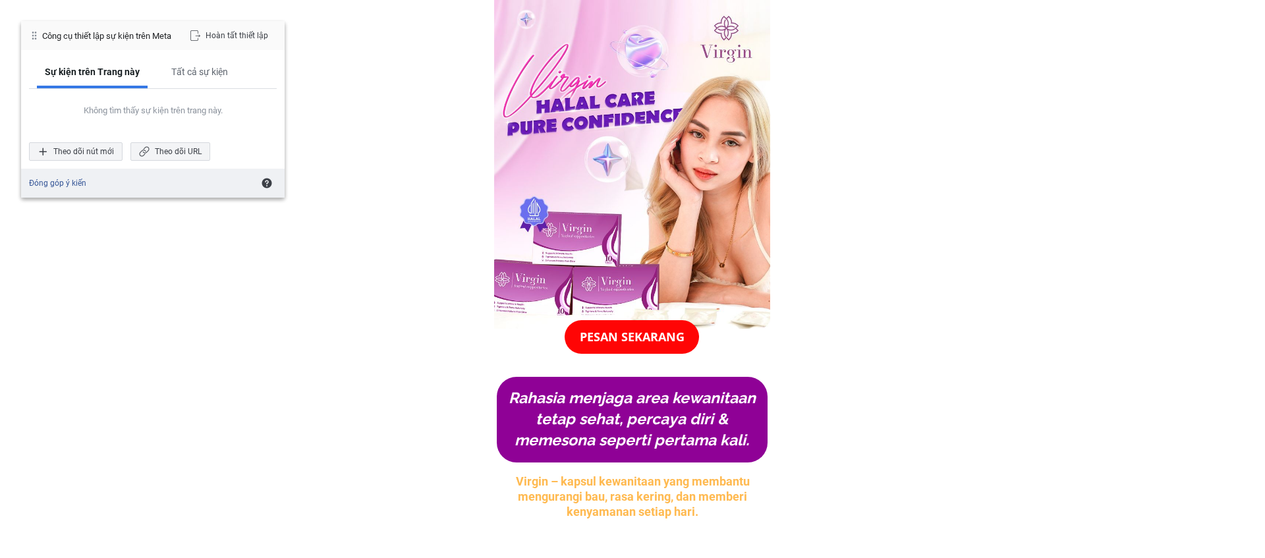
click at [136, 32] on div "Công cụ thiết lập sự kiện trên Meta" at bounding box center [106, 35] width 129 height 11
click at [119, 35] on div "Công cụ thiết lập sự kiện trên Meta" at bounding box center [106, 35] width 129 height 11
drag, startPoint x: 217, startPoint y: 36, endPoint x: 197, endPoint y: 55, distance: 28.4
click at [198, 55] on div "Công cụ thiết lập sự kiện trên Meta Hoàn tất thiết lập Sự kiện trên Trang này T…" at bounding box center [152, 109] width 263 height 177
click at [124, 85] on div "Sự kiện trên Trang này" at bounding box center [92, 73] width 111 height 30
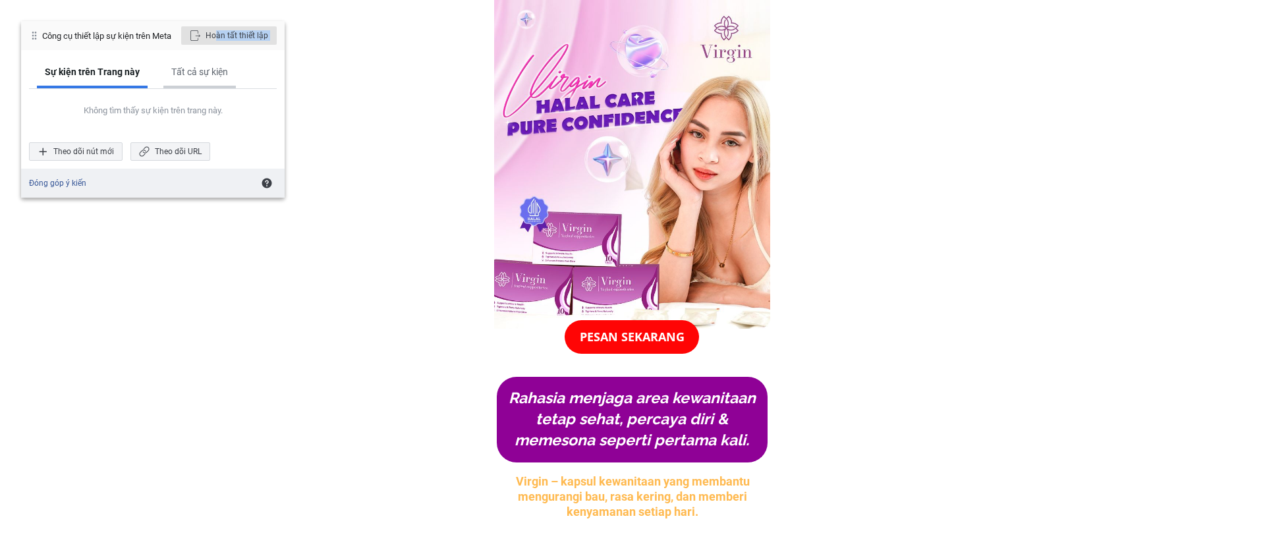
click at [180, 76] on div "Tất cả sự kiện" at bounding box center [199, 72] width 57 height 12
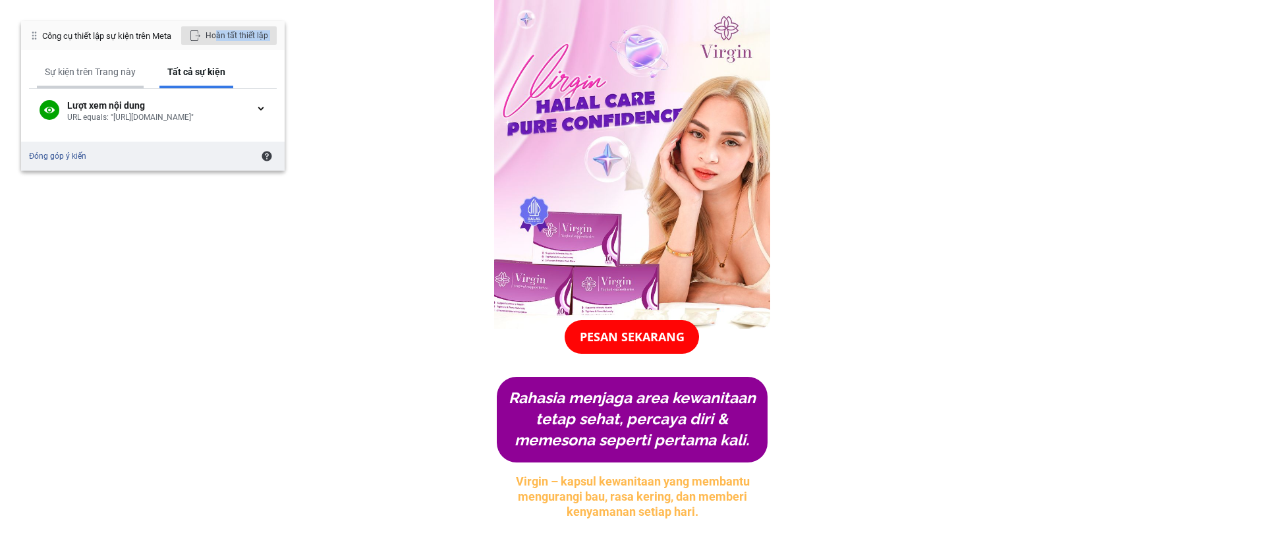
click at [121, 73] on div "Sự kiện trên Trang này" at bounding box center [90, 72] width 91 height 12
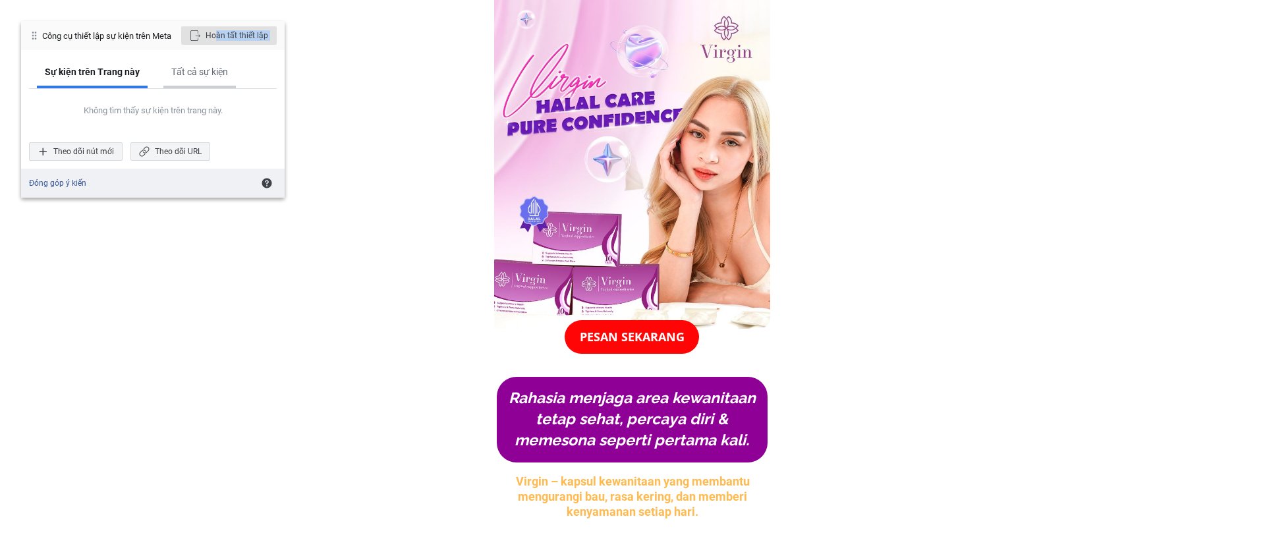
click at [186, 76] on div "Tất cả sự kiện" at bounding box center [199, 72] width 57 height 12
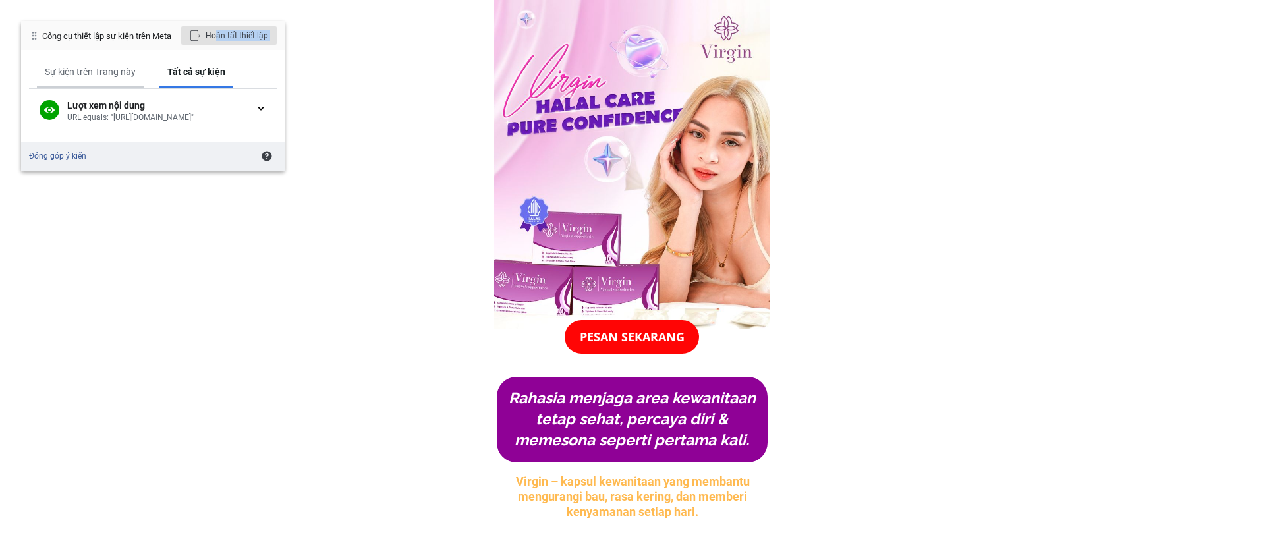
click at [111, 76] on div "Sự kiện trên Trang này" at bounding box center [90, 72] width 91 height 12
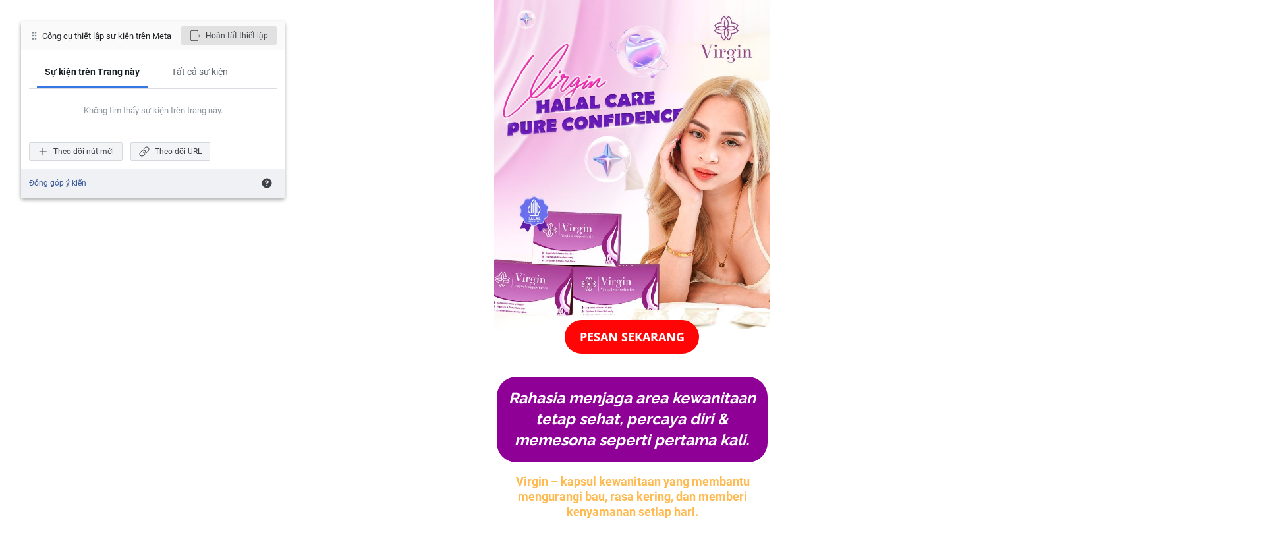
drag, startPoint x: 151, startPoint y: 162, endPoint x: 156, endPoint y: 154, distance: 9.5
click at [151, 162] on div "Sự kiện trên Trang này Tất cả sự kiện Không tìm thấy sự kiện trên trang này. Th…" at bounding box center [152, 109] width 263 height 119
click at [156, 154] on div "Theo dõi URL" at bounding box center [170, 151] width 80 height 18
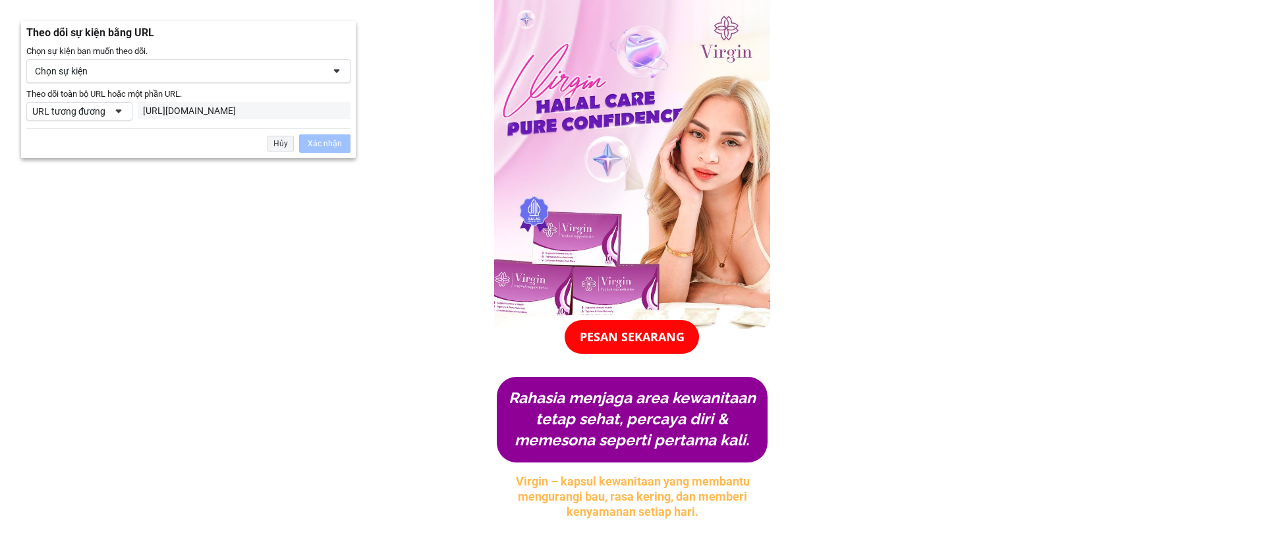
click at [121, 113] on span at bounding box center [118, 111] width 11 height 11
drag, startPoint x: 257, startPoint y: 111, endPoint x: 282, endPoint y: 112, distance: 25.0
click at [258, 111] on div "[URL][DOMAIN_NAME]" at bounding box center [244, 111] width 202 height 12
click at [285, 112] on div "[URL][DOMAIN_NAME]" at bounding box center [244, 111] width 202 height 12
drag, startPoint x: 281, startPoint y: 110, endPoint x: 273, endPoint y: 109, distance: 8.6
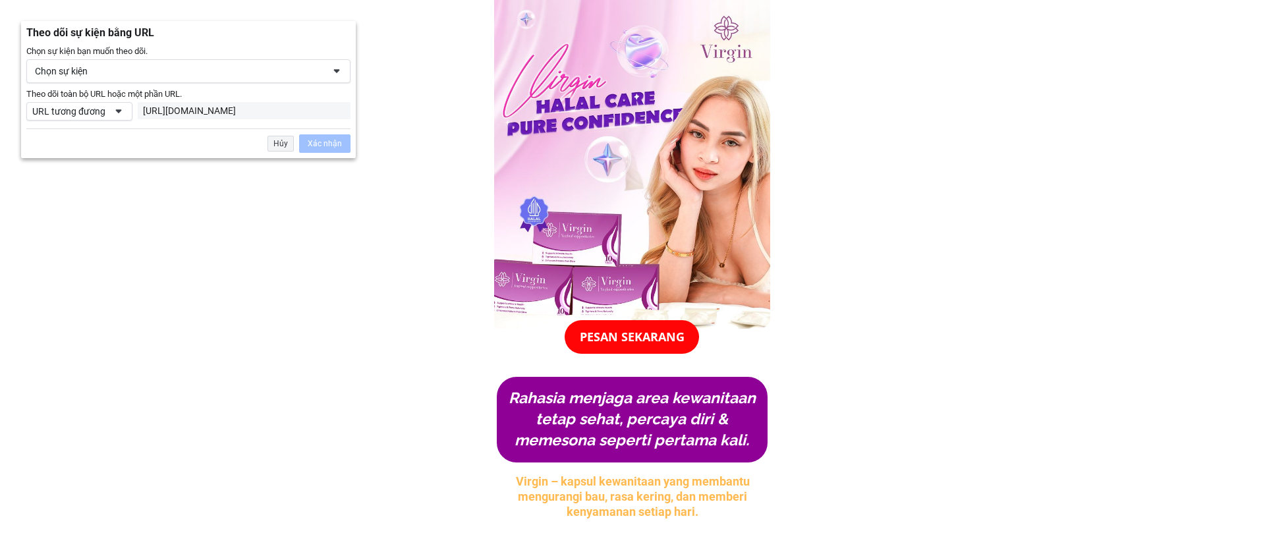
click at [281, 110] on div "[URL][DOMAIN_NAME]" at bounding box center [244, 111] width 202 height 12
click at [272, 109] on div "[URL][DOMAIN_NAME]" at bounding box center [244, 111] width 202 height 12
click at [270, 109] on div "[URL][DOMAIN_NAME]" at bounding box center [244, 111] width 202 height 12
drag, startPoint x: 264, startPoint y: 109, endPoint x: 157, endPoint y: 113, distance: 107.5
click at [262, 109] on div "[URL][DOMAIN_NAME]" at bounding box center [244, 111] width 202 height 12
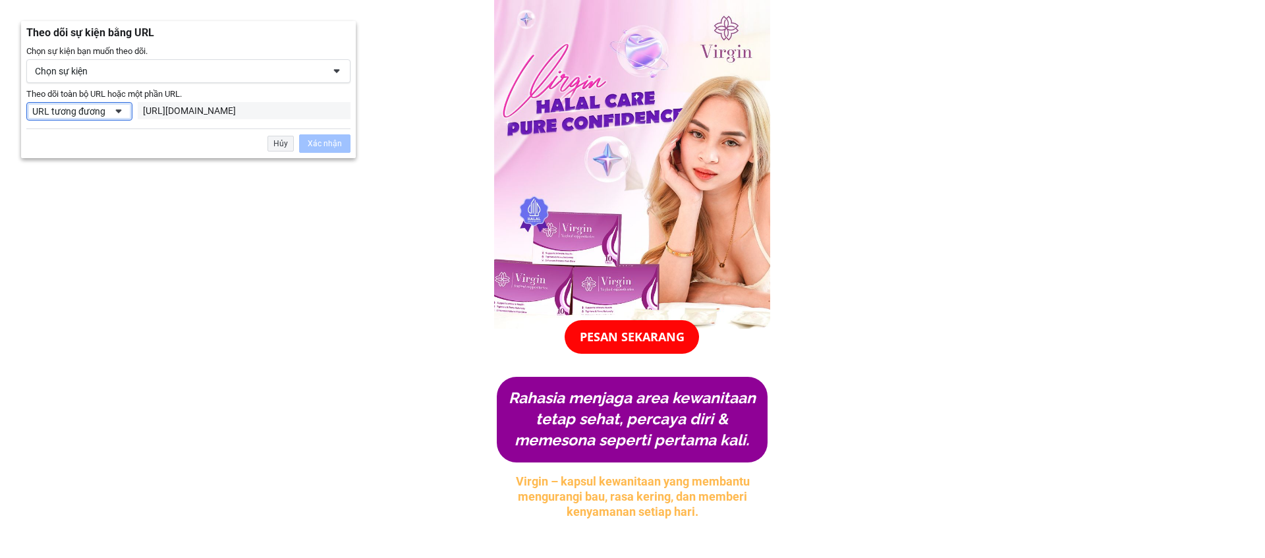
click at [91, 113] on div "URL tương đương" at bounding box center [68, 111] width 73 height 12
click at [86, 150] on div "URL có" at bounding box center [92, 156] width 126 height 18
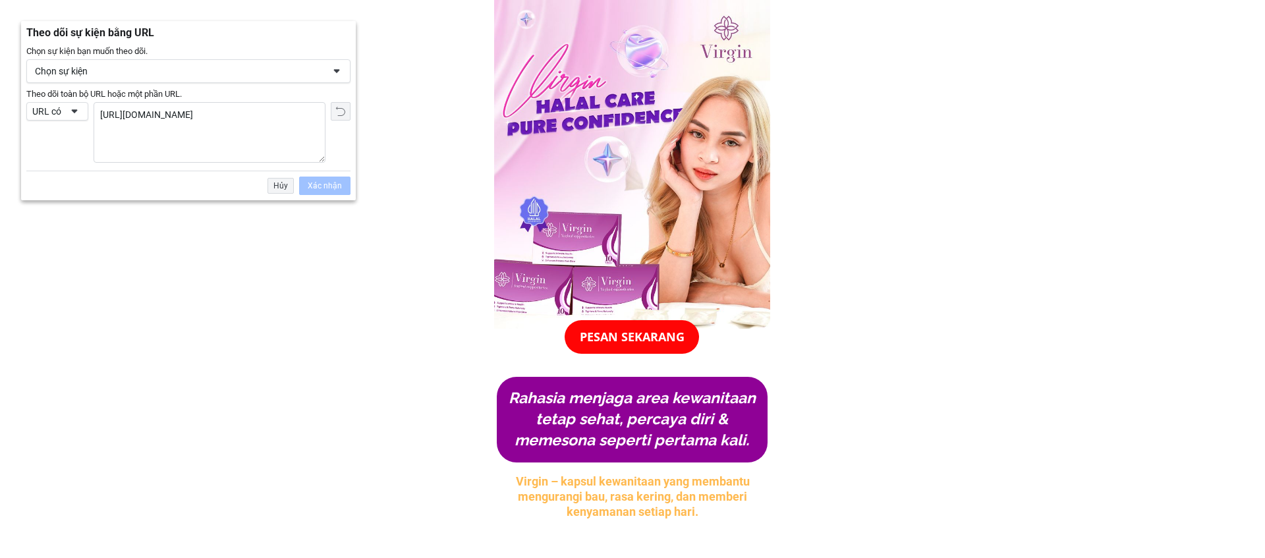
click at [234, 112] on textarea "[URL][DOMAIN_NAME]" at bounding box center [209, 132] width 231 height 59
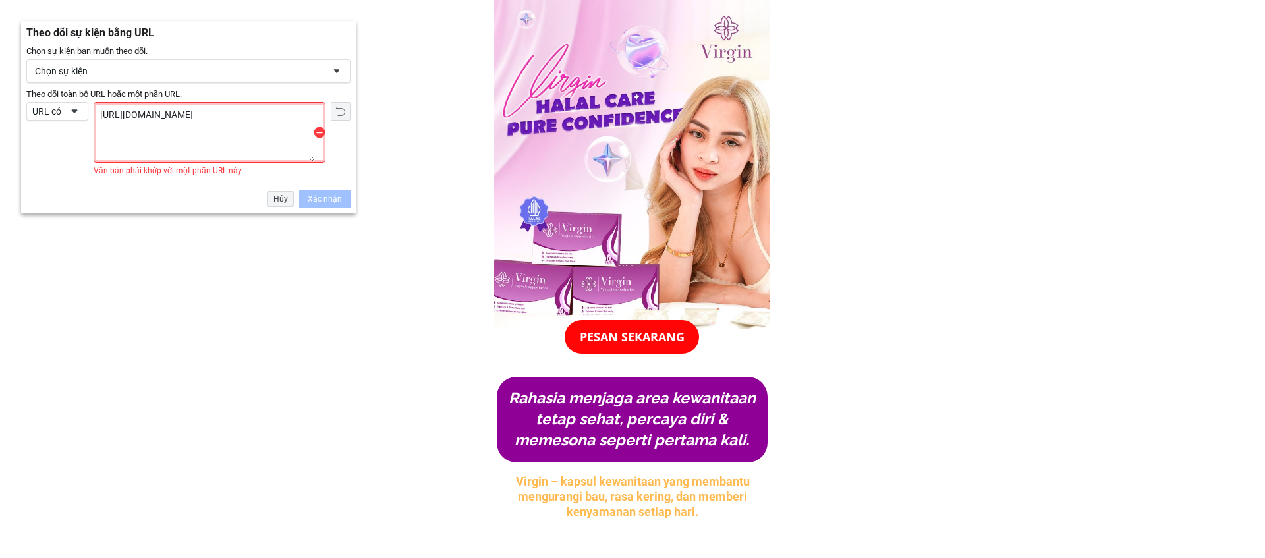
type textarea "[URL][DOMAIN_NAME]"
click at [209, 74] on div "Chọn sự kiện" at bounding box center [179, 71] width 288 height 12
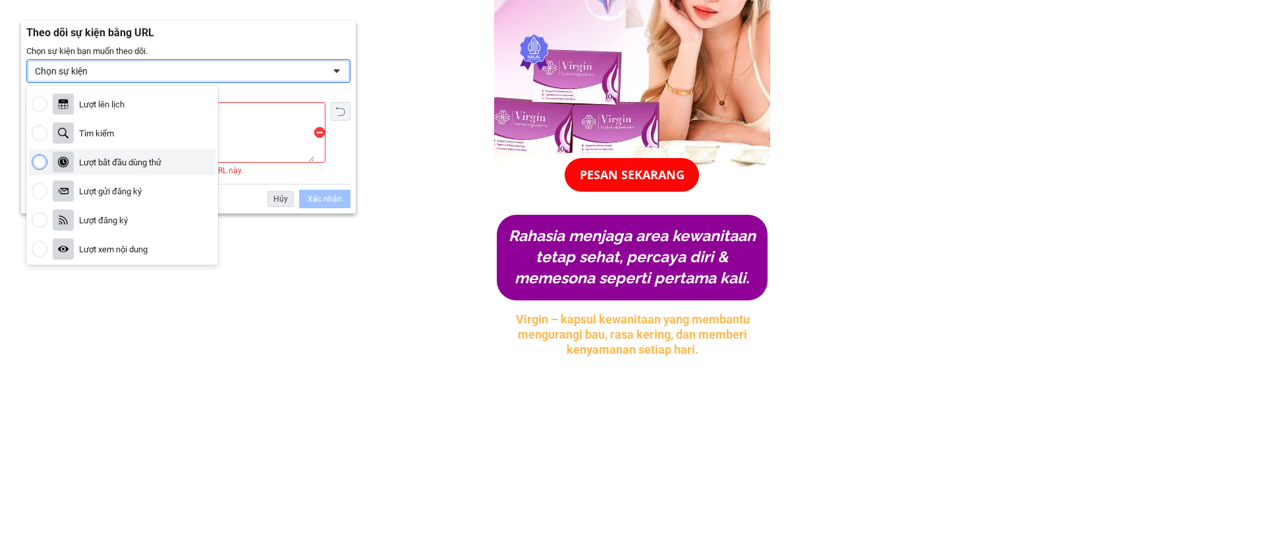
scroll to position [219, 0]
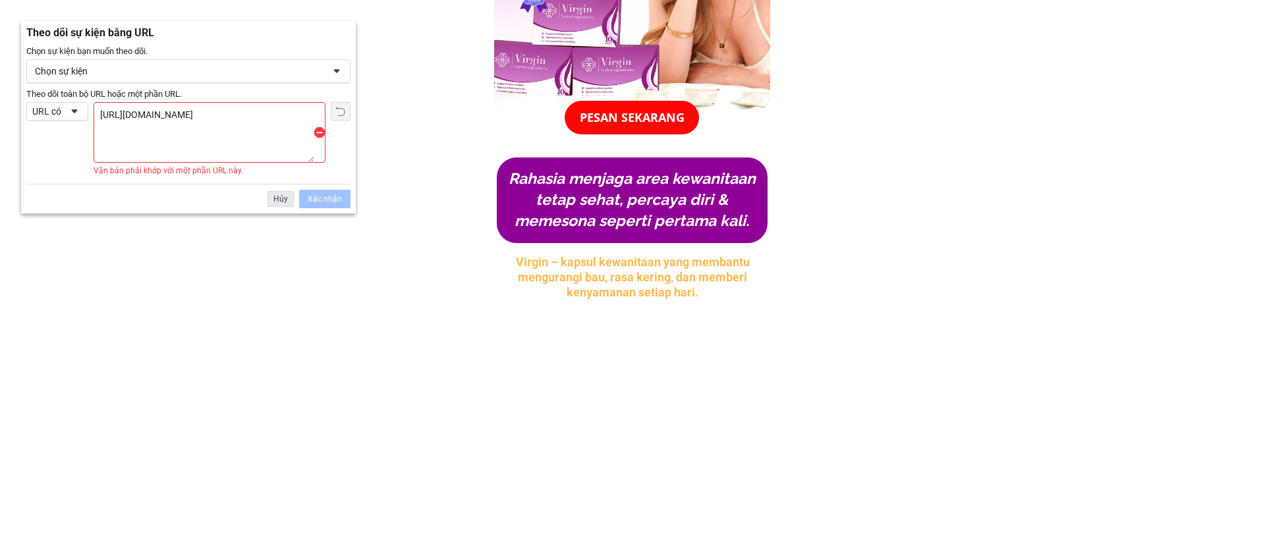
click at [282, 198] on div "Hủy" at bounding box center [280, 199] width 26 height 16
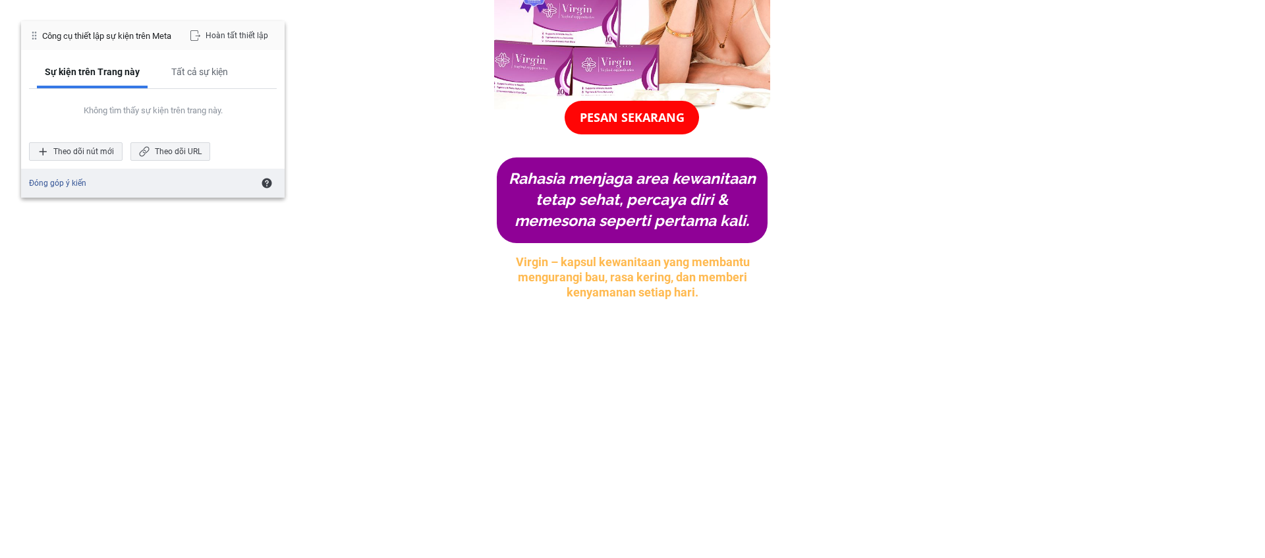
scroll to position [0, 0]
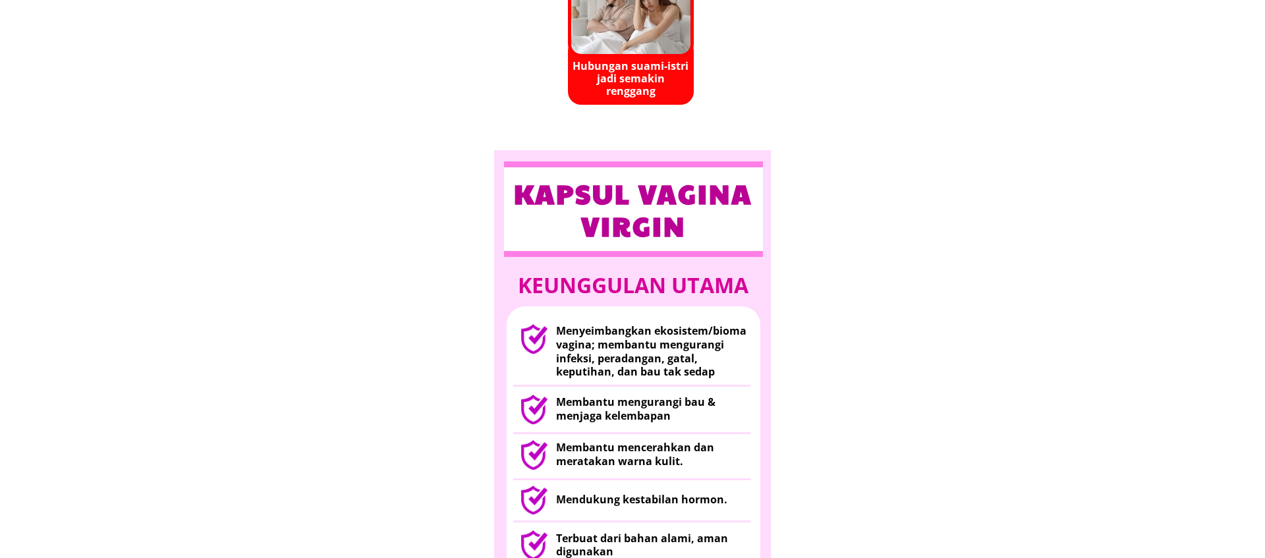
scroll to position [1261, 0]
